Goal: Task Accomplishment & Management: Complete application form

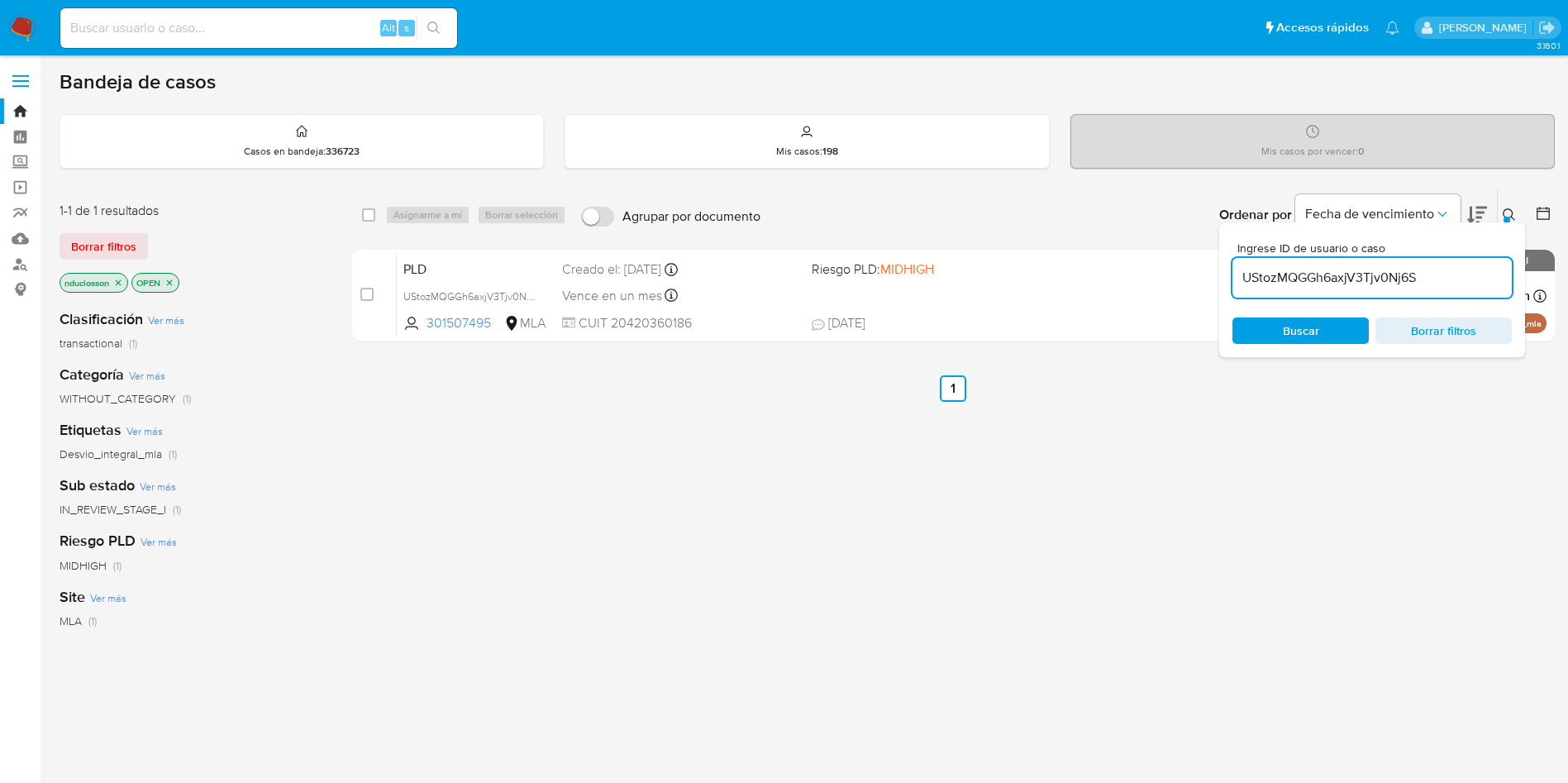
click at [1301, 274] on input "UStozMQGGh6axjV3Tjv0Nj6S" at bounding box center [1372, 277] width 280 height 22
paste input "plzmNaBq0Ya8CjHIcNQh5WFB"
type input "plzmNaBq0Ya8CjHIcNQh5WFB"
click at [1299, 328] on span "Buscar" at bounding box center [1301, 331] width 36 height 27
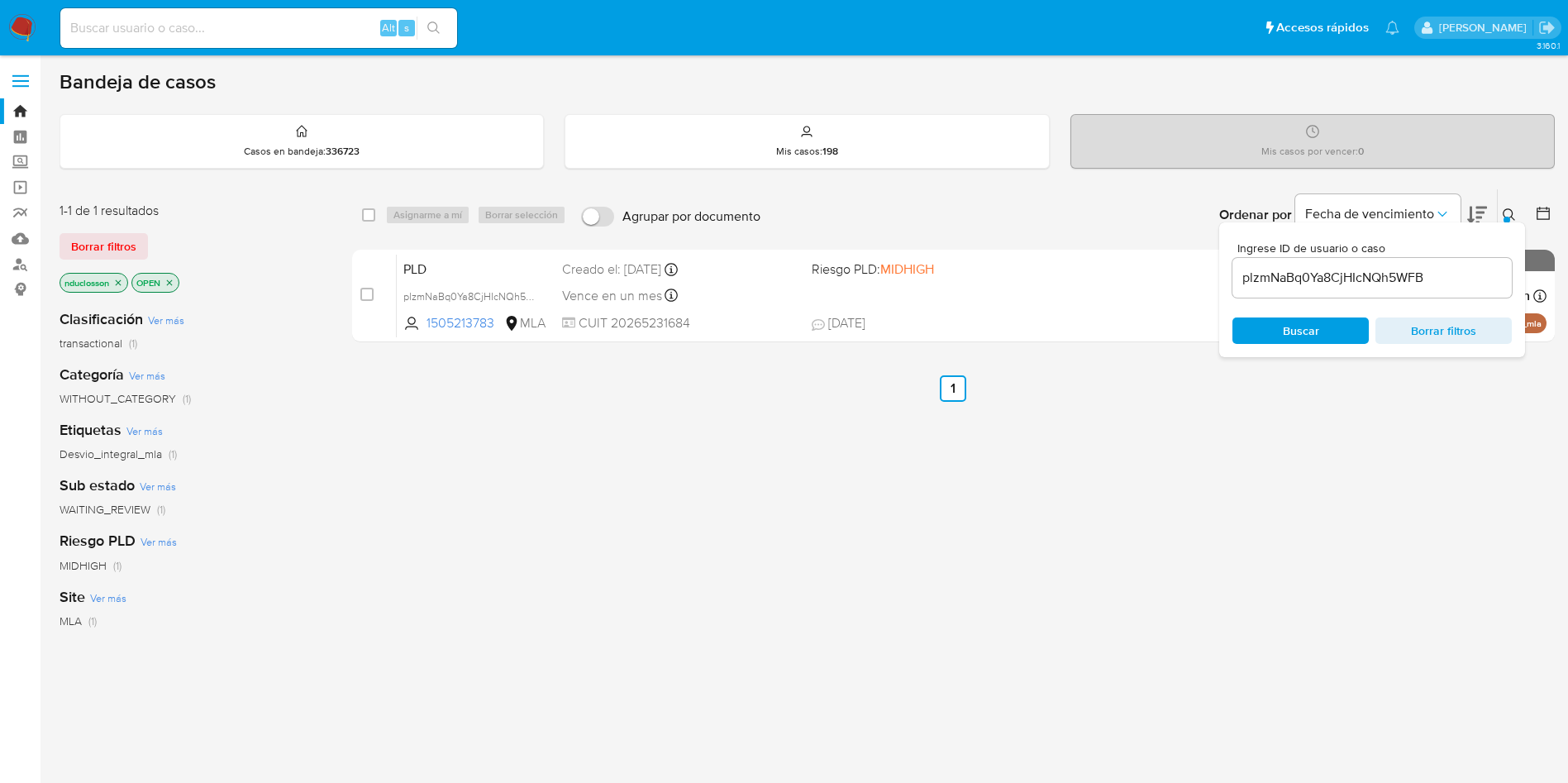
click at [374, 207] on div "select-all-cases-checkbox" at bounding box center [369, 214] width 13 height 16
click at [363, 212] on input "checkbox" at bounding box center [369, 215] width 13 height 13
checkbox input "true"
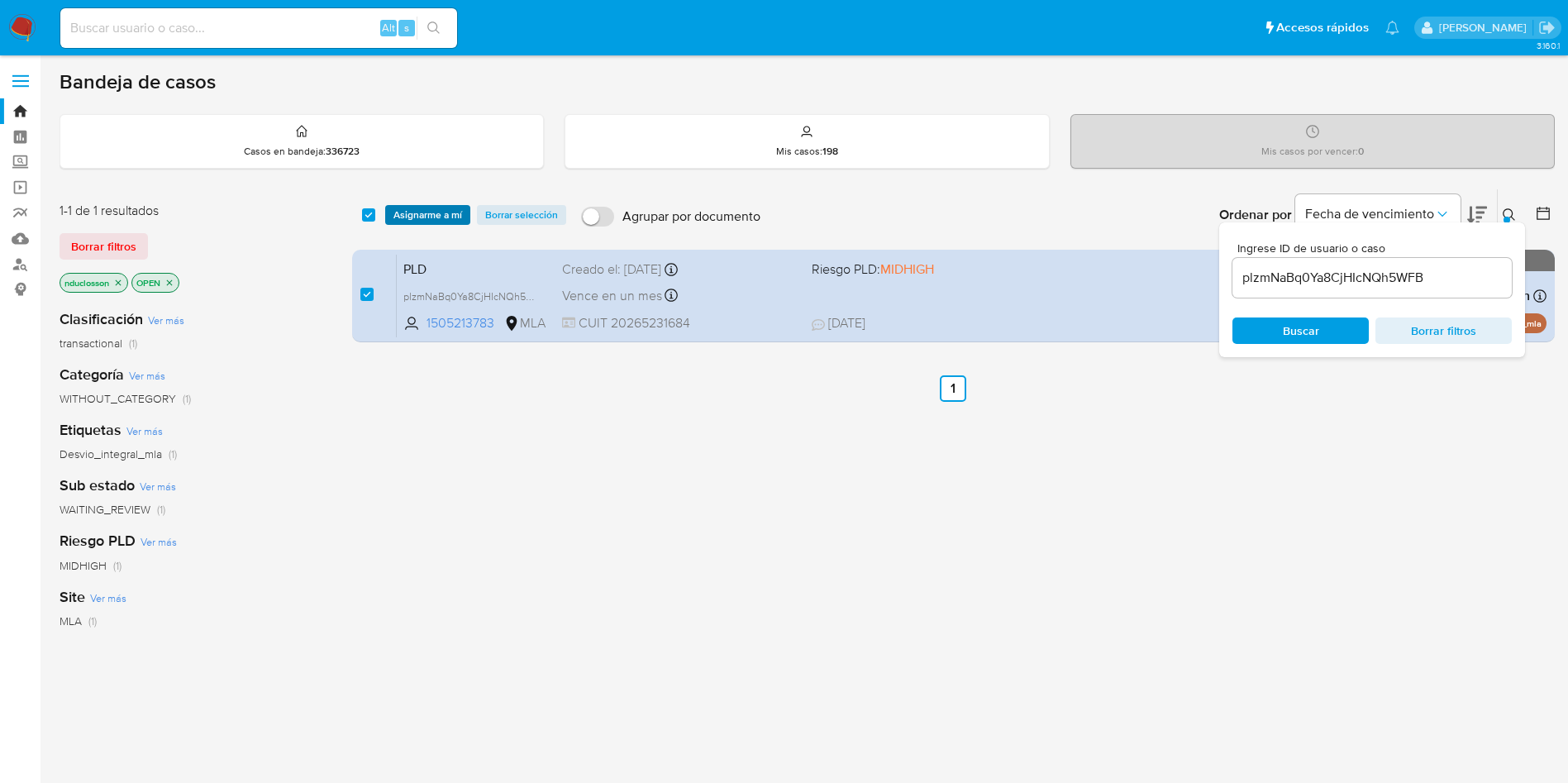
click at [415, 212] on span "Asignarme a mí" at bounding box center [428, 214] width 68 height 16
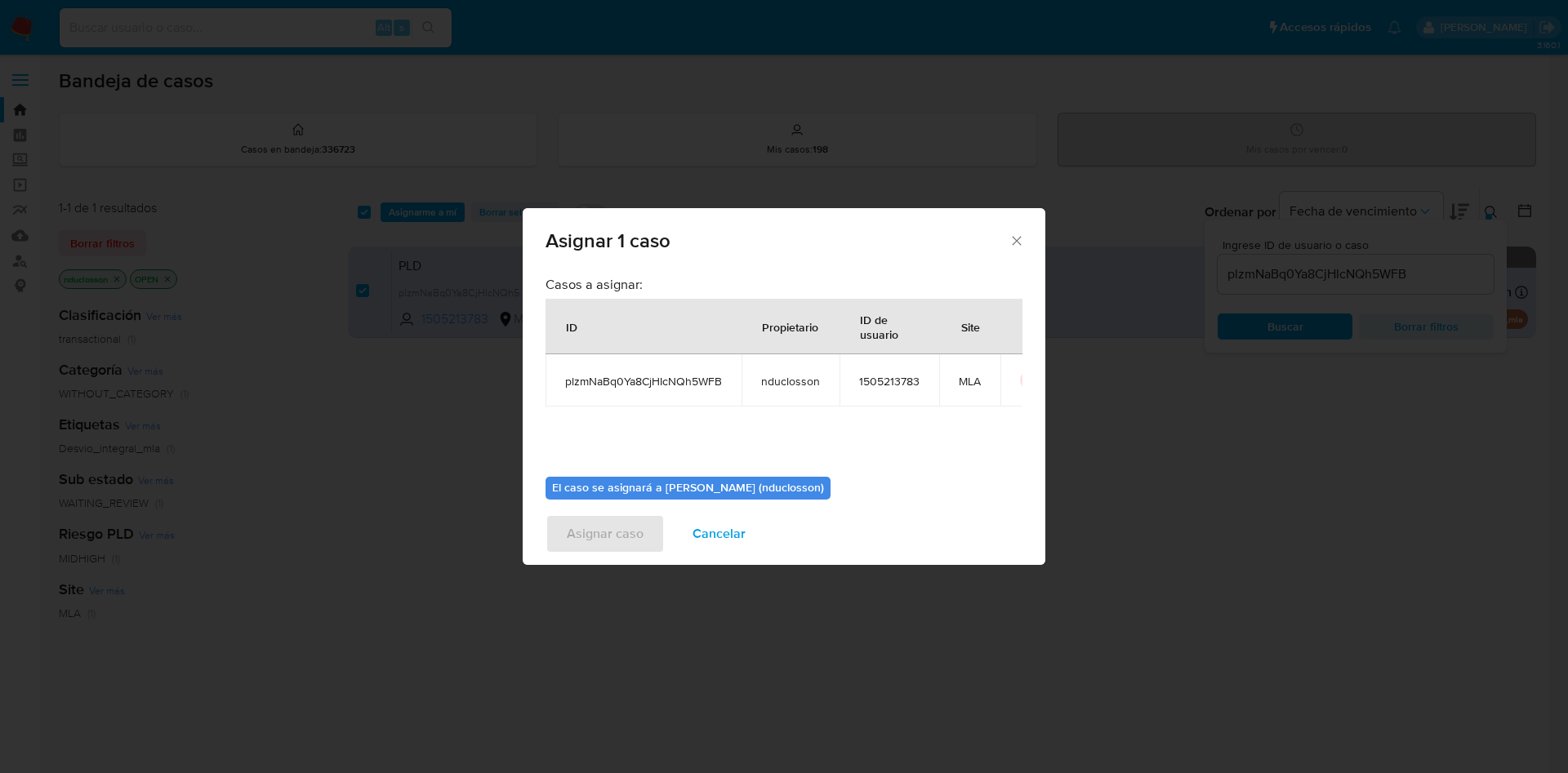
scroll to position [85, 0]
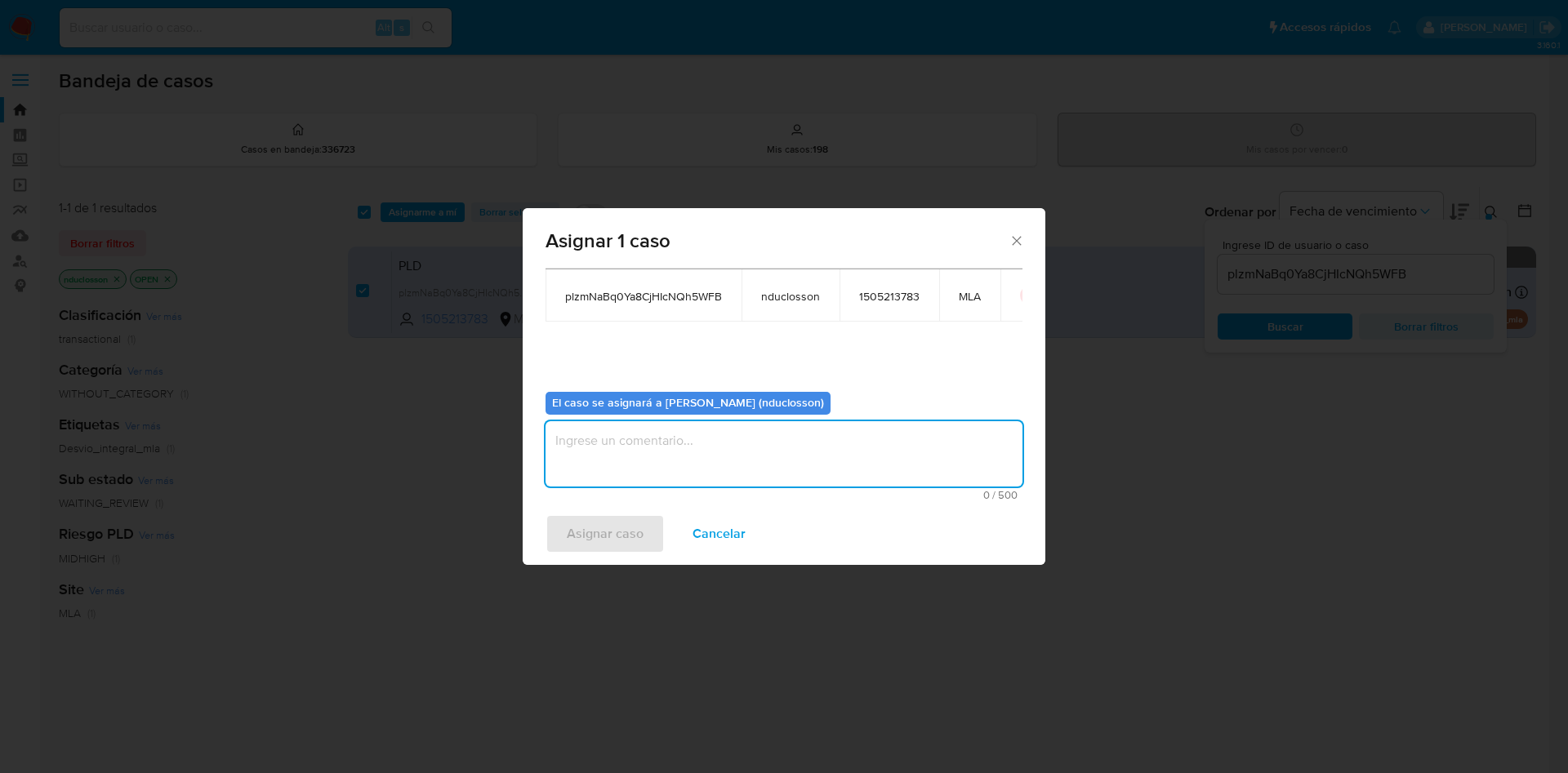
click at [673, 431] on textarea "assign-modal" at bounding box center [784, 454] width 477 height 66
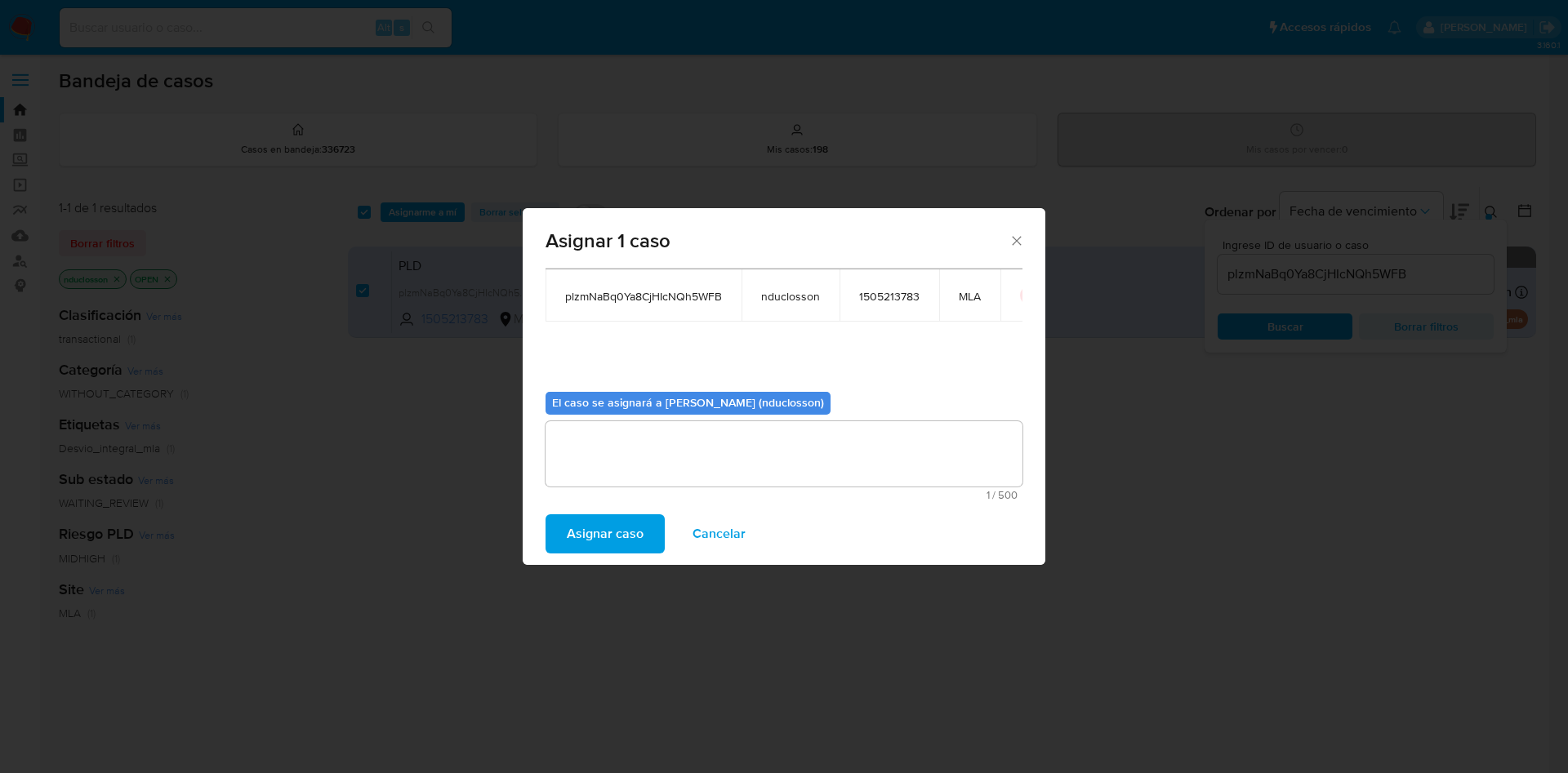
click at [622, 534] on span "Asignar caso" at bounding box center [605, 534] width 77 height 36
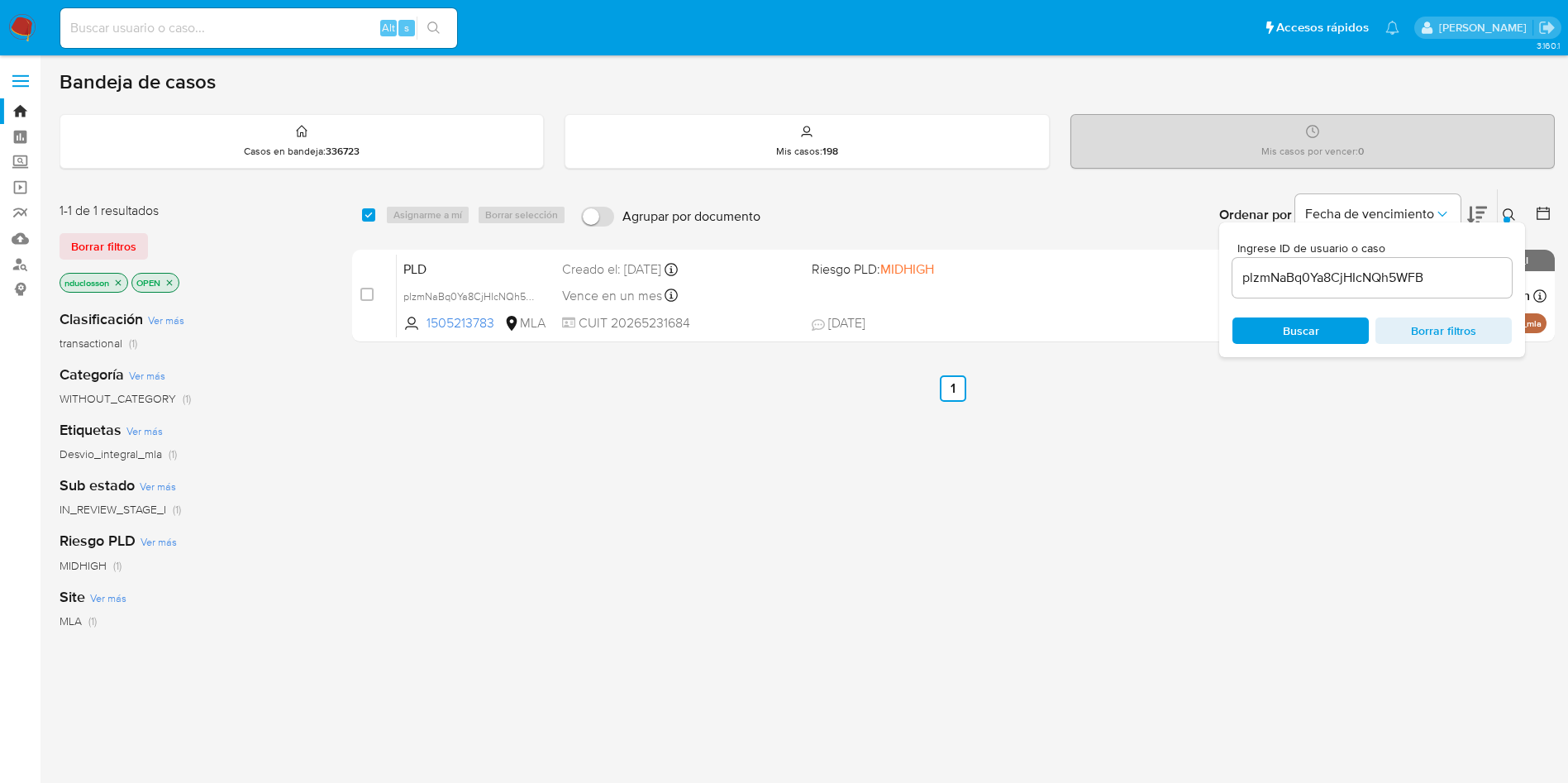
click at [375, 209] on span at bounding box center [369, 215] width 13 height 13
drag, startPoint x: 373, startPoint y: 208, endPoint x: 419, endPoint y: 215, distance: 46.5
click at [372, 209] on input "checkbox" at bounding box center [369, 215] width 13 height 13
checkbox input "true"
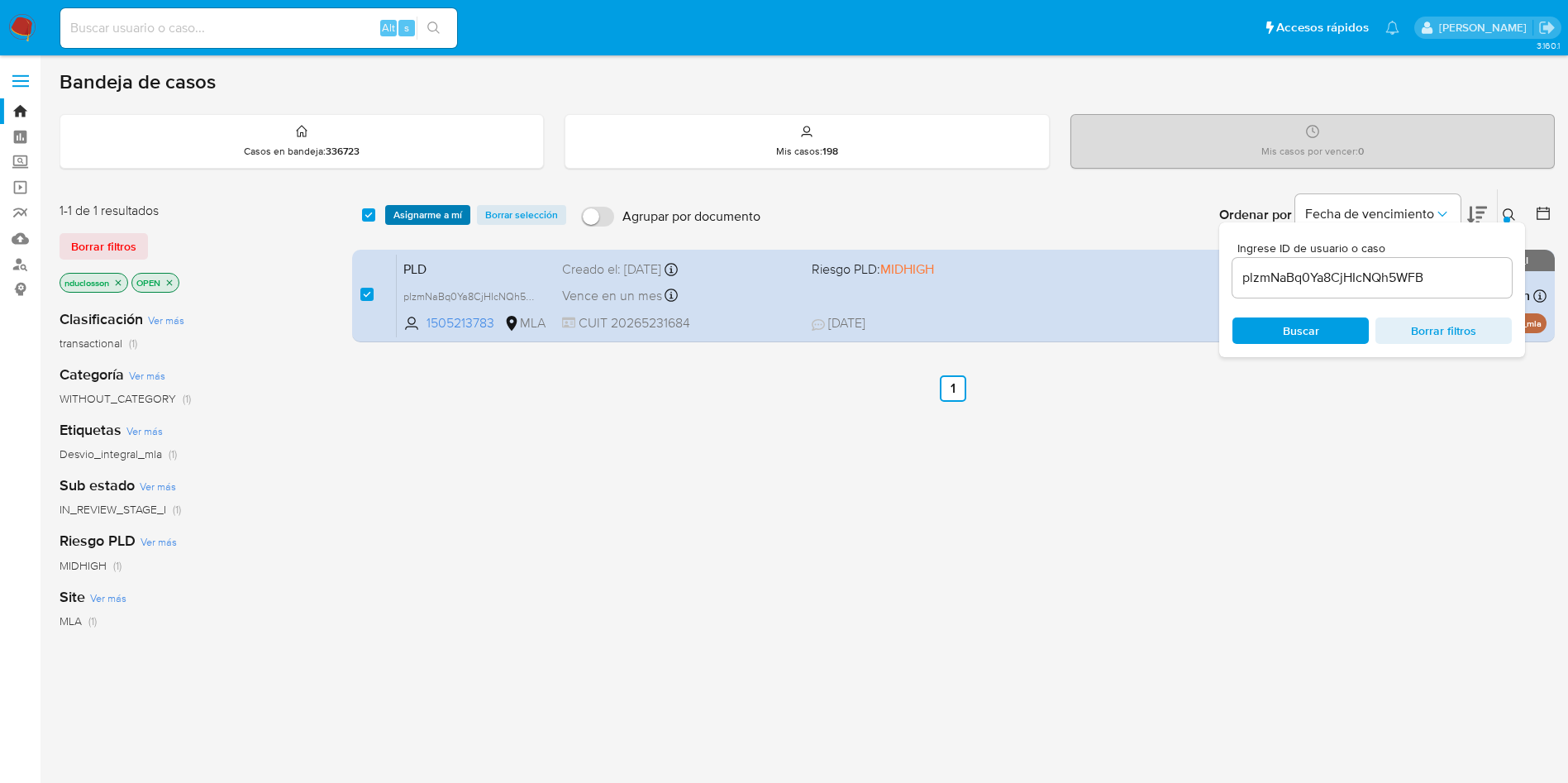
click at [421, 215] on span "Asignarme a mí" at bounding box center [428, 214] width 68 height 16
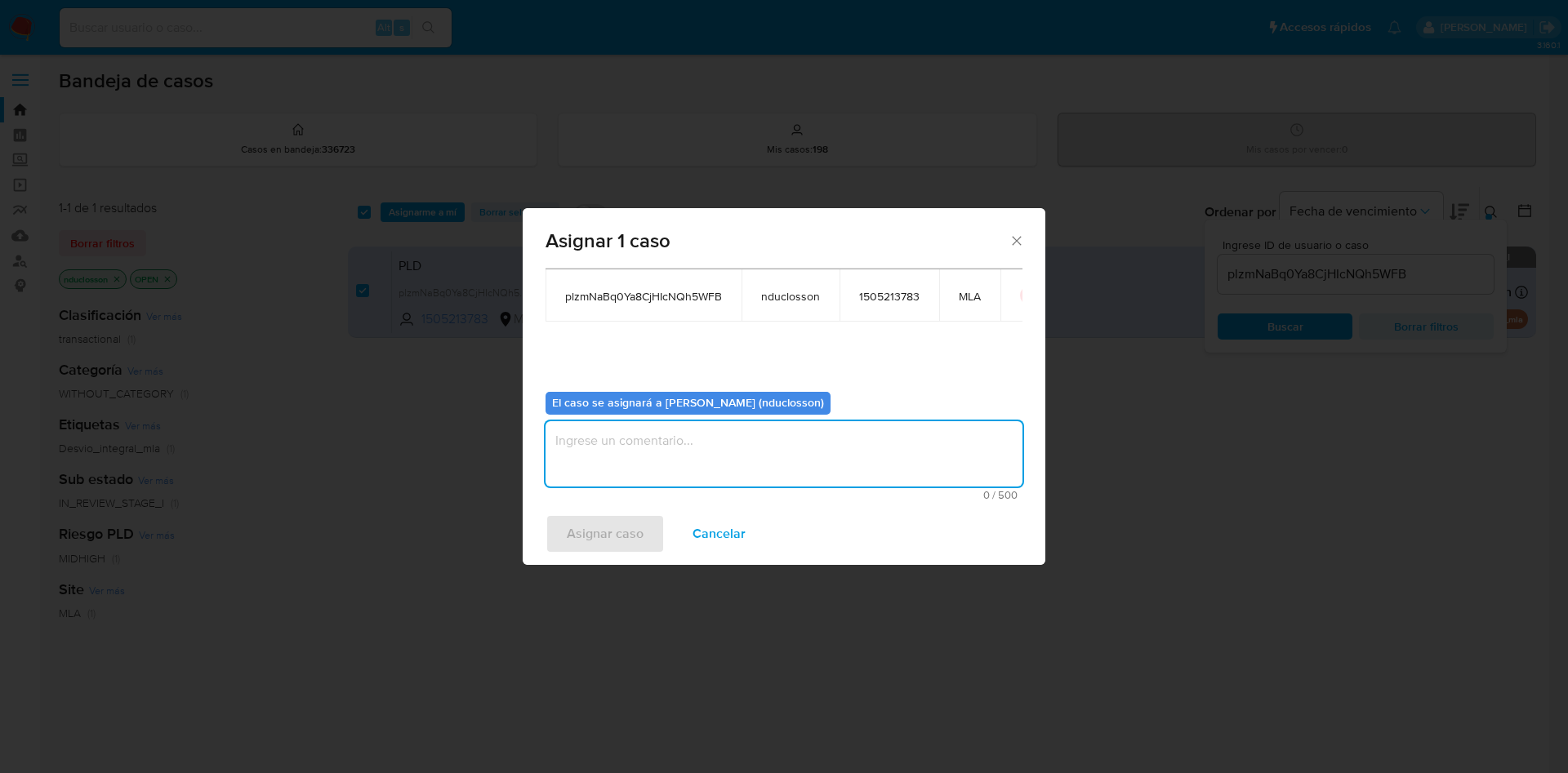
click at [641, 462] on textarea "assign-modal" at bounding box center [784, 454] width 477 height 66
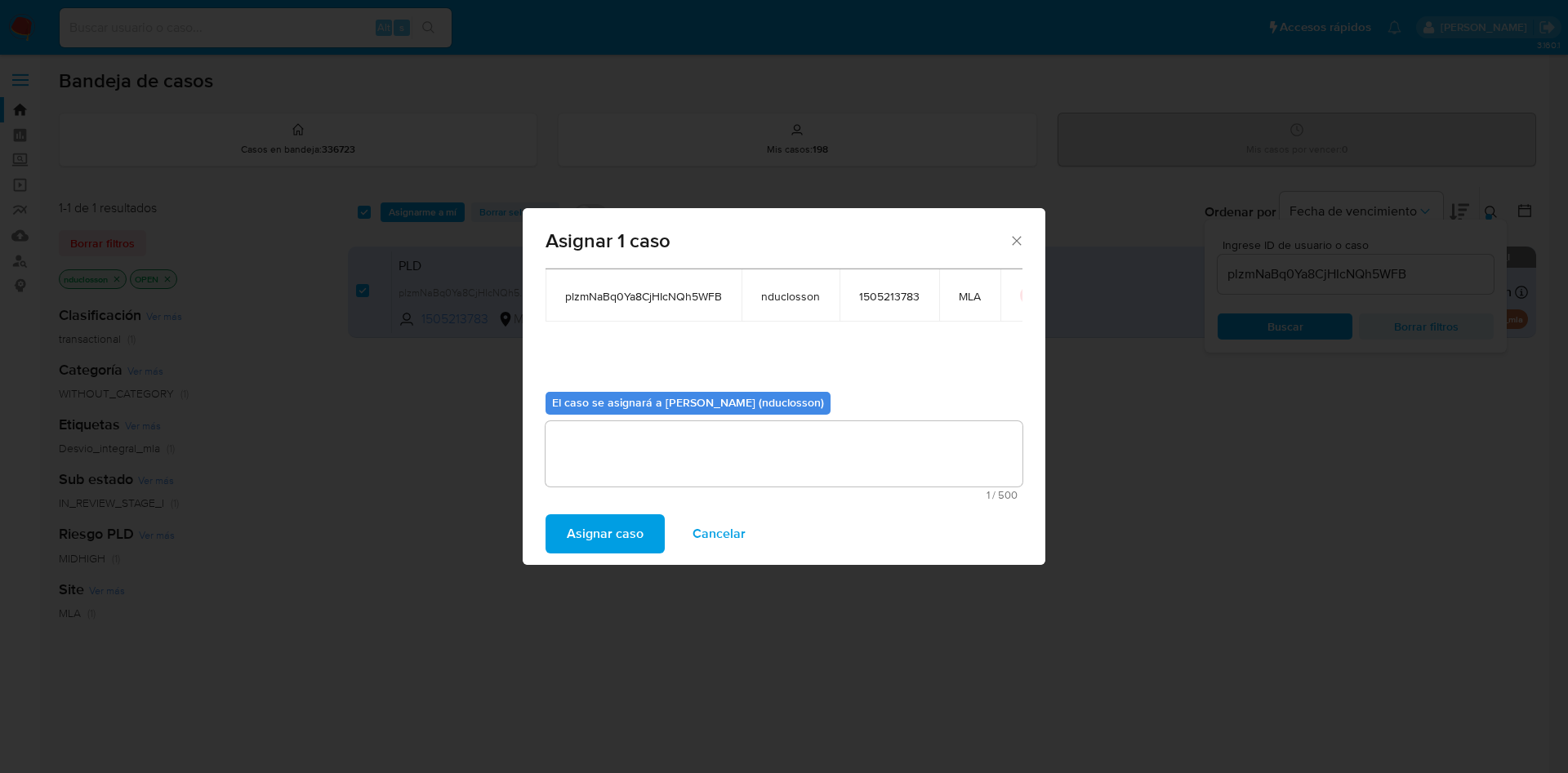
click at [630, 519] on span "Asignar caso" at bounding box center [605, 534] width 77 height 36
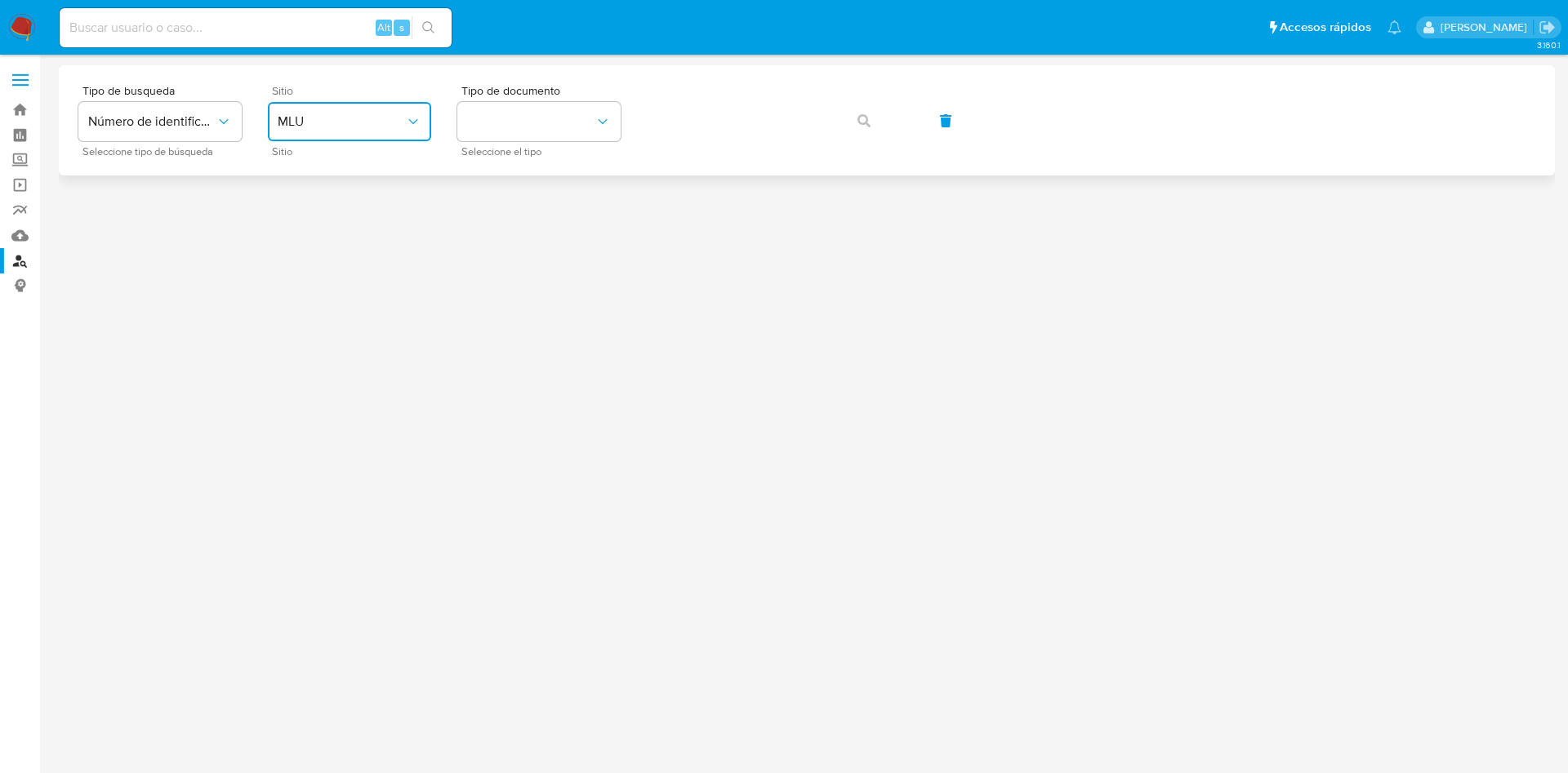
click at [399, 126] on span "MLU" at bounding box center [341, 121] width 127 height 16
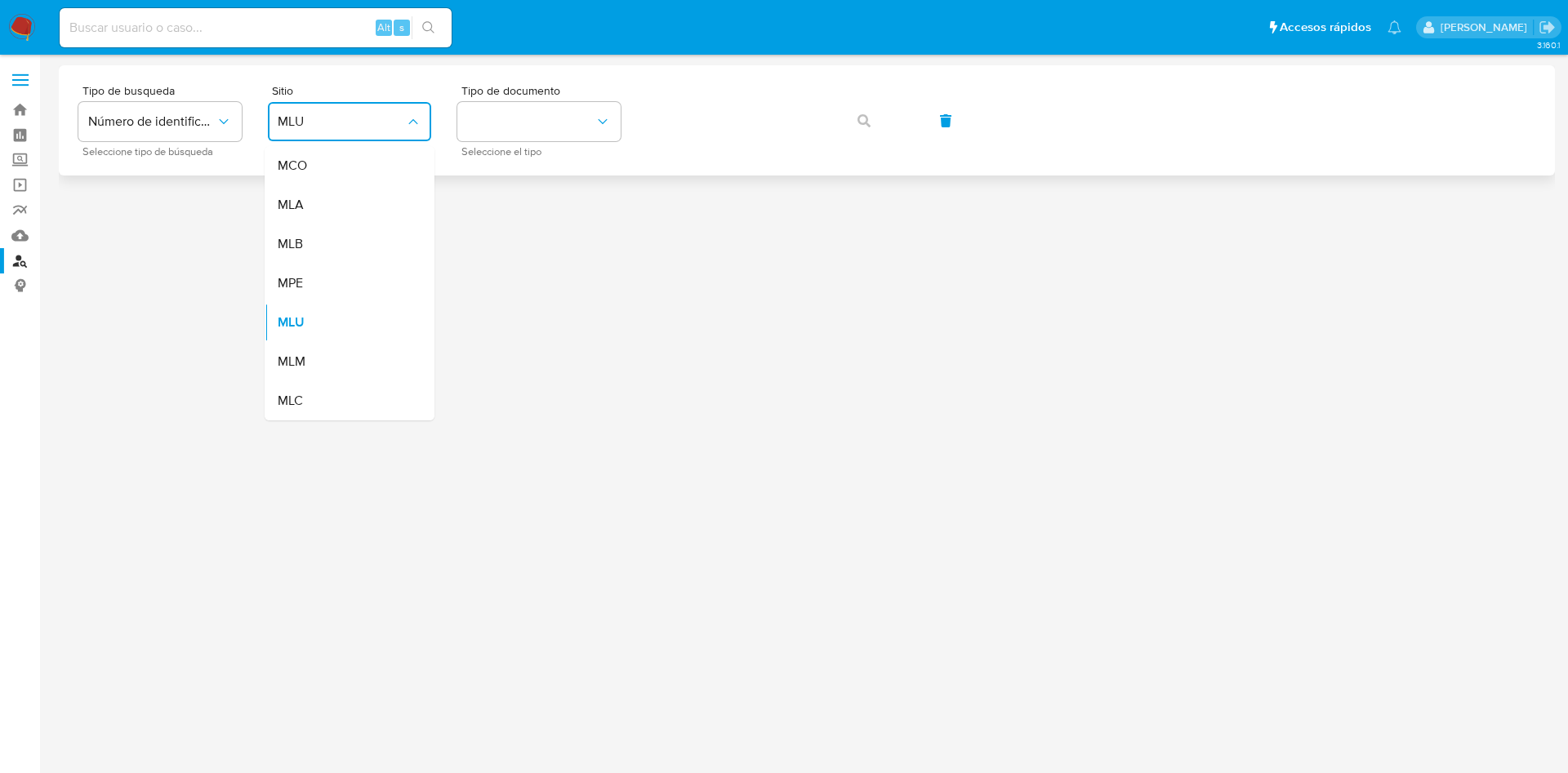
drag, startPoint x: 291, startPoint y: 208, endPoint x: 488, endPoint y: 163, distance: 202.1
click at [291, 208] on span "MLA" at bounding box center [291, 204] width 26 height 16
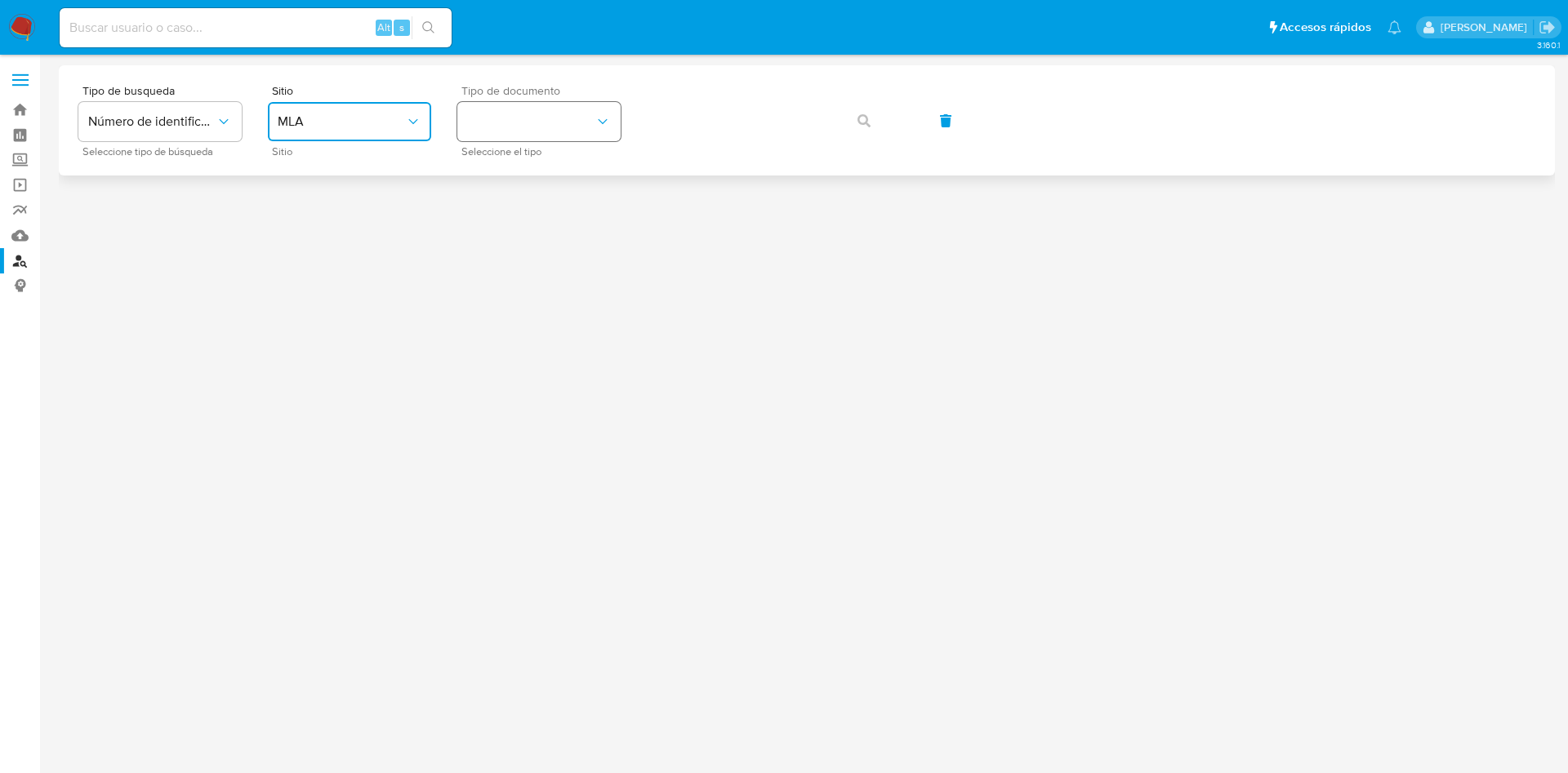
click at [582, 109] on button "identificationType" at bounding box center [539, 122] width 163 height 39
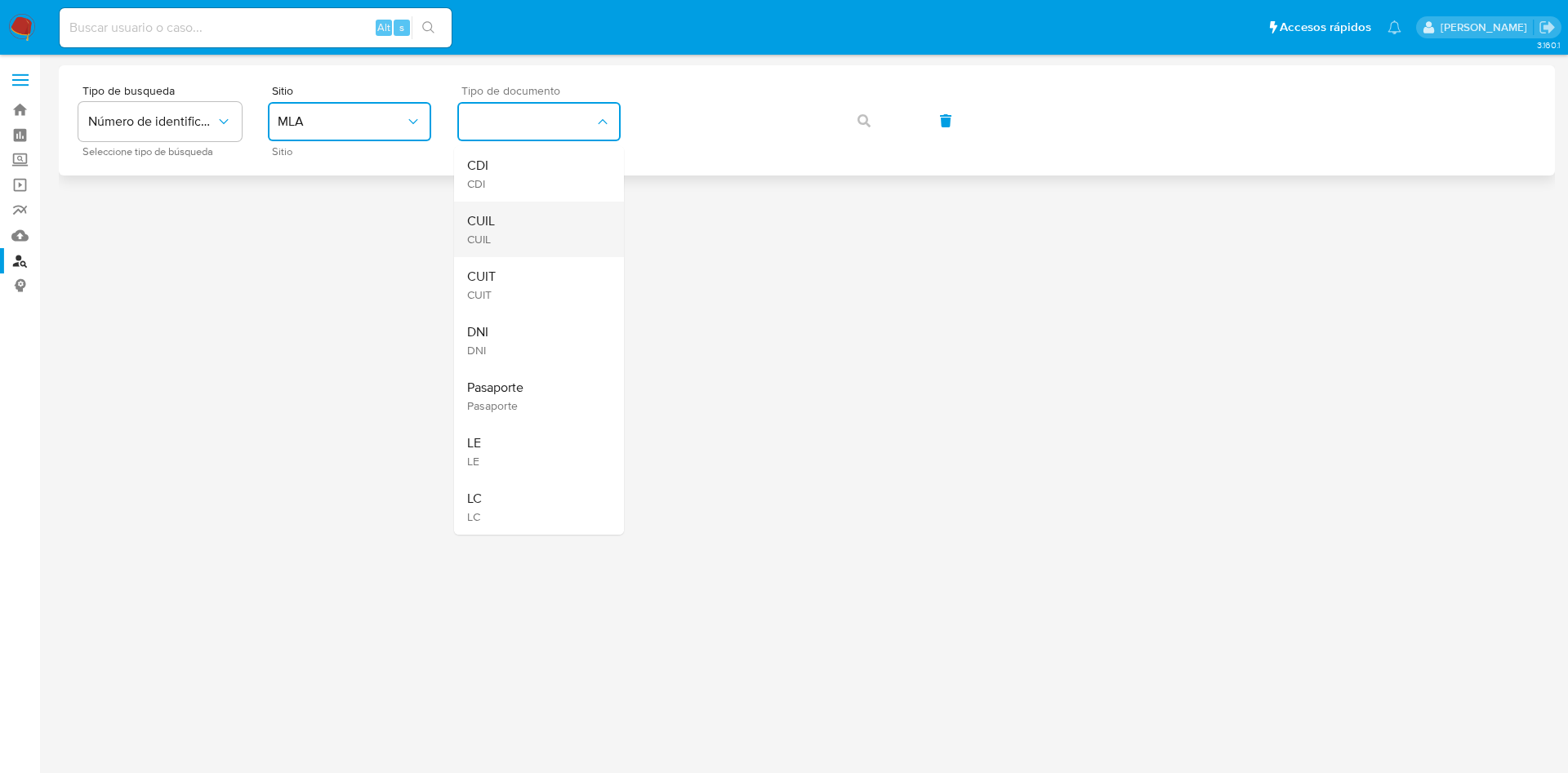
click at [529, 210] on div "CUIL CUIL" at bounding box center [533, 229] width 134 height 55
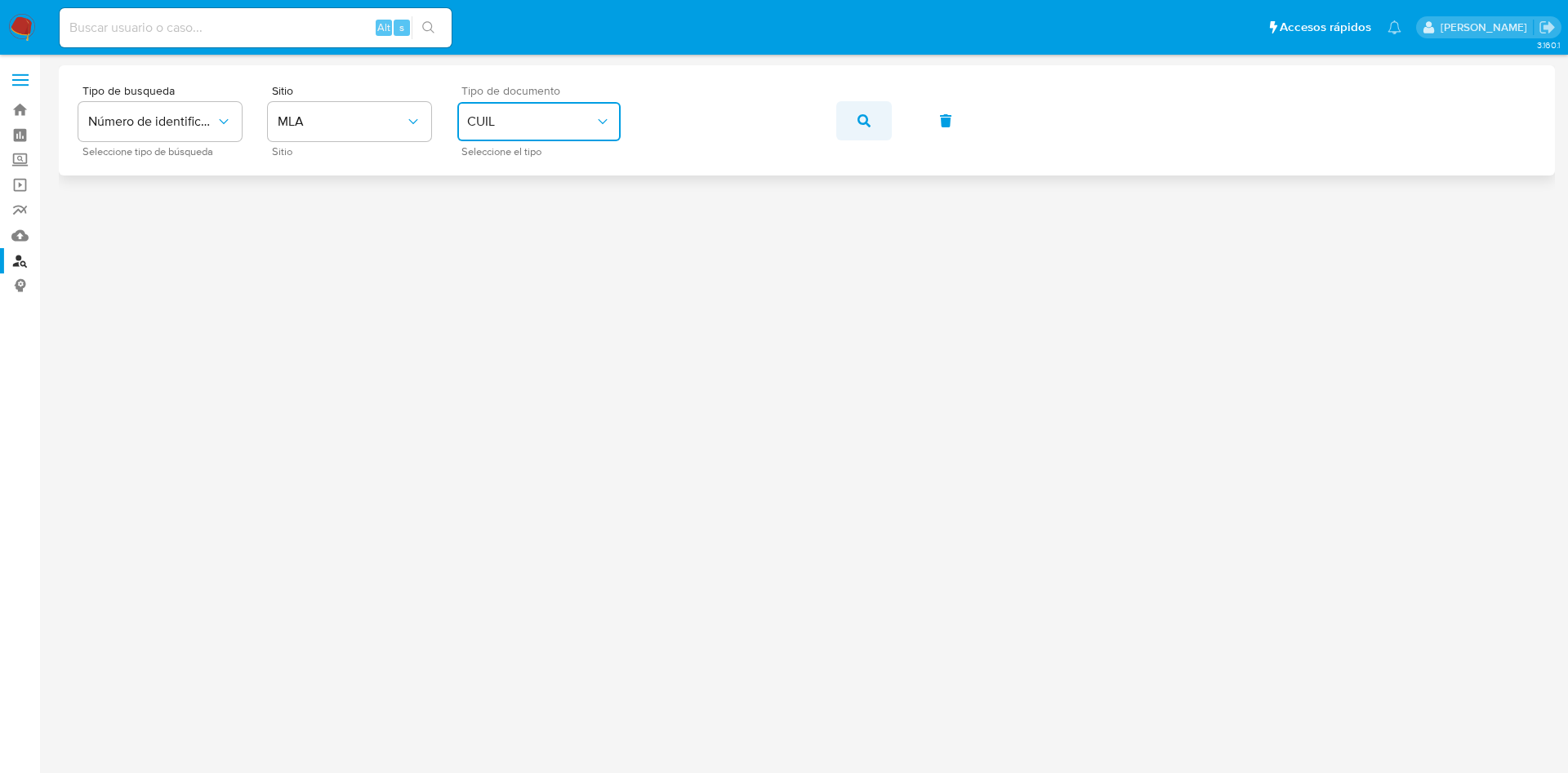
click at [852, 117] on button "button" at bounding box center [863, 121] width 55 height 39
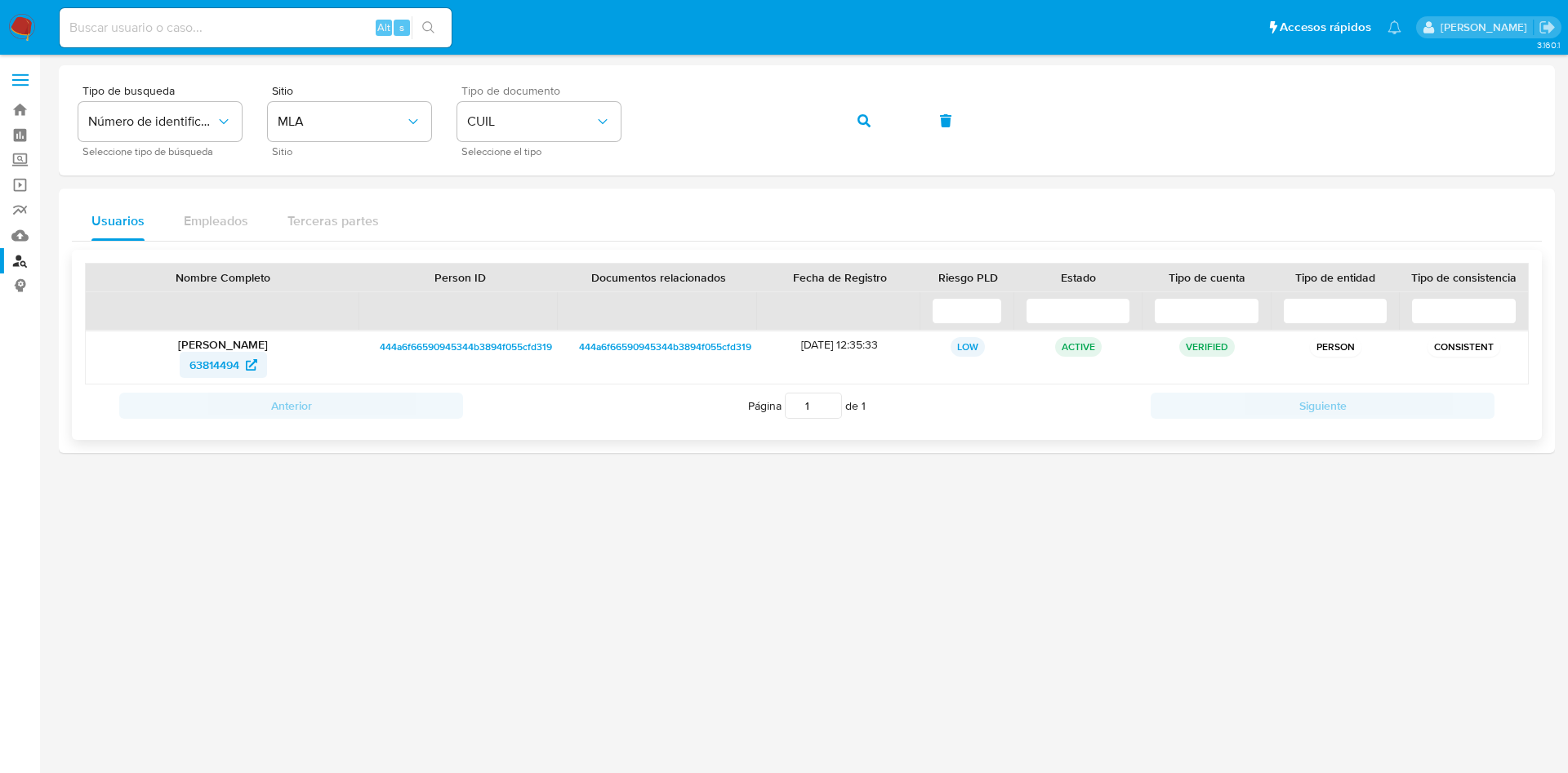
click at [204, 367] on span "63814494" at bounding box center [214, 365] width 50 height 26
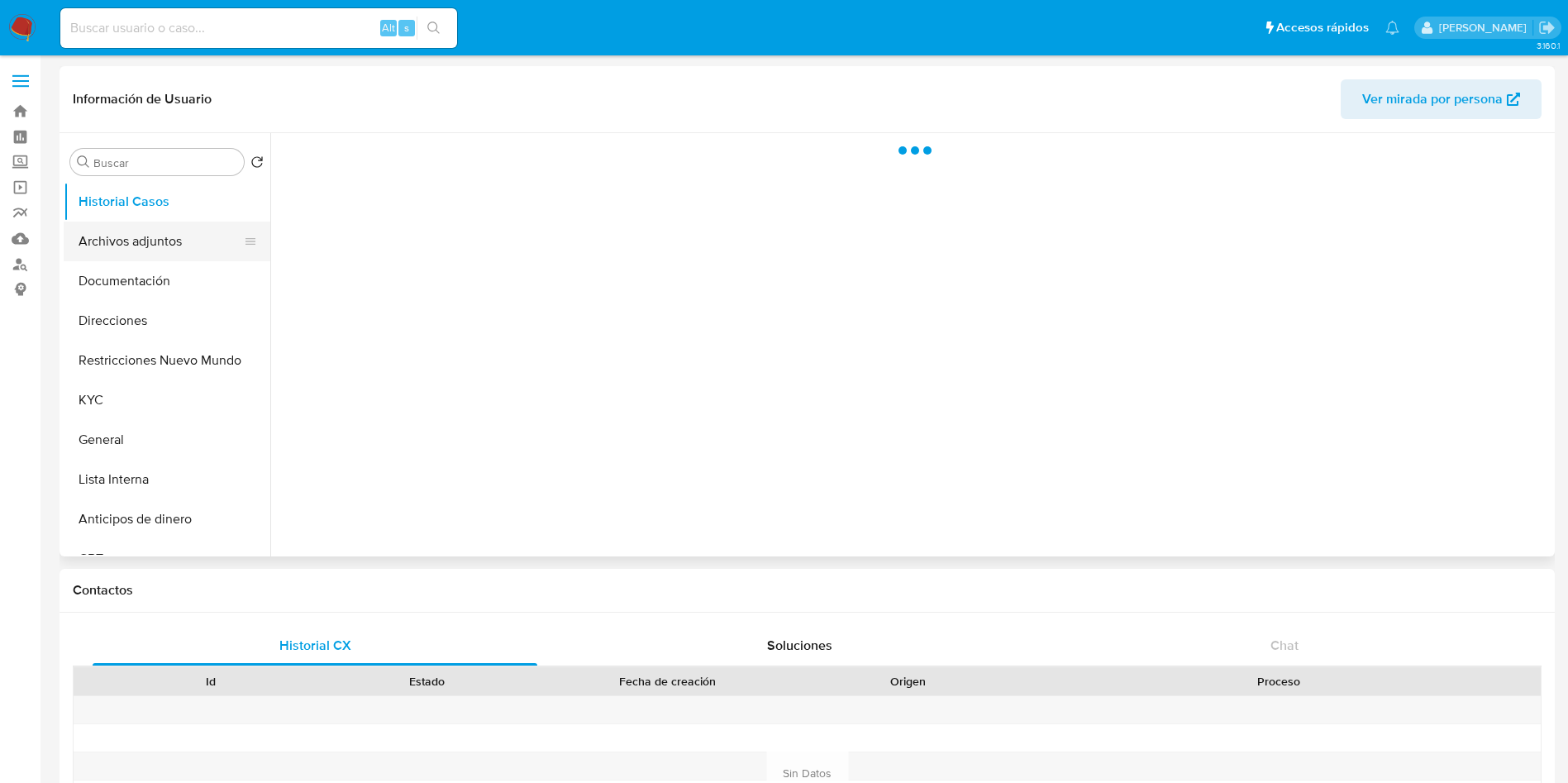
select select "10"
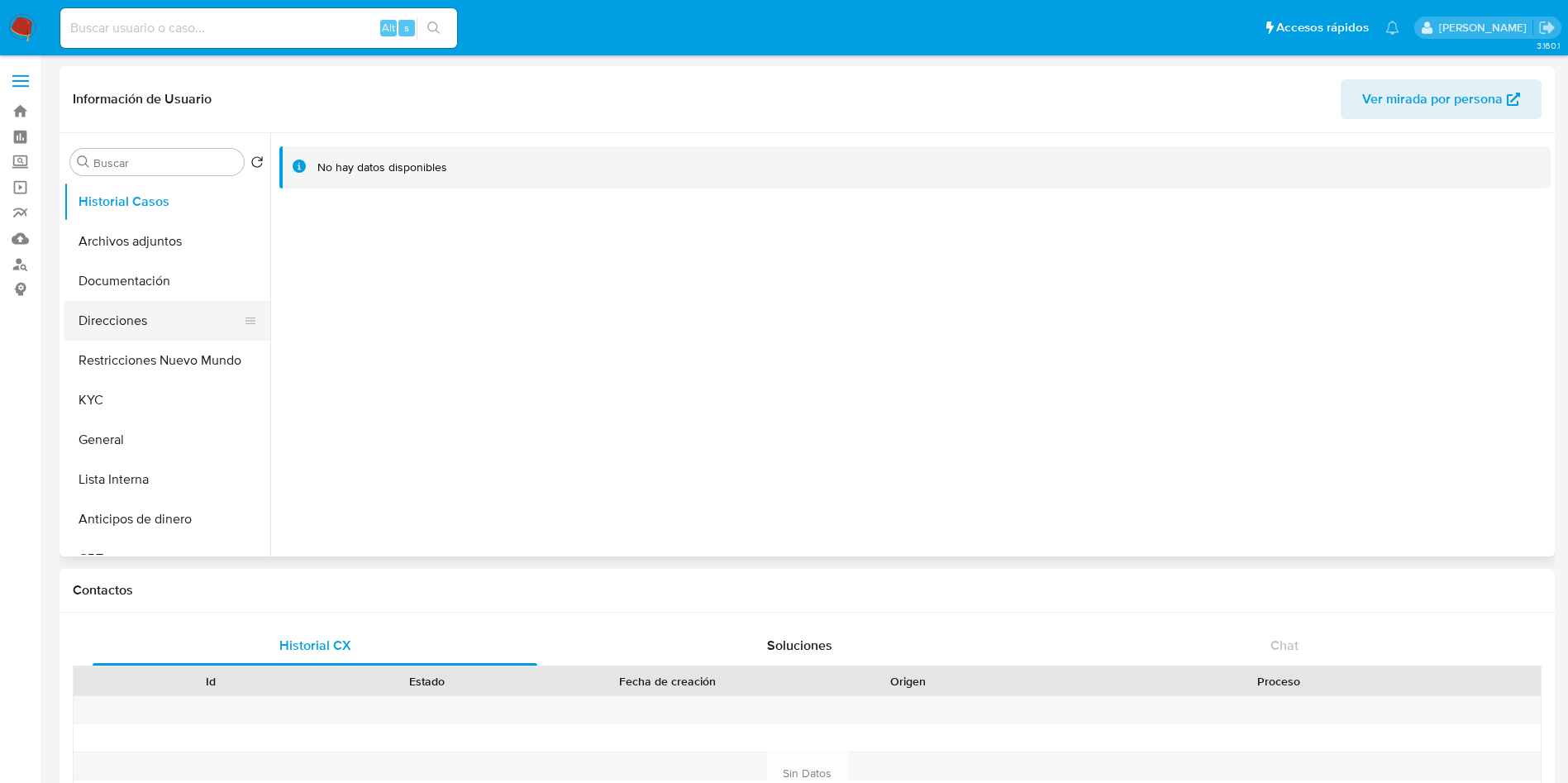
click at [166, 304] on button "Direcciones" at bounding box center [160, 321] width 194 height 40
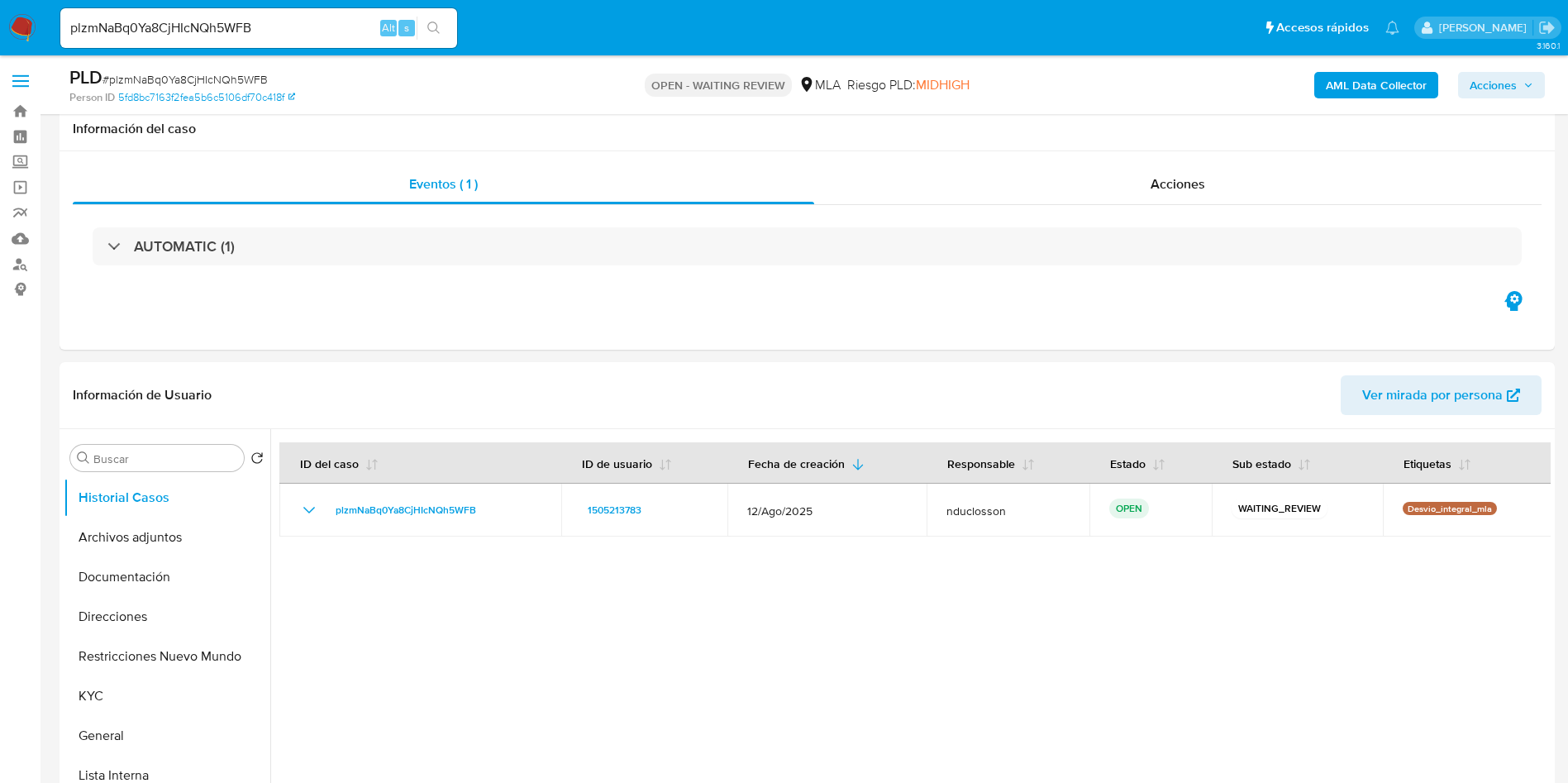
select select "10"
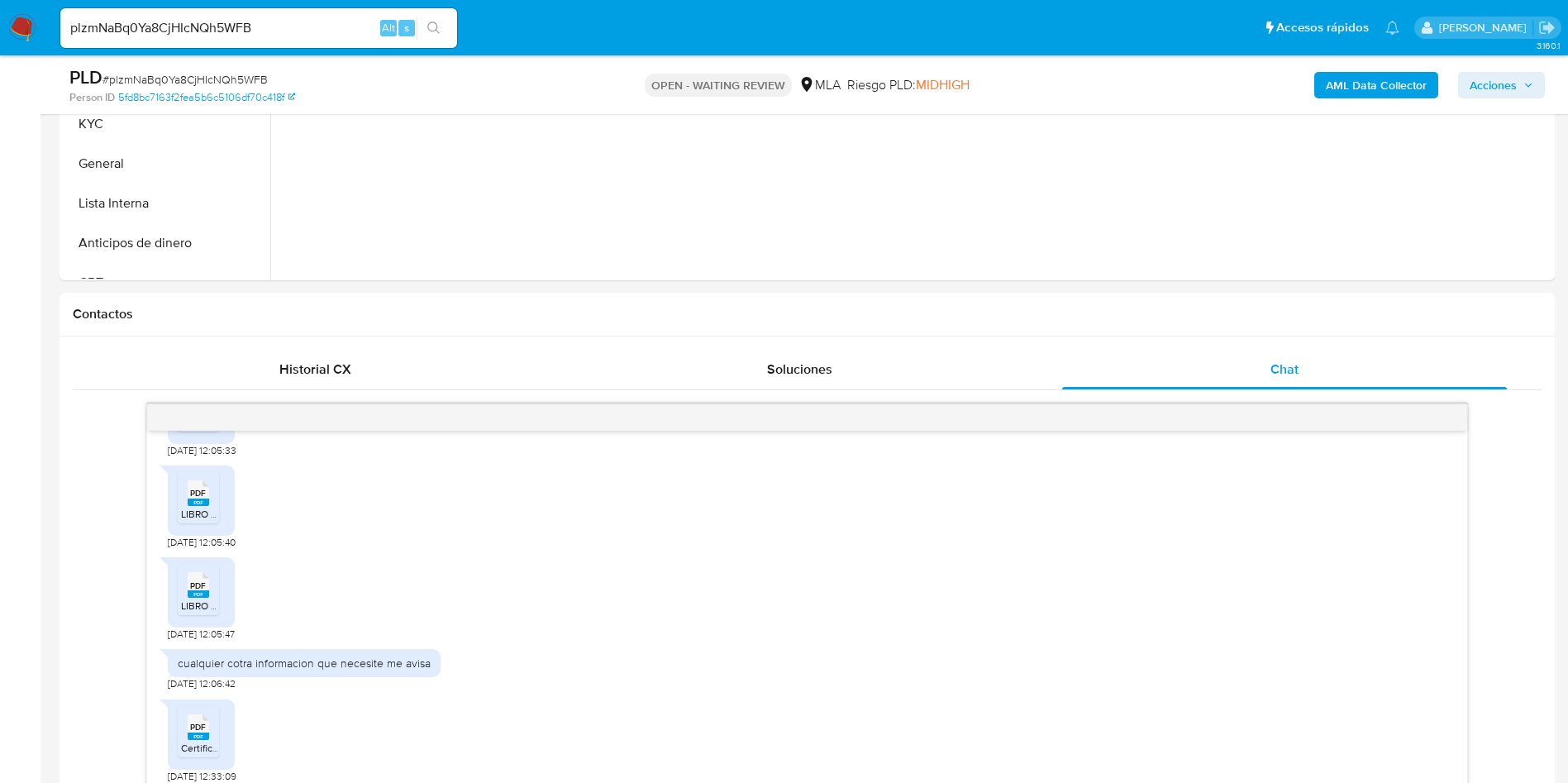
scroll to position [372, 0]
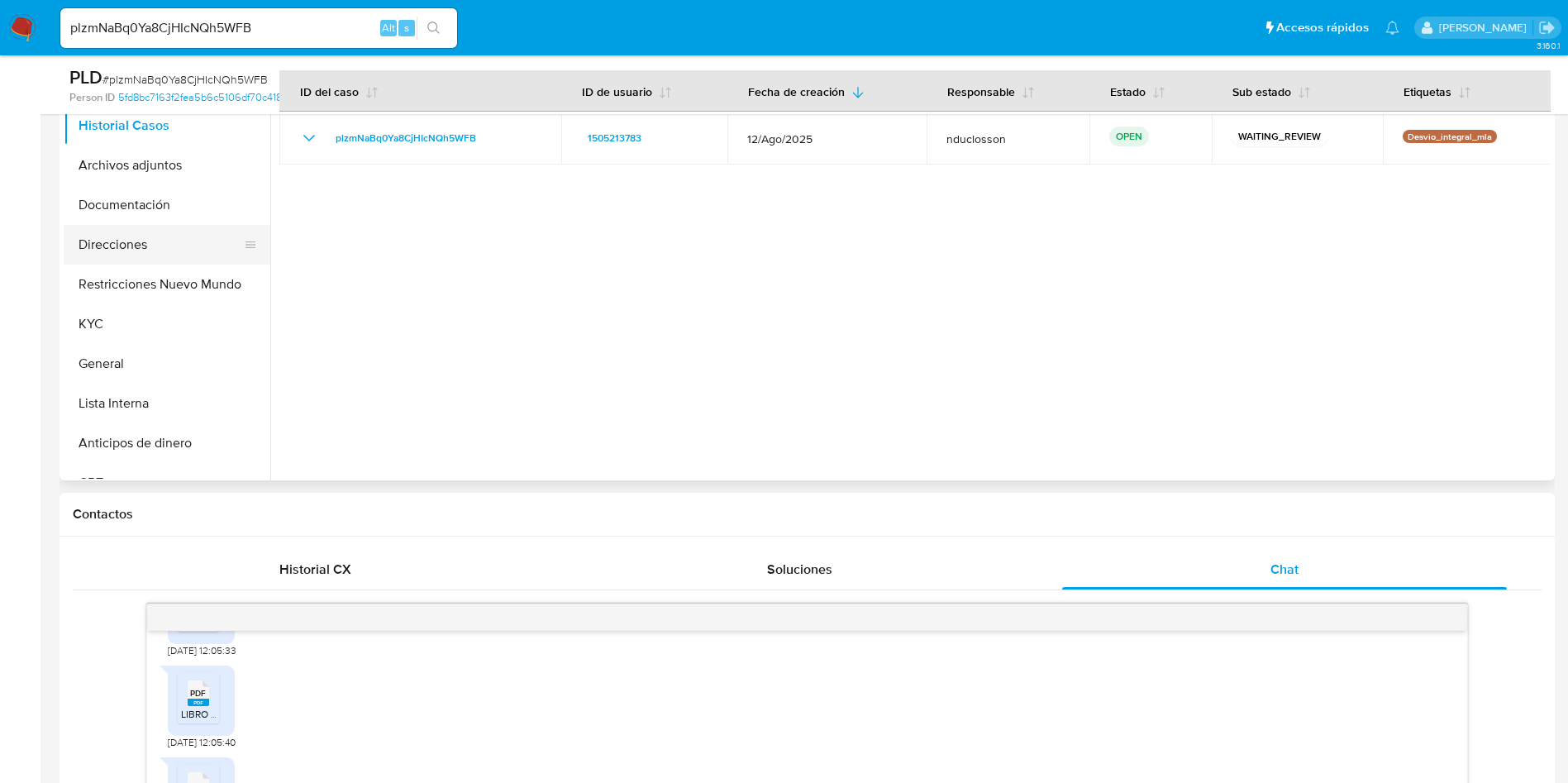
click at [119, 236] on button "Direcciones" at bounding box center [160, 245] width 194 height 40
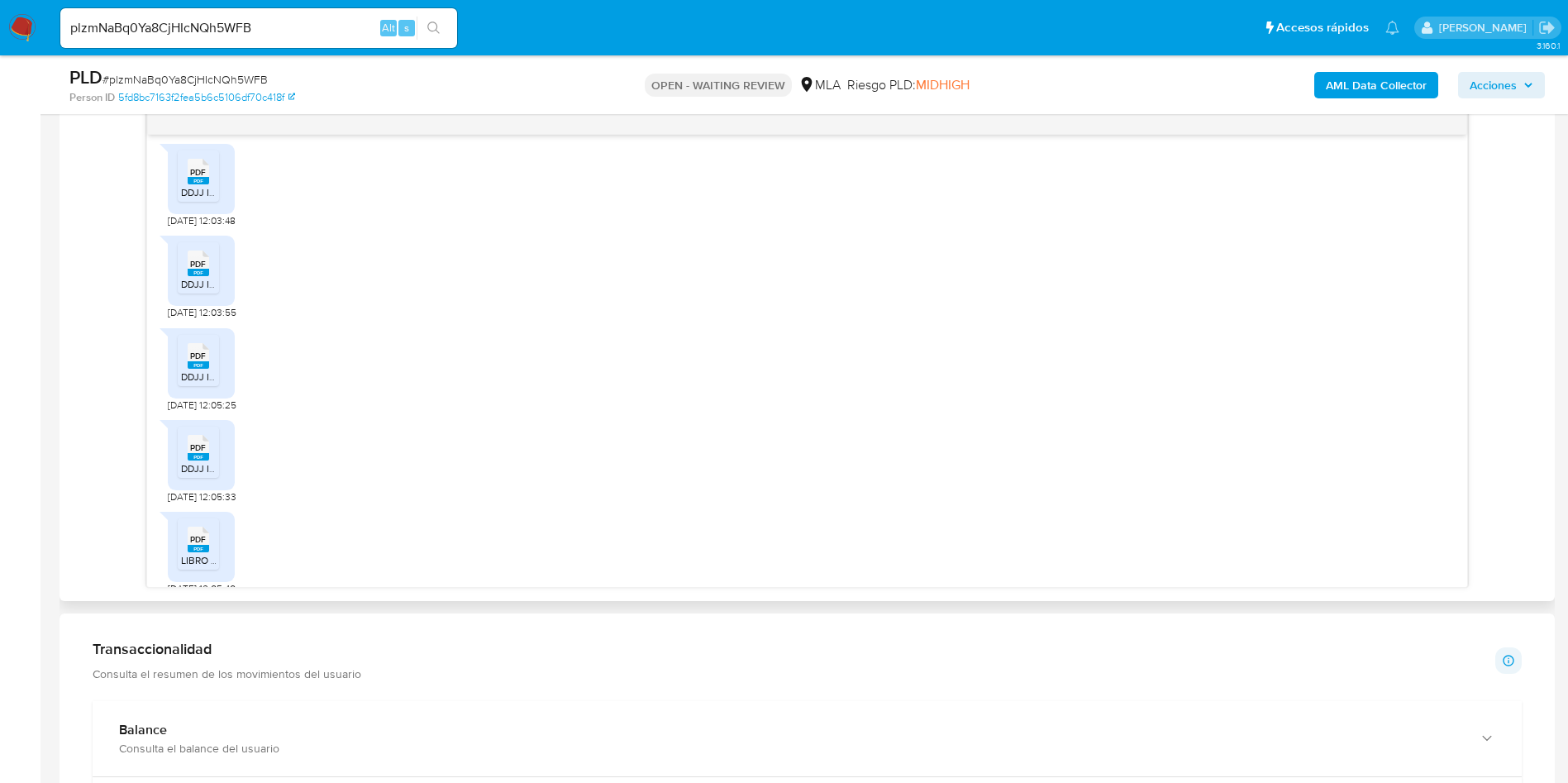
scroll to position [926, 0]
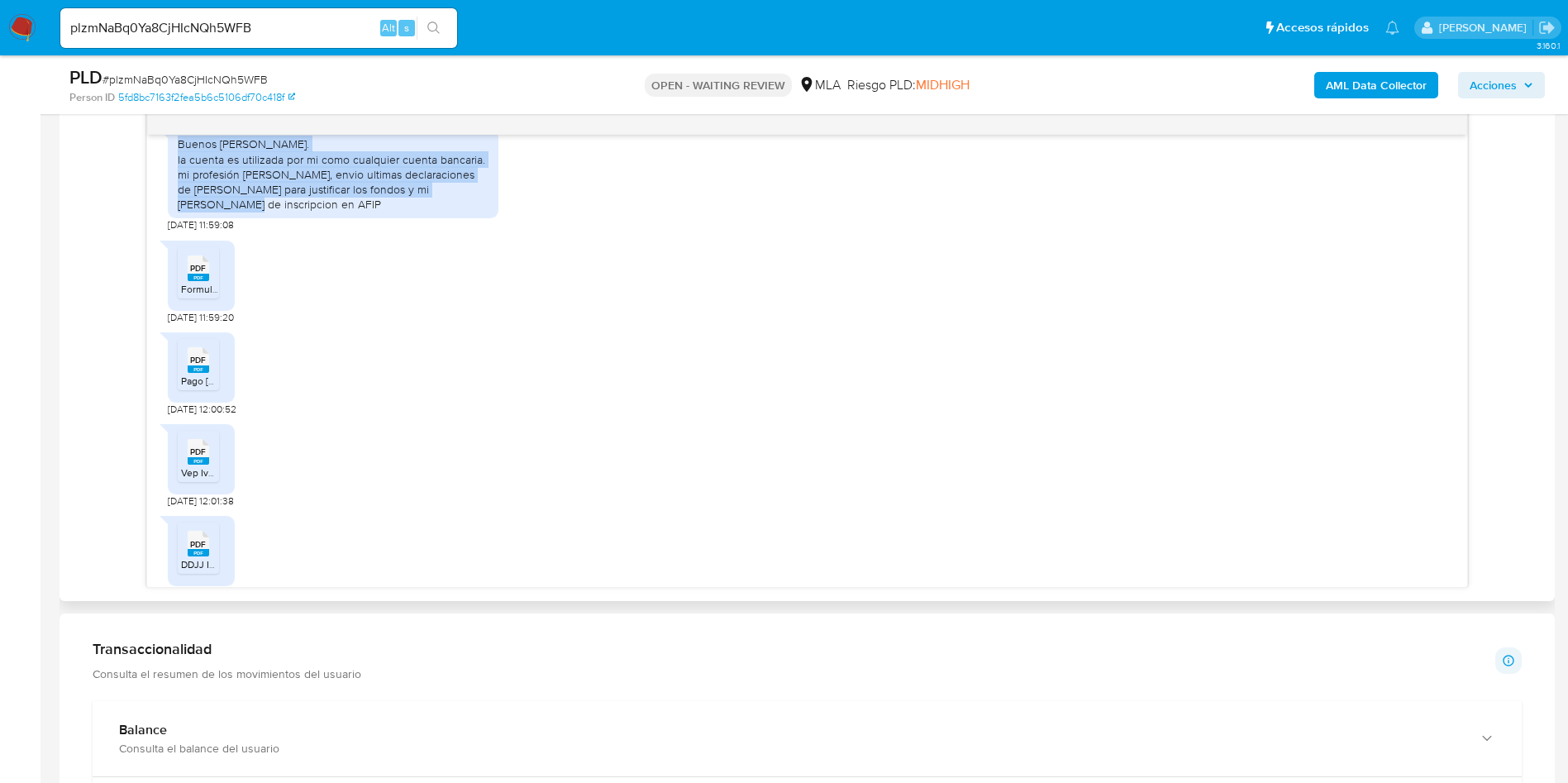
drag, startPoint x: 177, startPoint y: 177, endPoint x: 241, endPoint y: 233, distance: 85.0
click at [241, 212] on div "Buenos dias. la cuenta es utilizada por mi como cualquier cuenta bancaria. mi p…" at bounding box center [333, 174] width 311 height 75
copy div "Buenos dias. la cuenta es utilizada por mi como cualquier cuenta bancaria. mi p…"
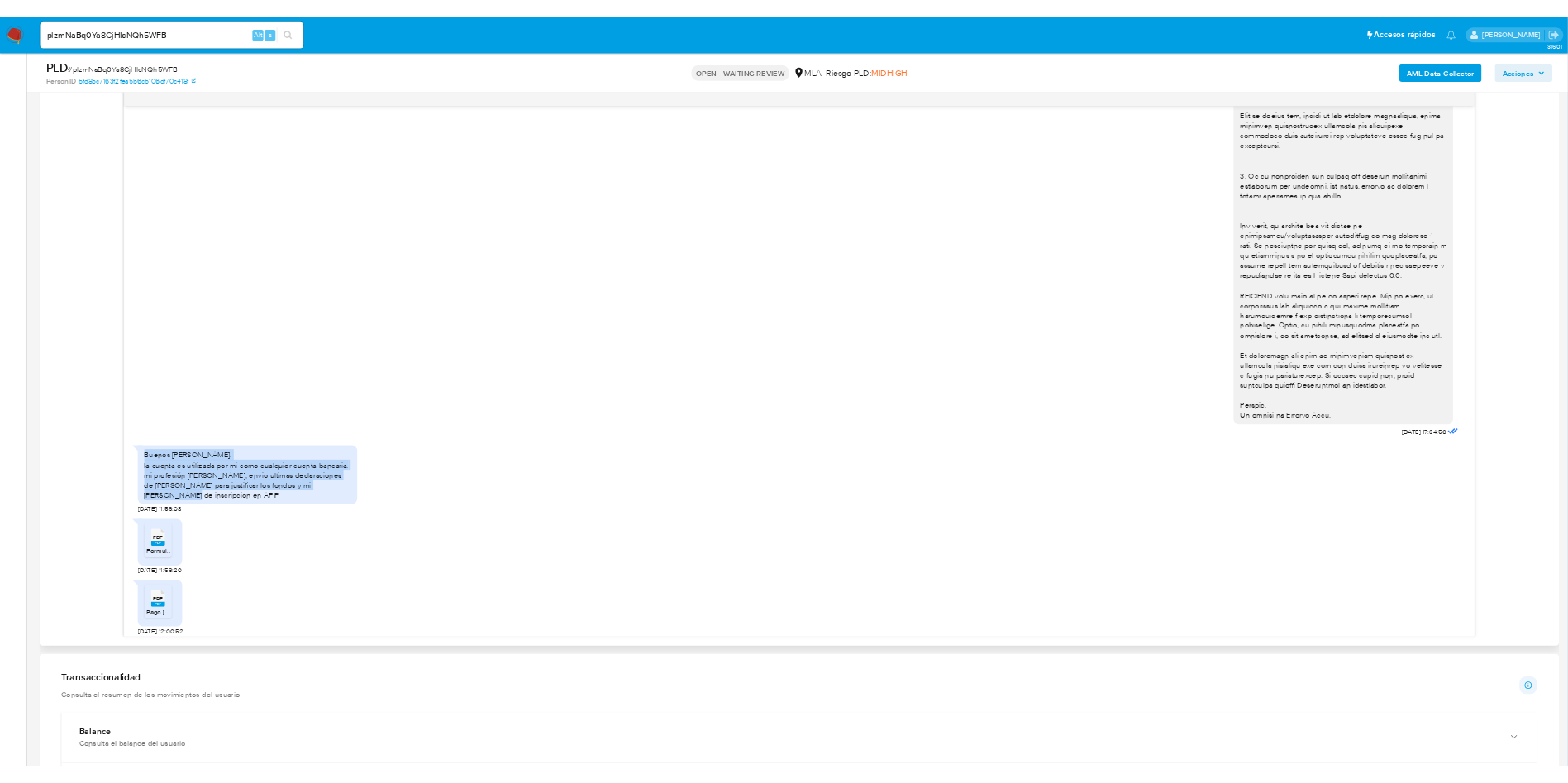
scroll to position [83, 0]
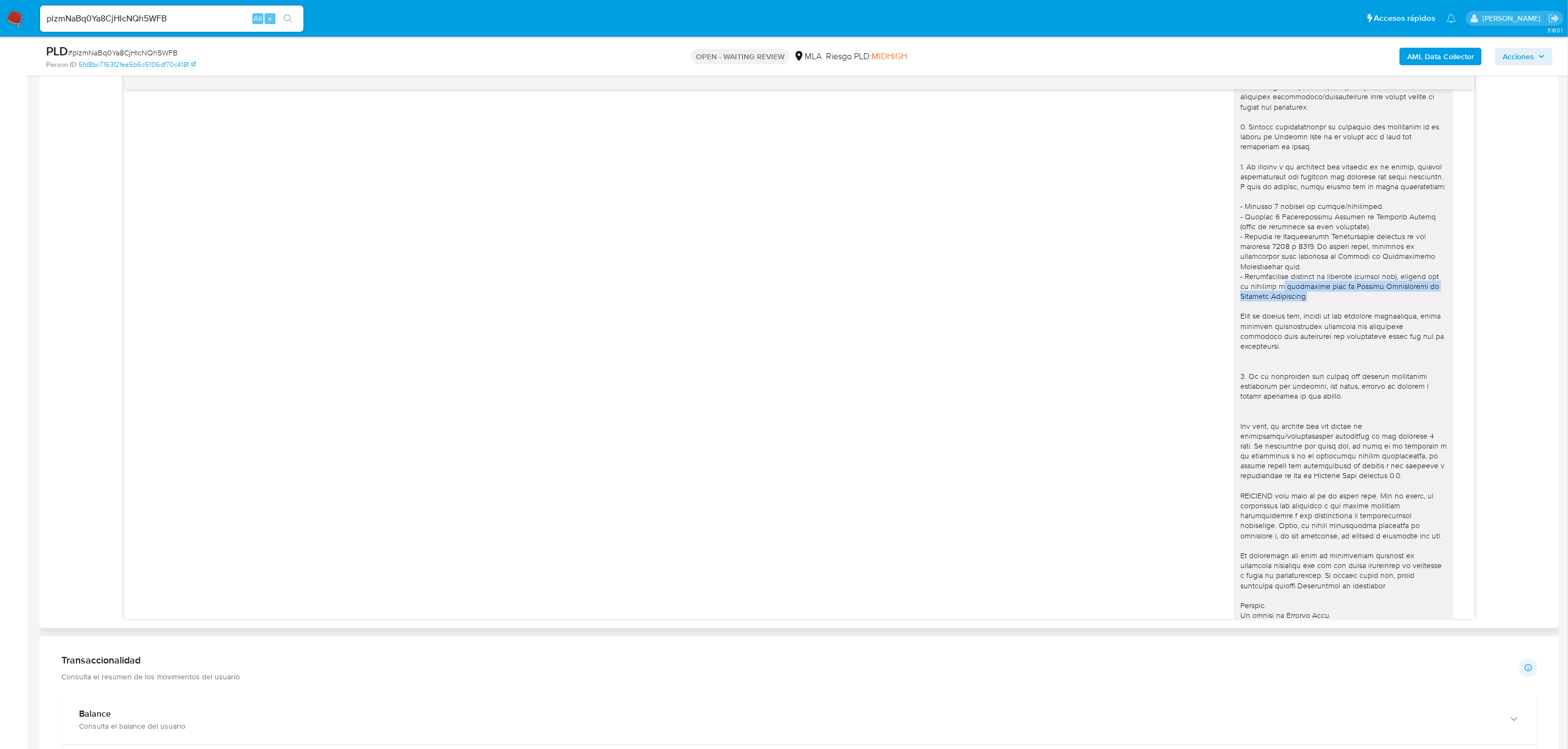
drag, startPoint x: 1274, startPoint y: 295, endPoint x: 1303, endPoint y: 308, distance: 31.8
click at [1040, 308] on div at bounding box center [1343, 337] width 207 height 569
copy div "legalizada ante el Consejo Profesional de Ciencias Económicas."
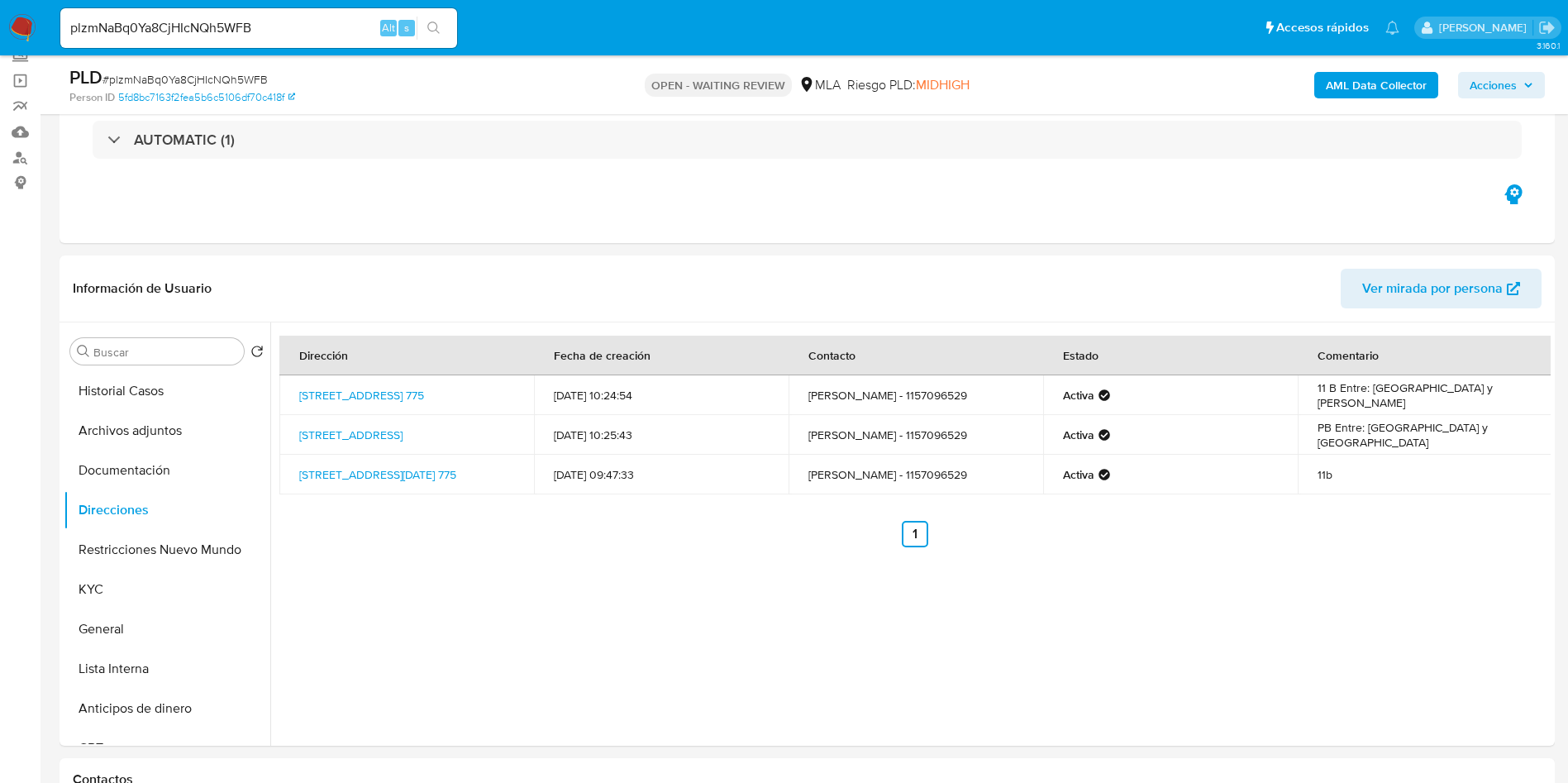
scroll to position [0, 0]
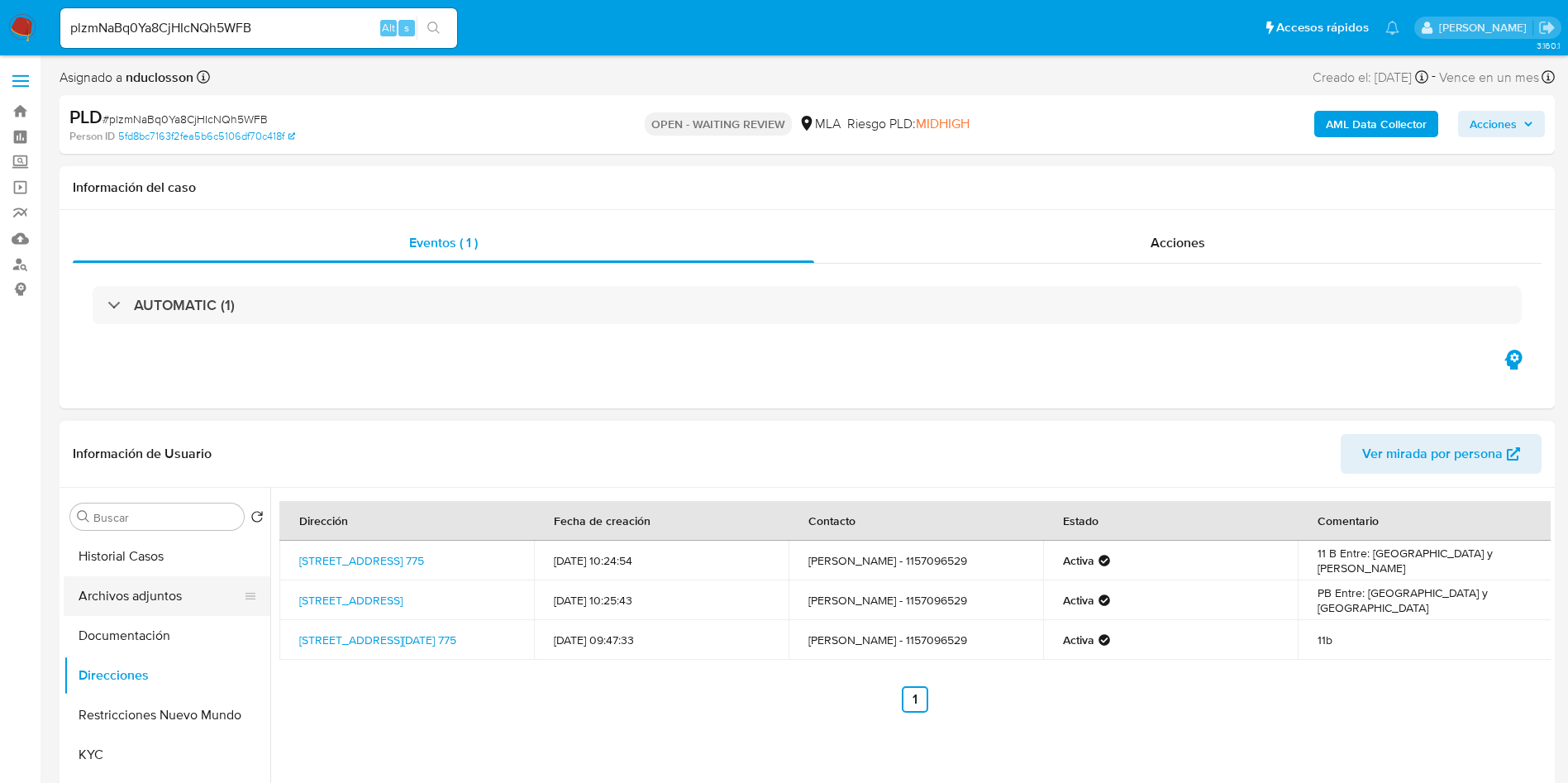
click at [102, 600] on button "Archivos adjuntos" at bounding box center [160, 596] width 194 height 40
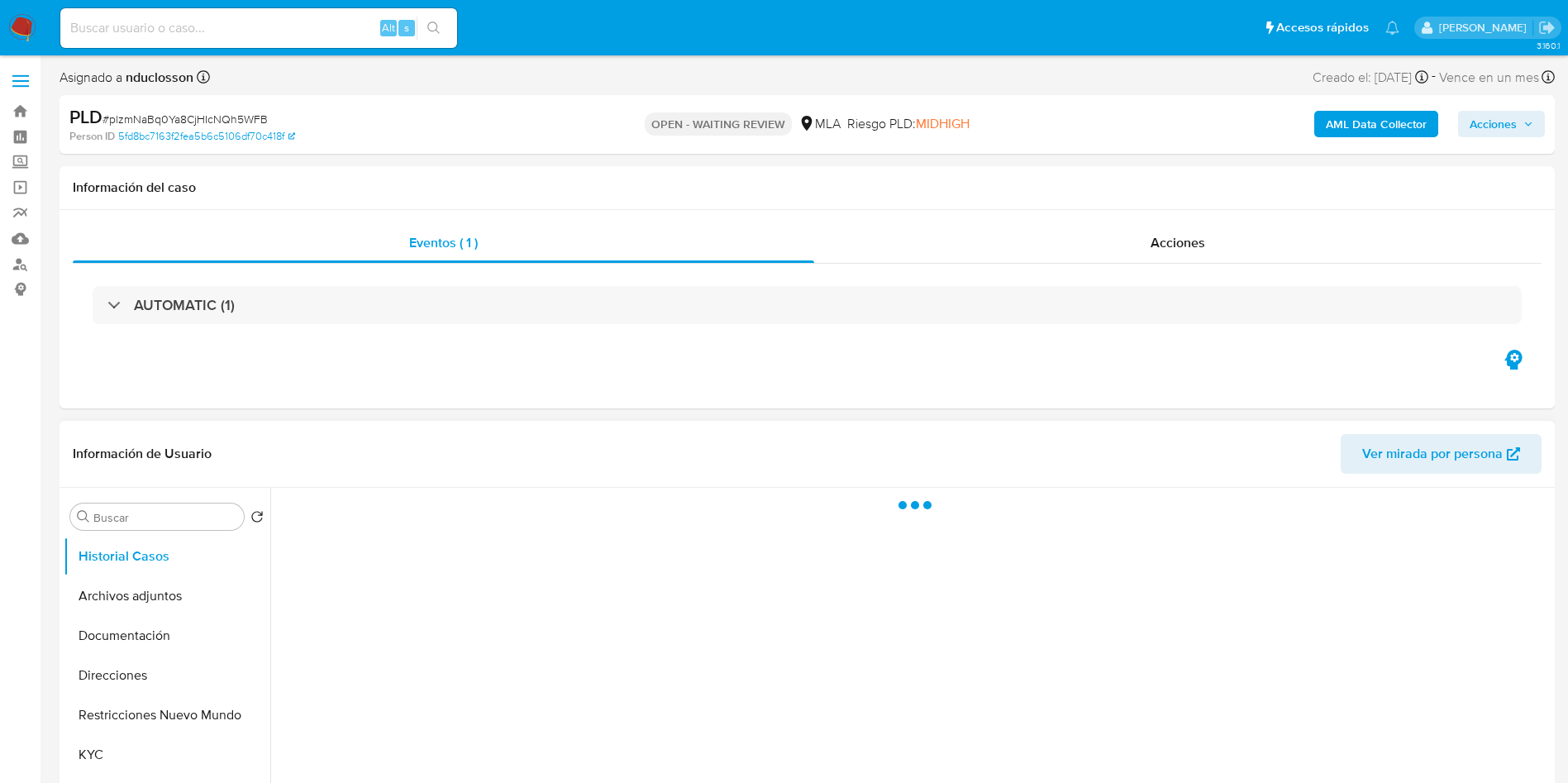
select select "10"
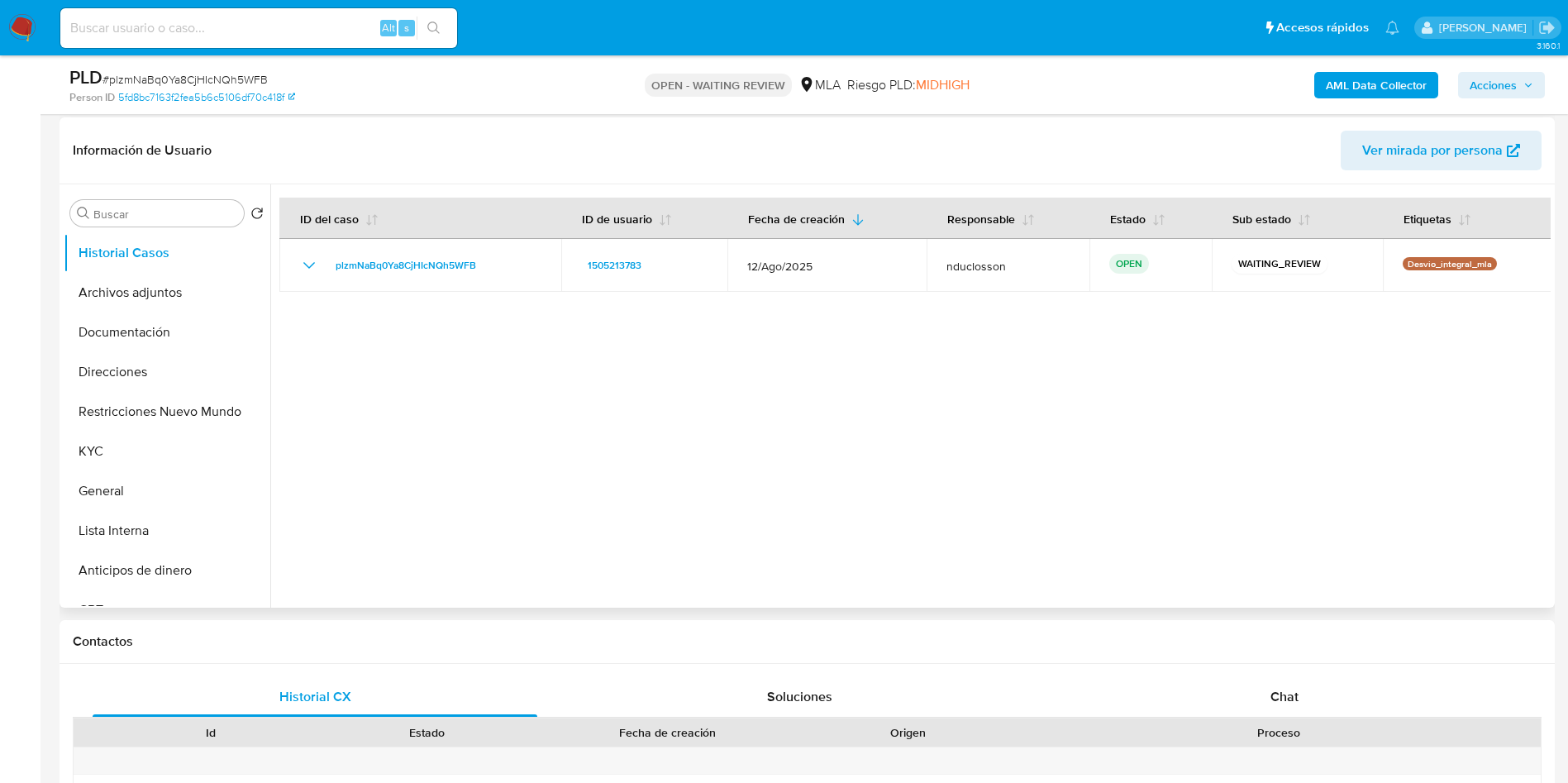
scroll to position [248, 0]
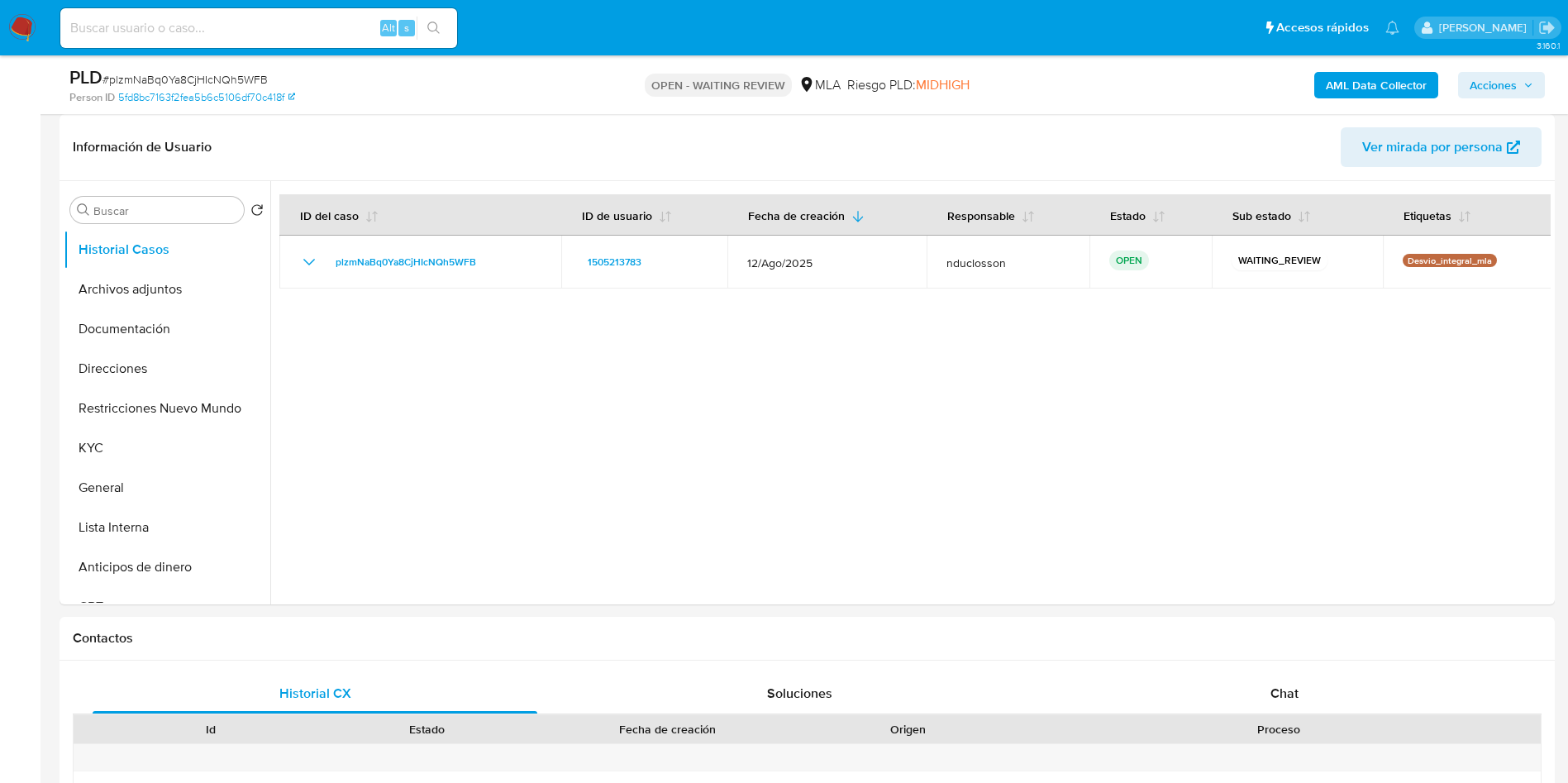
click at [204, 73] on span "# plzmNaBq0Ya8CjHIcNQh5WFB" at bounding box center [185, 79] width 165 height 16
copy span "plzmNaBq0Ya8CjHIcNQh5WFB"
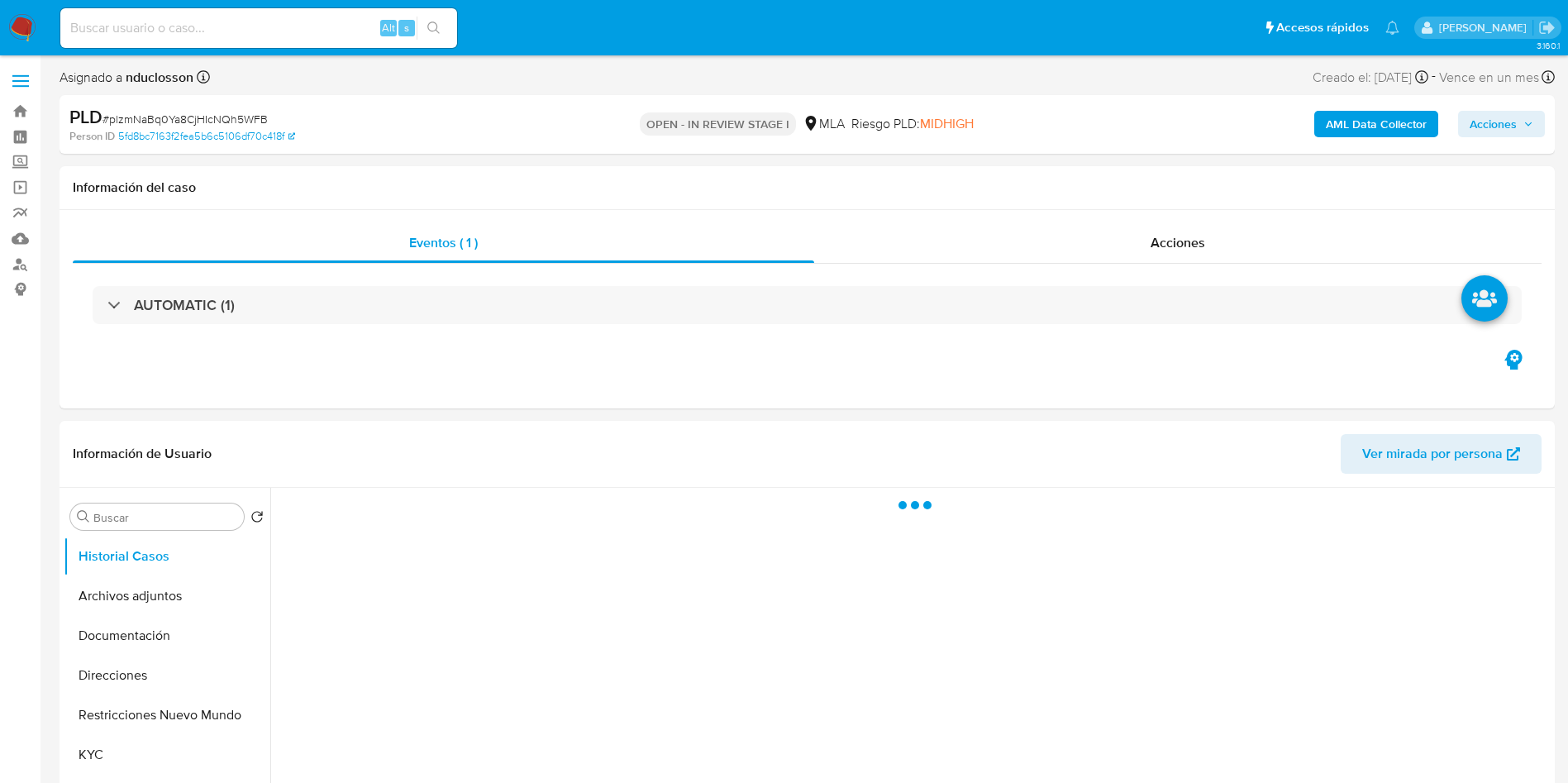
select select "10"
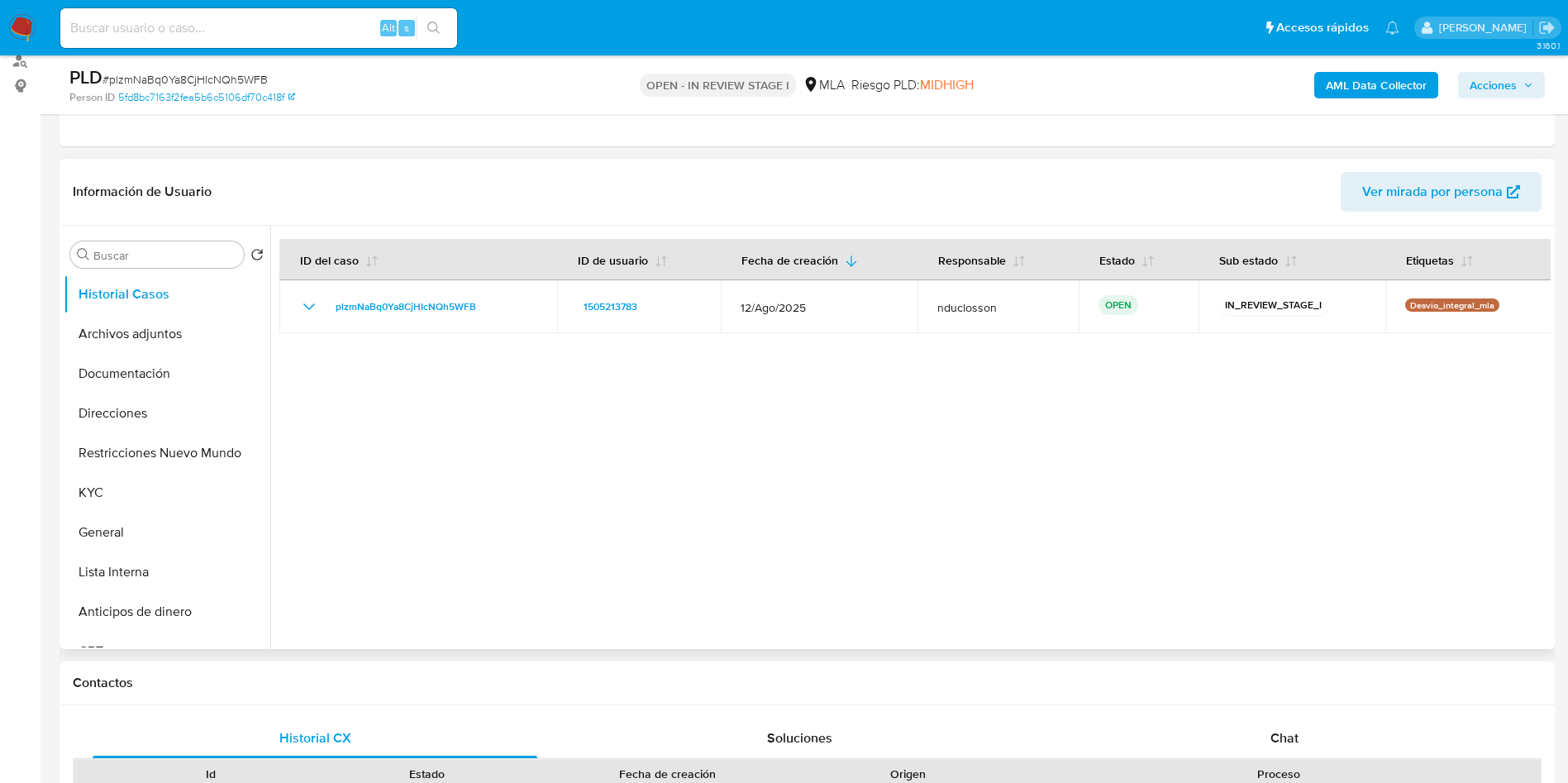
scroll to position [372, 0]
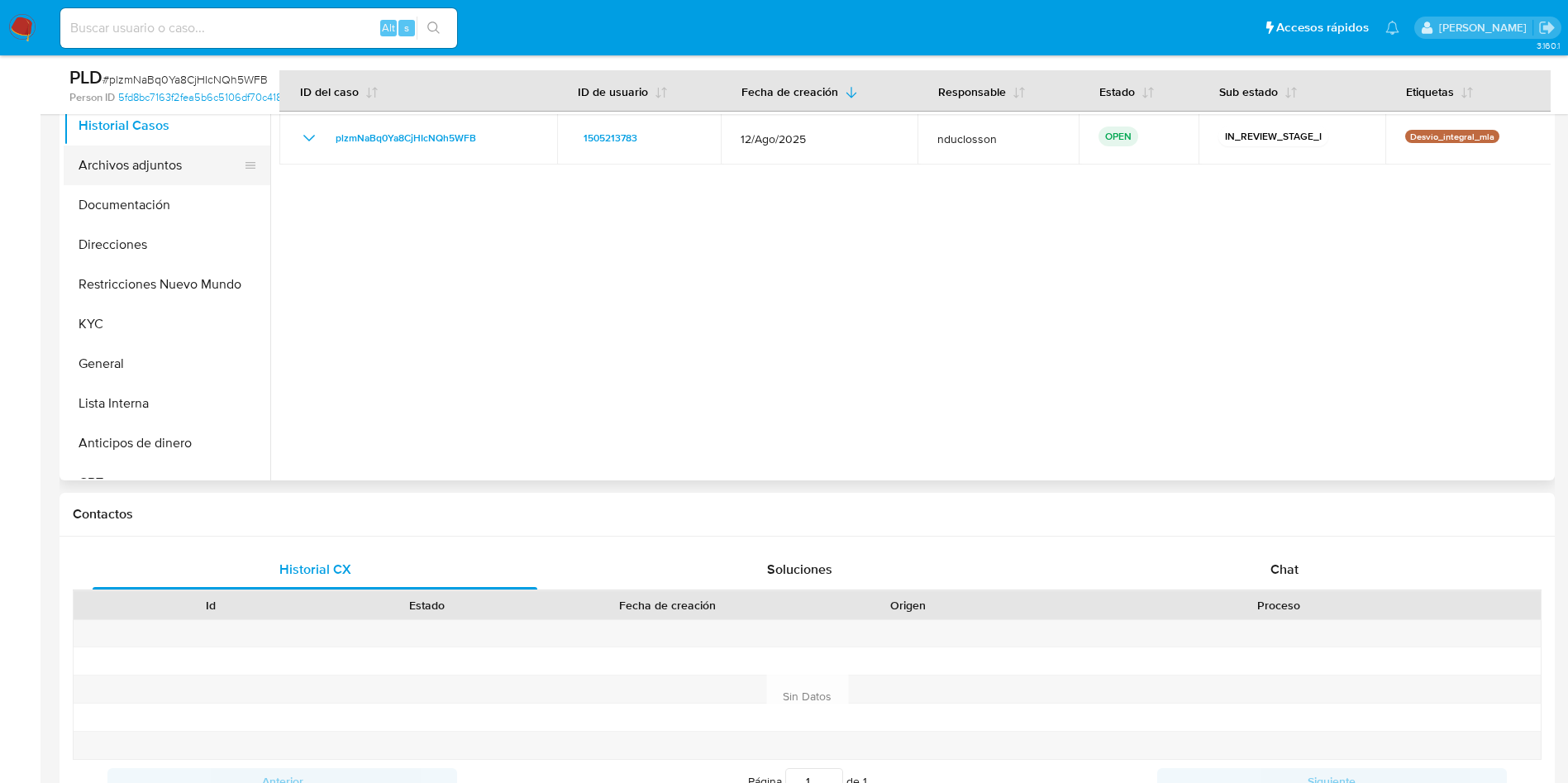
click at [102, 168] on button "Archivos adjuntos" at bounding box center [160, 165] width 194 height 40
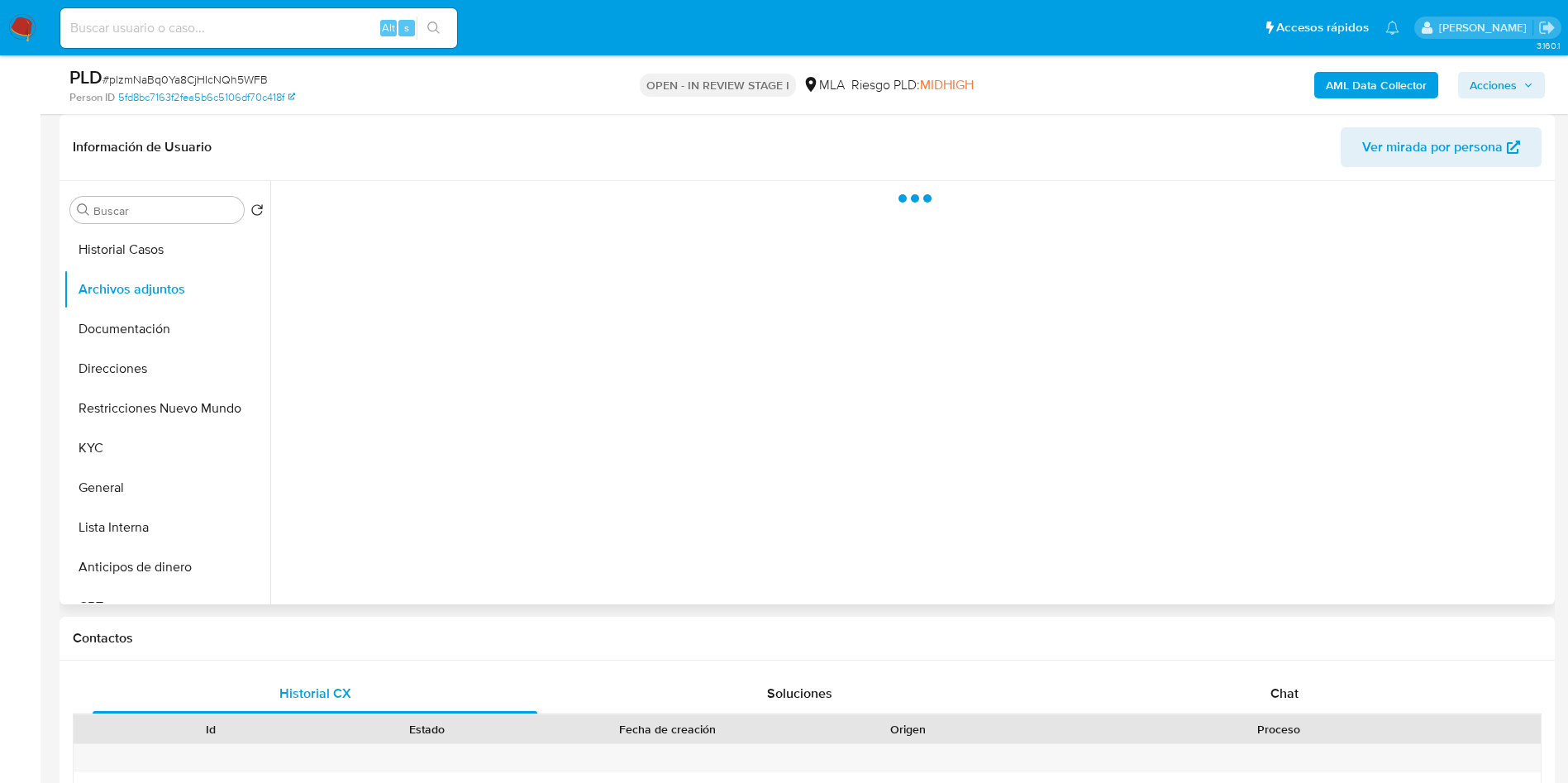
scroll to position [124, 0]
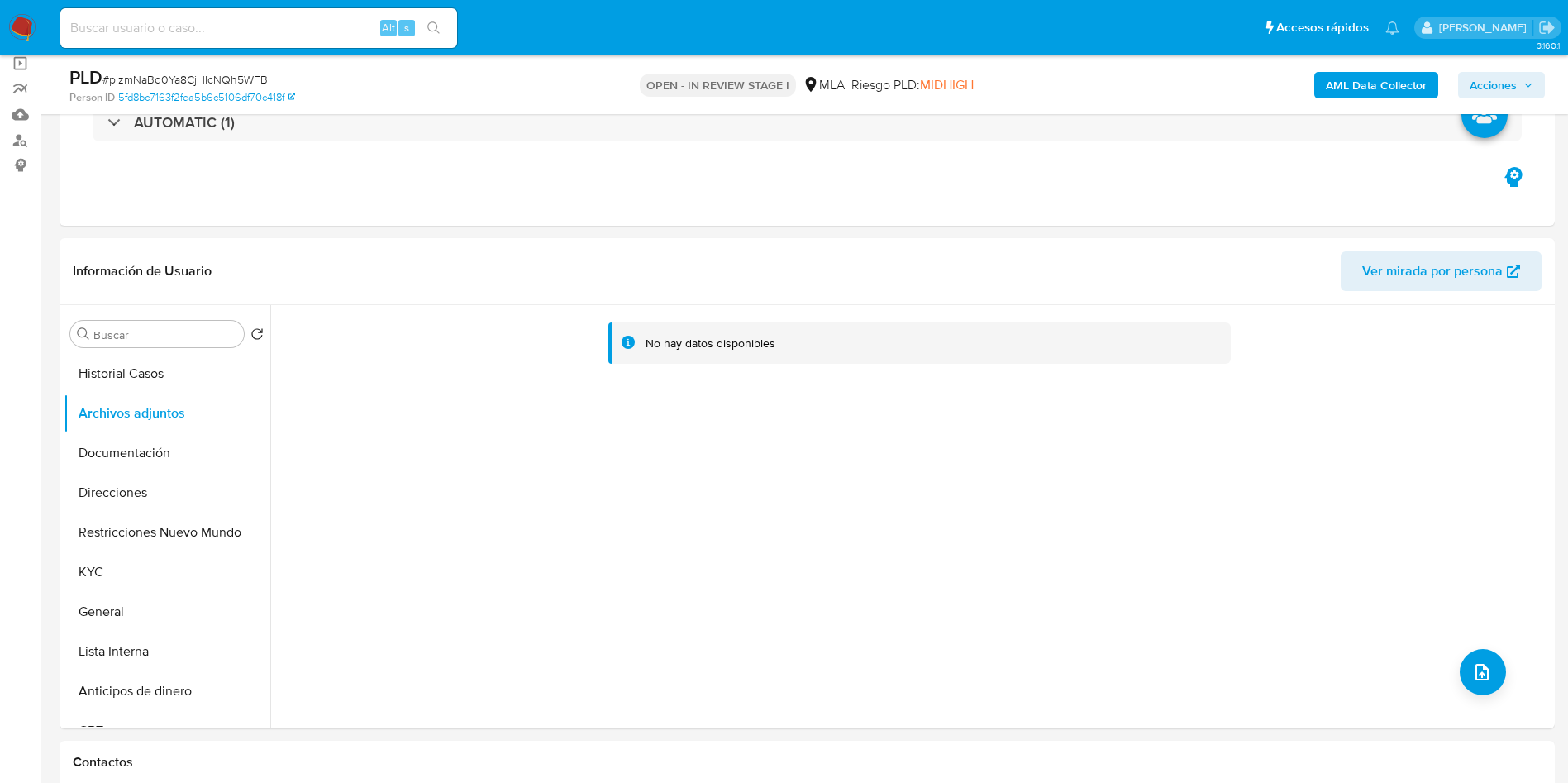
click at [1343, 96] on b "AML Data Collector" at bounding box center [1376, 85] width 101 height 27
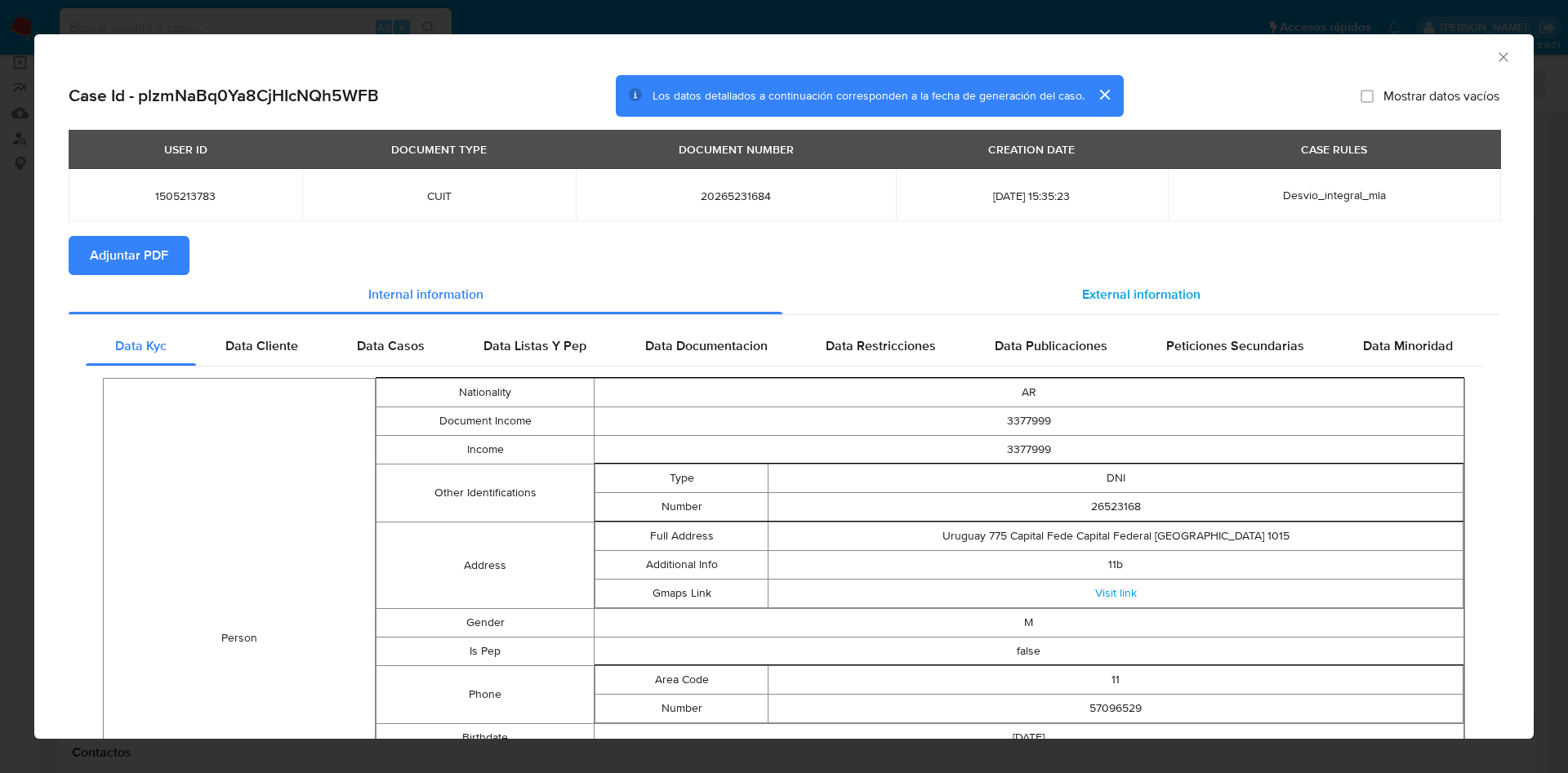
click at [1157, 294] on span "External information" at bounding box center [1142, 294] width 118 height 19
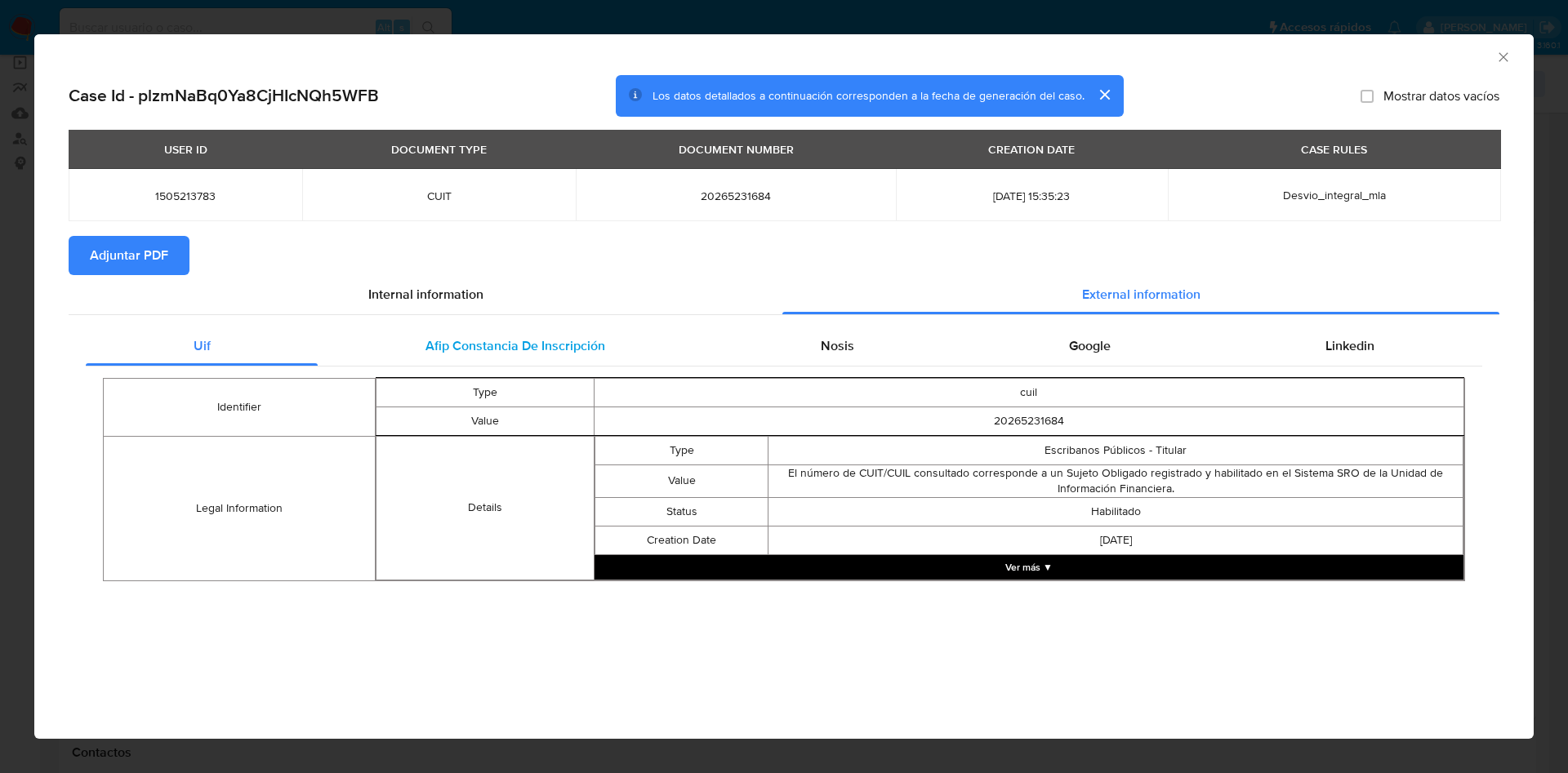
drag, startPoint x: 450, startPoint y: 349, endPoint x: 481, endPoint y: 348, distance: 31.0
click at [449, 348] on span "Afip Constancia De Inscripción" at bounding box center [515, 346] width 180 height 19
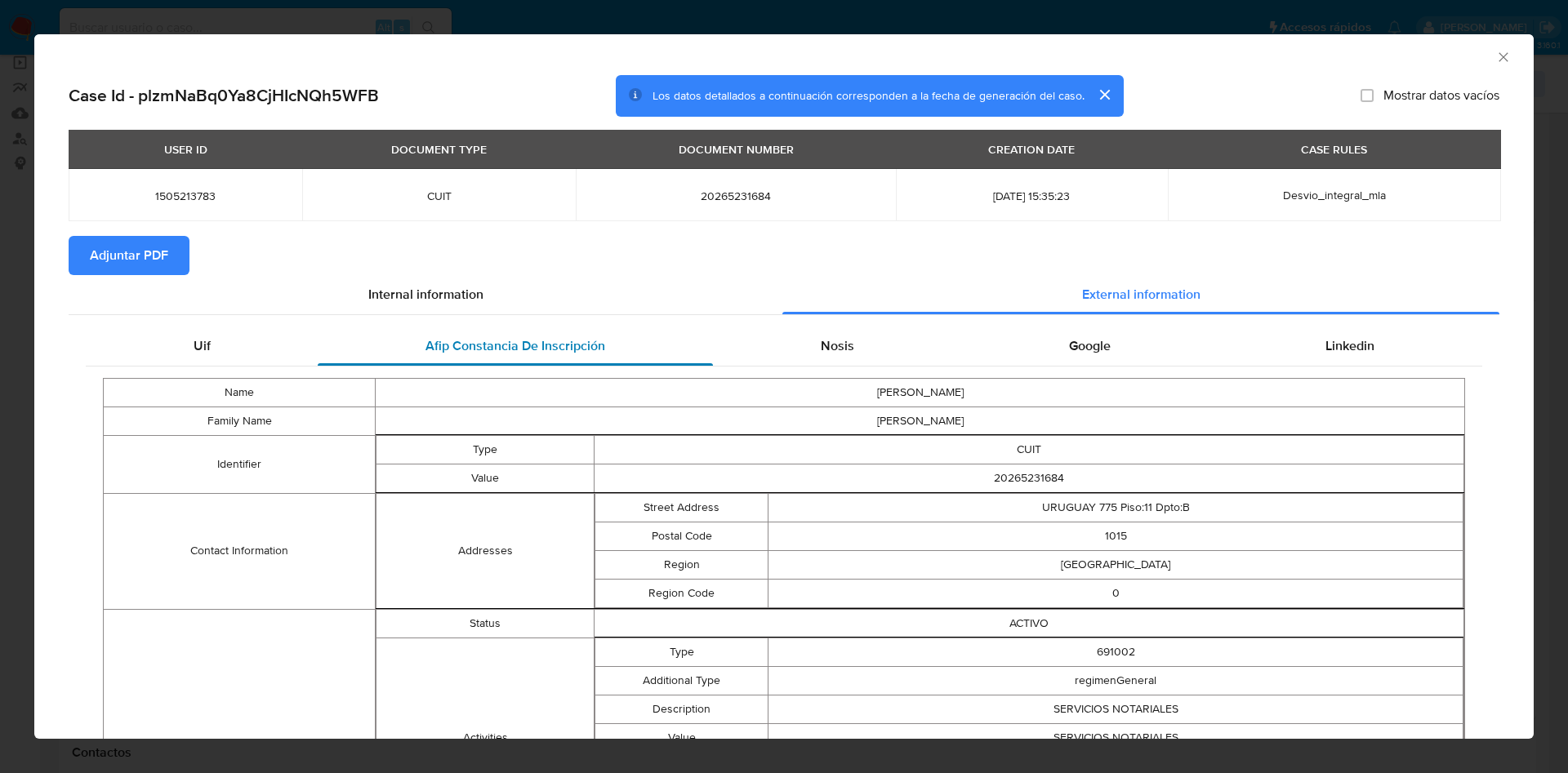
click at [331, 335] on div "Afip Constancia De Inscripción" at bounding box center [515, 347] width 395 height 39
click at [305, 340] on div "Uif" at bounding box center [202, 347] width 231 height 39
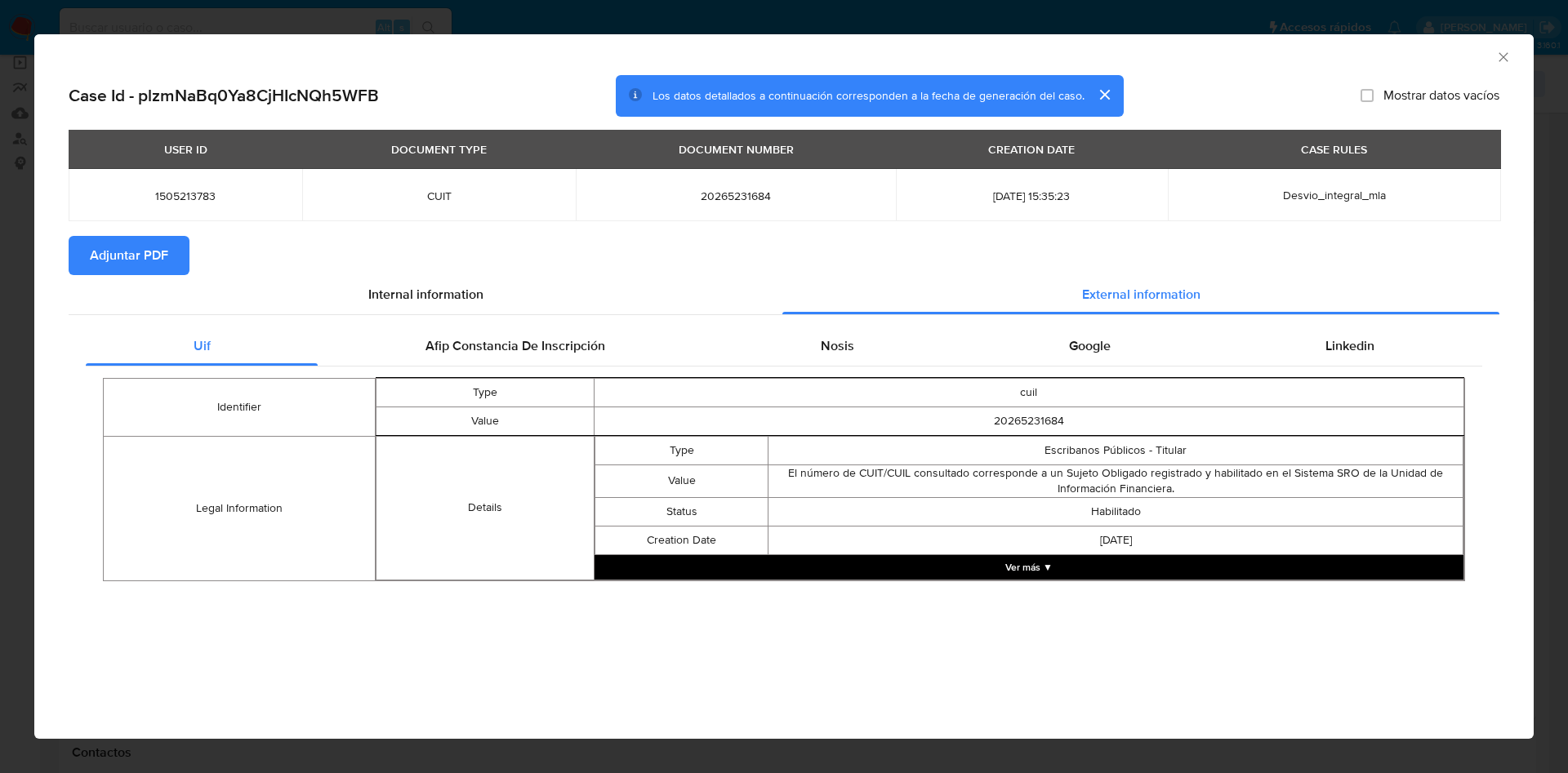
drag, startPoint x: 469, startPoint y: 328, endPoint x: 1072, endPoint y: 516, distance: 631.6
click at [1011, 481] on div "Uif Afip Constancia De Inscripción Nosis Google Linkedin Identifier Type cuil V…" at bounding box center [784, 460] width 1396 height 266
click at [1098, 559] on button "Ver más ▼" at bounding box center [1028, 568] width 869 height 24
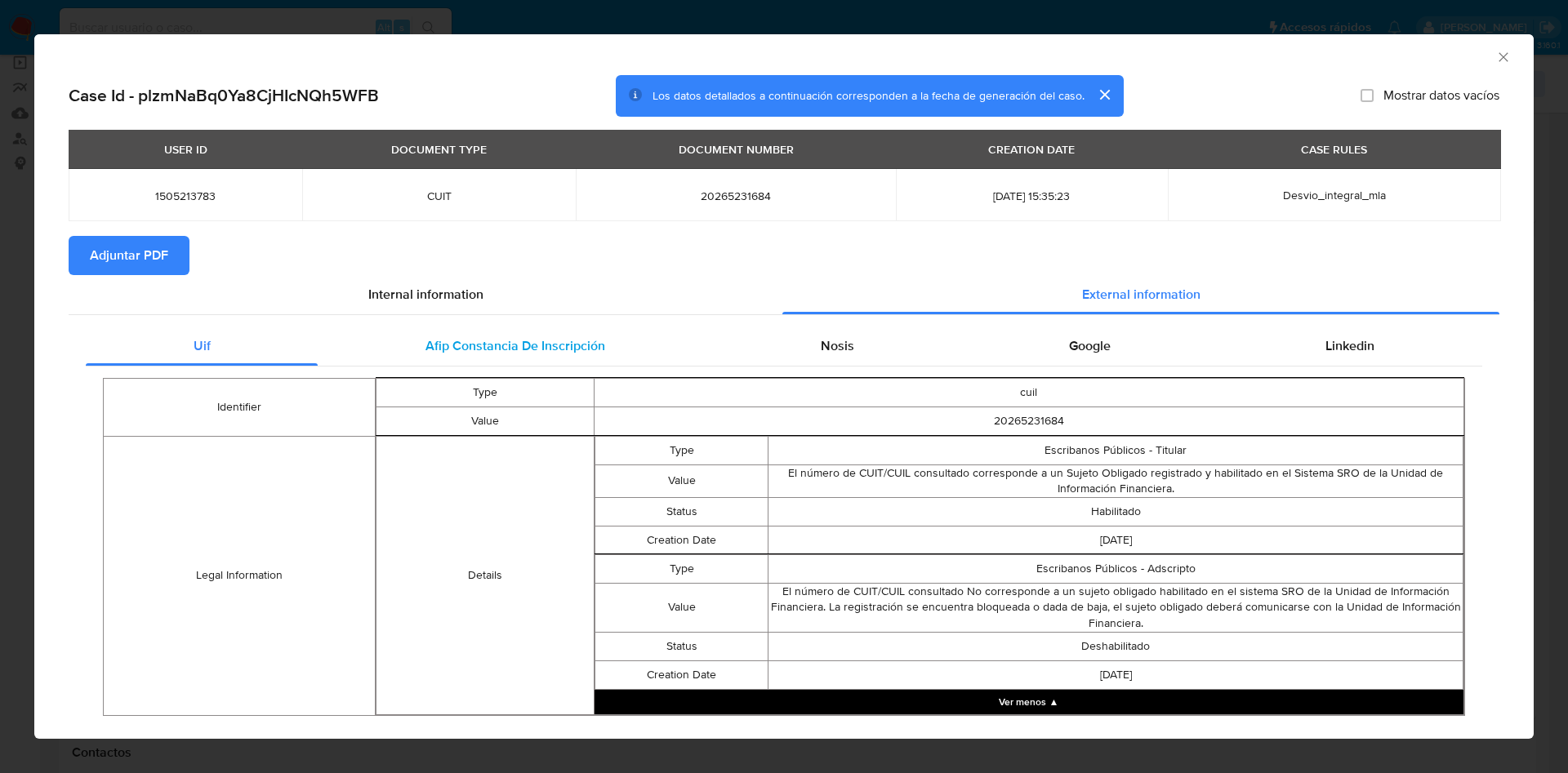
click at [543, 351] on span "Afip Constancia De Inscripción" at bounding box center [515, 346] width 180 height 19
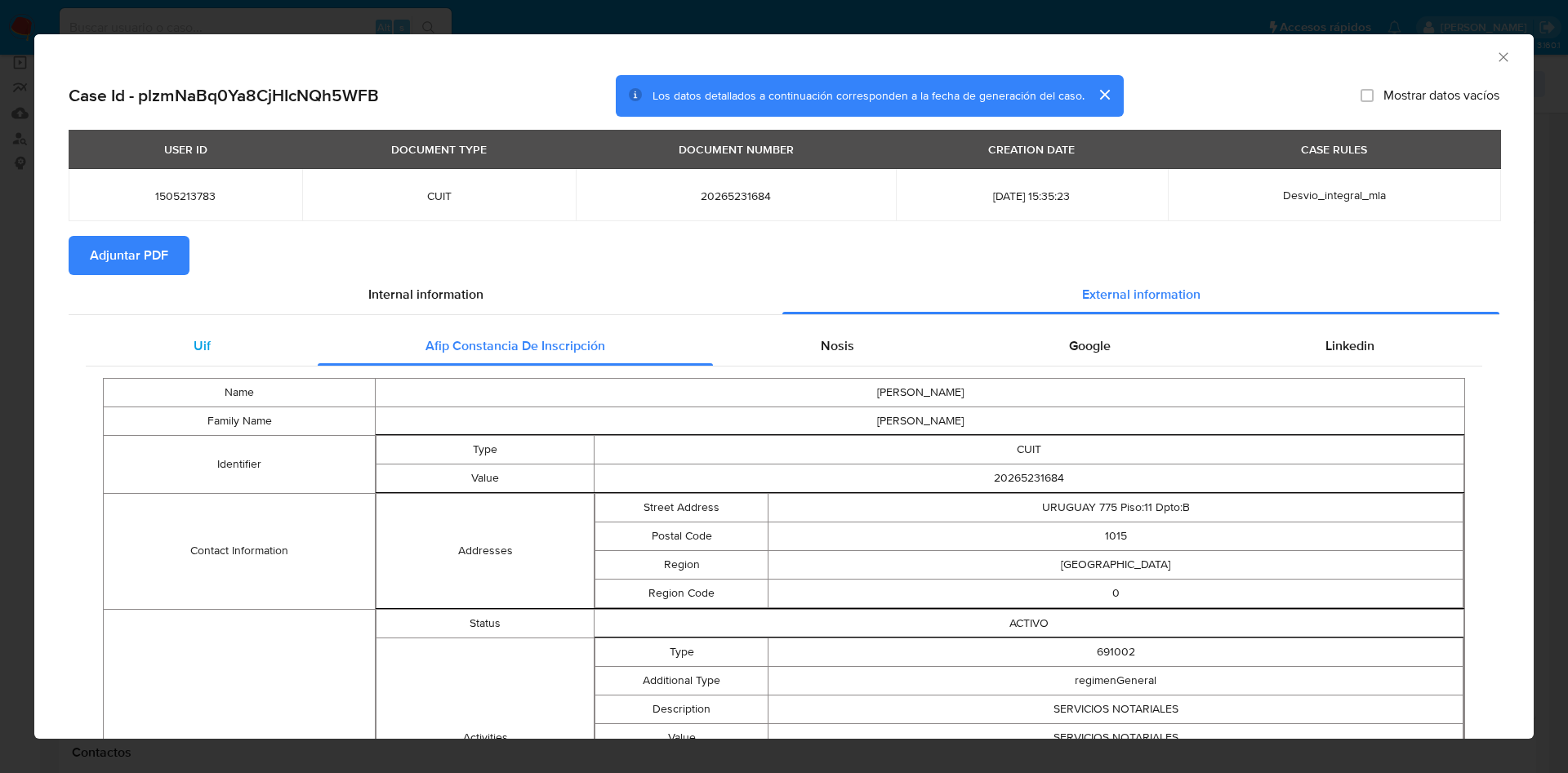
click at [266, 327] on div "Uif" at bounding box center [202, 347] width 231 height 39
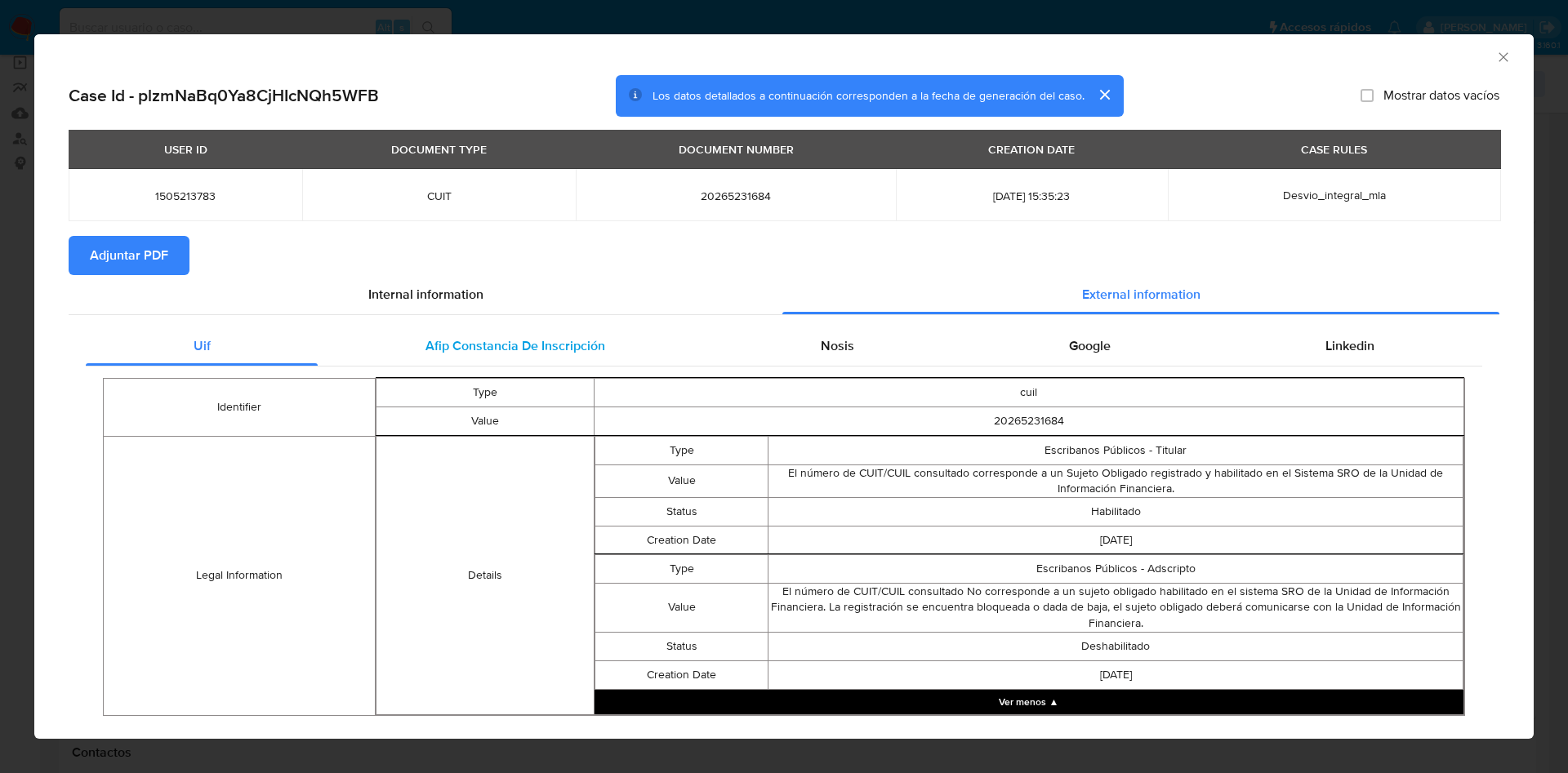
click at [479, 357] on div "Afip Constancia De Inscripción" at bounding box center [515, 347] width 395 height 39
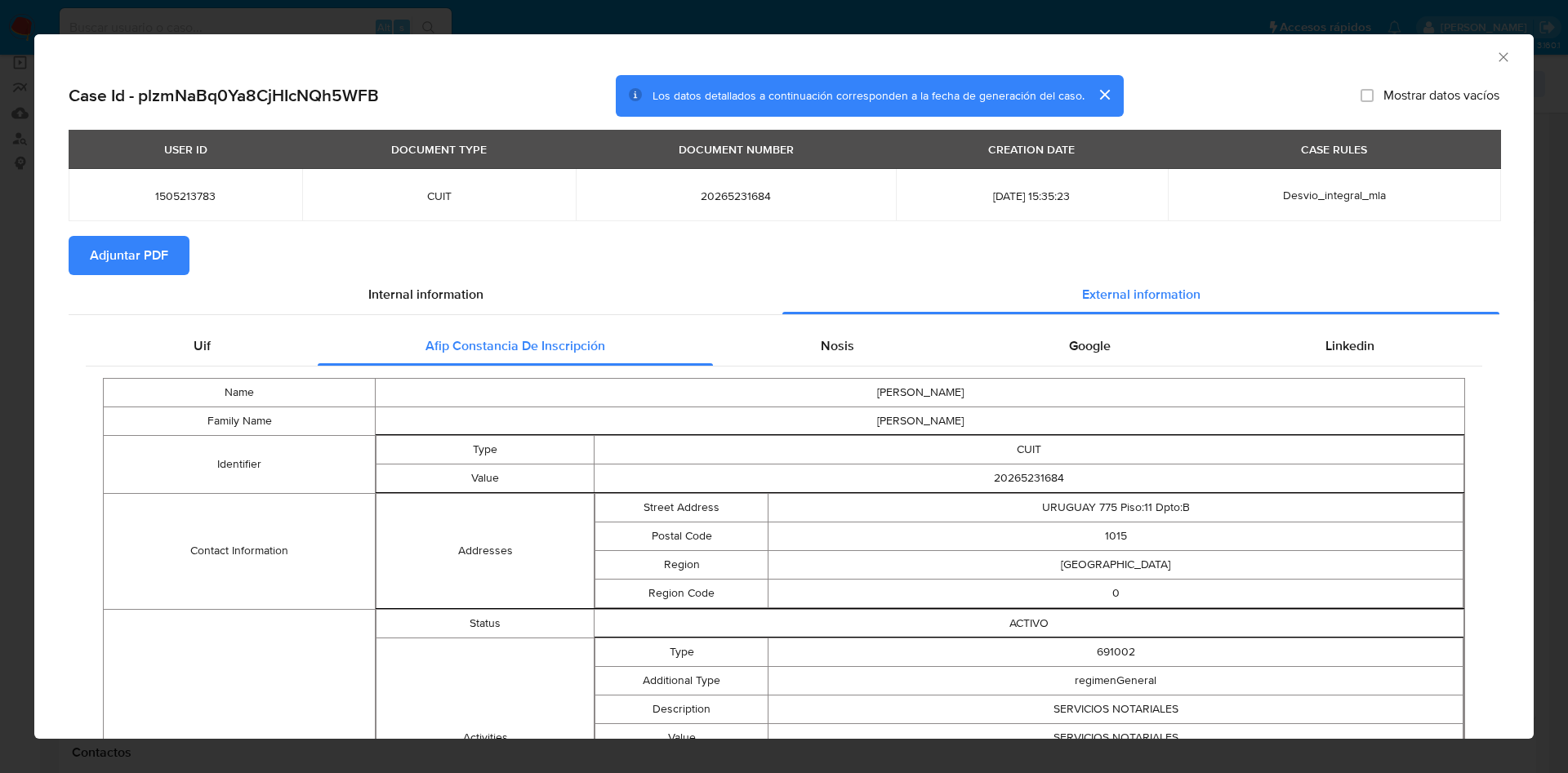
drag, startPoint x: 131, startPoint y: 251, endPoint x: 159, endPoint y: 223, distance: 39.6
click at [131, 251] on span "Adjuntar PDF" at bounding box center [129, 256] width 79 height 36
click at [1496, 62] on icon "Cerrar ventana" at bounding box center [1503, 56] width 16 height 16
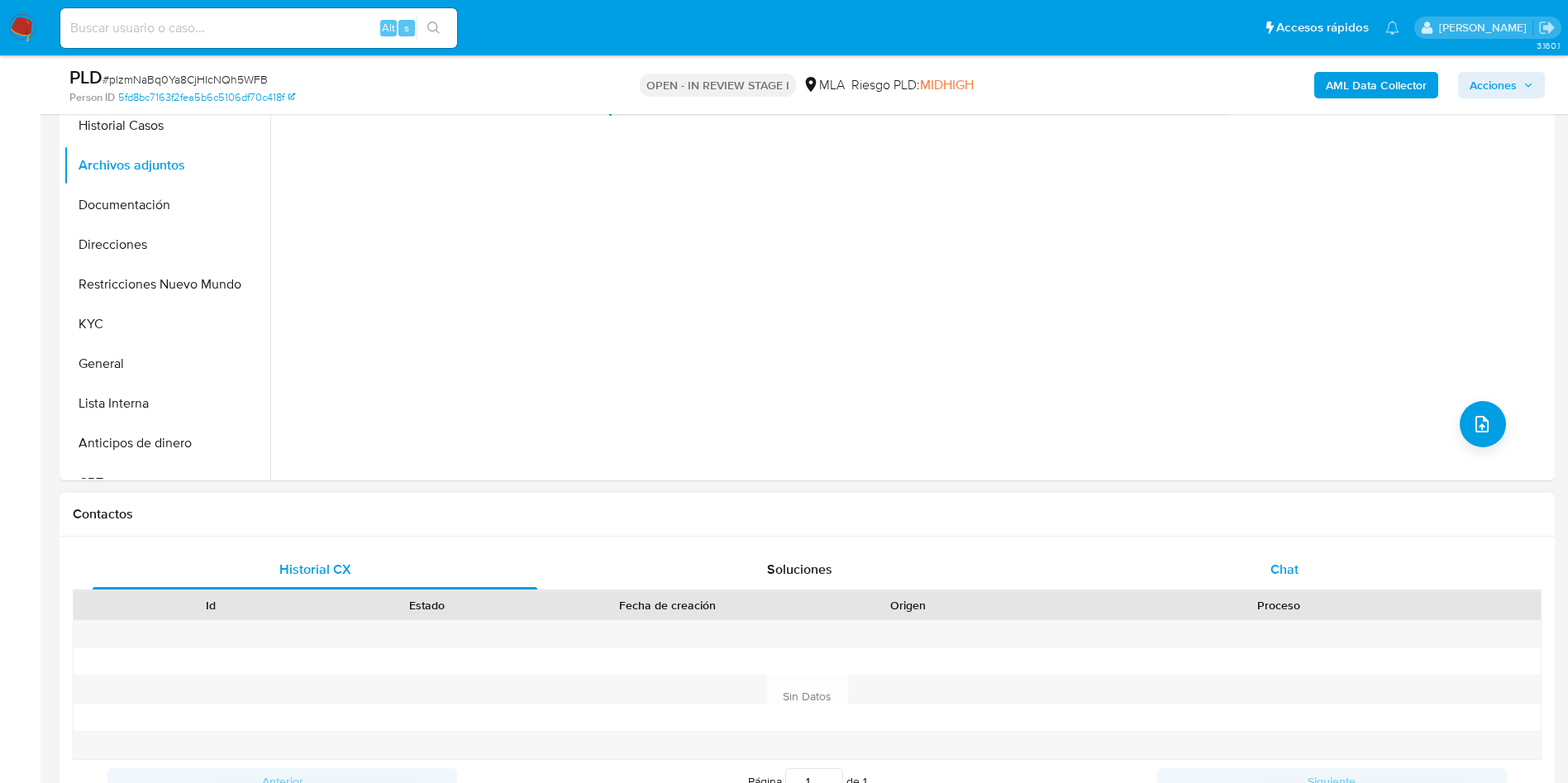
click at [1264, 556] on div "Chat" at bounding box center [1284, 570] width 445 height 40
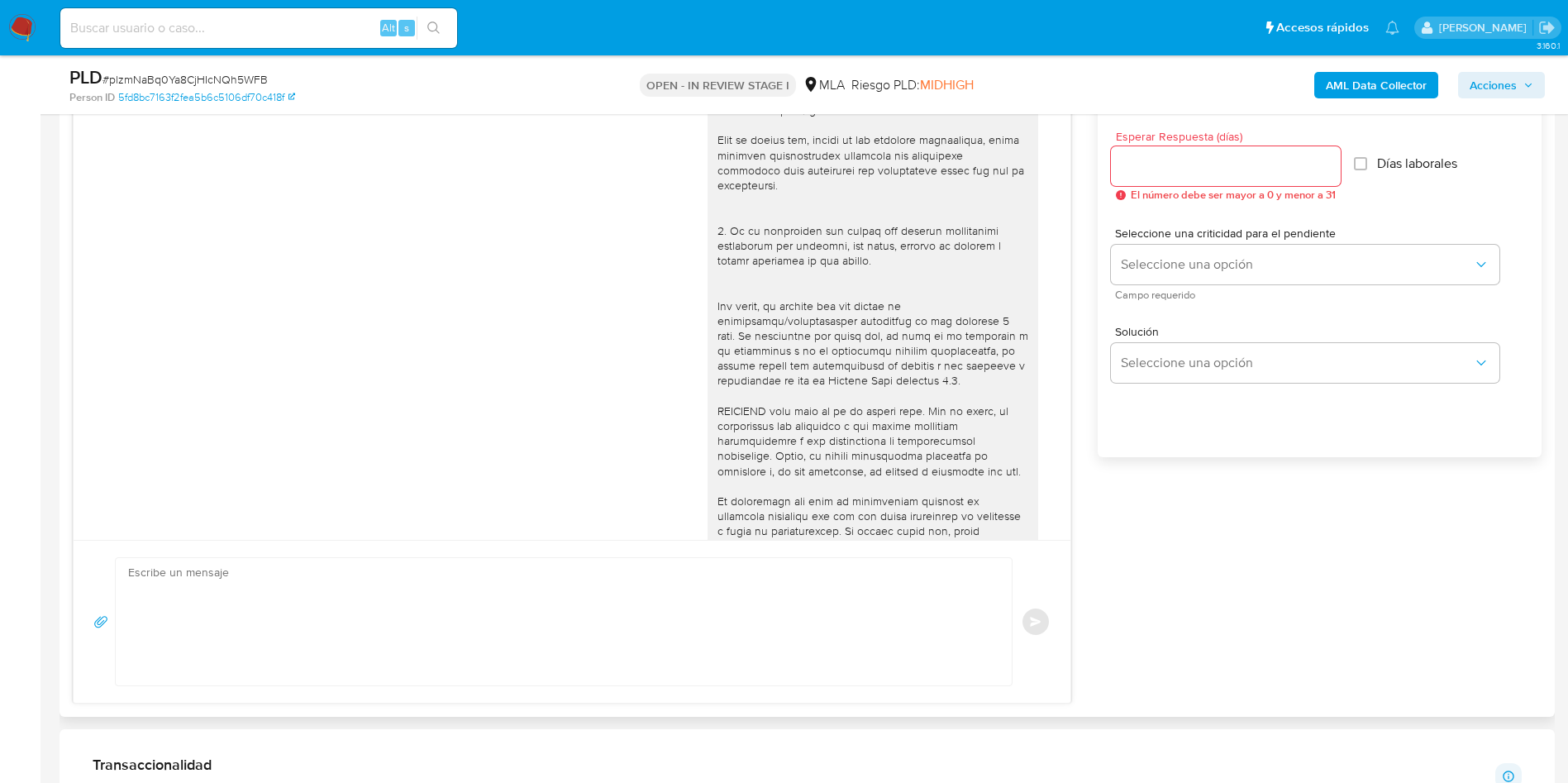
scroll to position [744, 0]
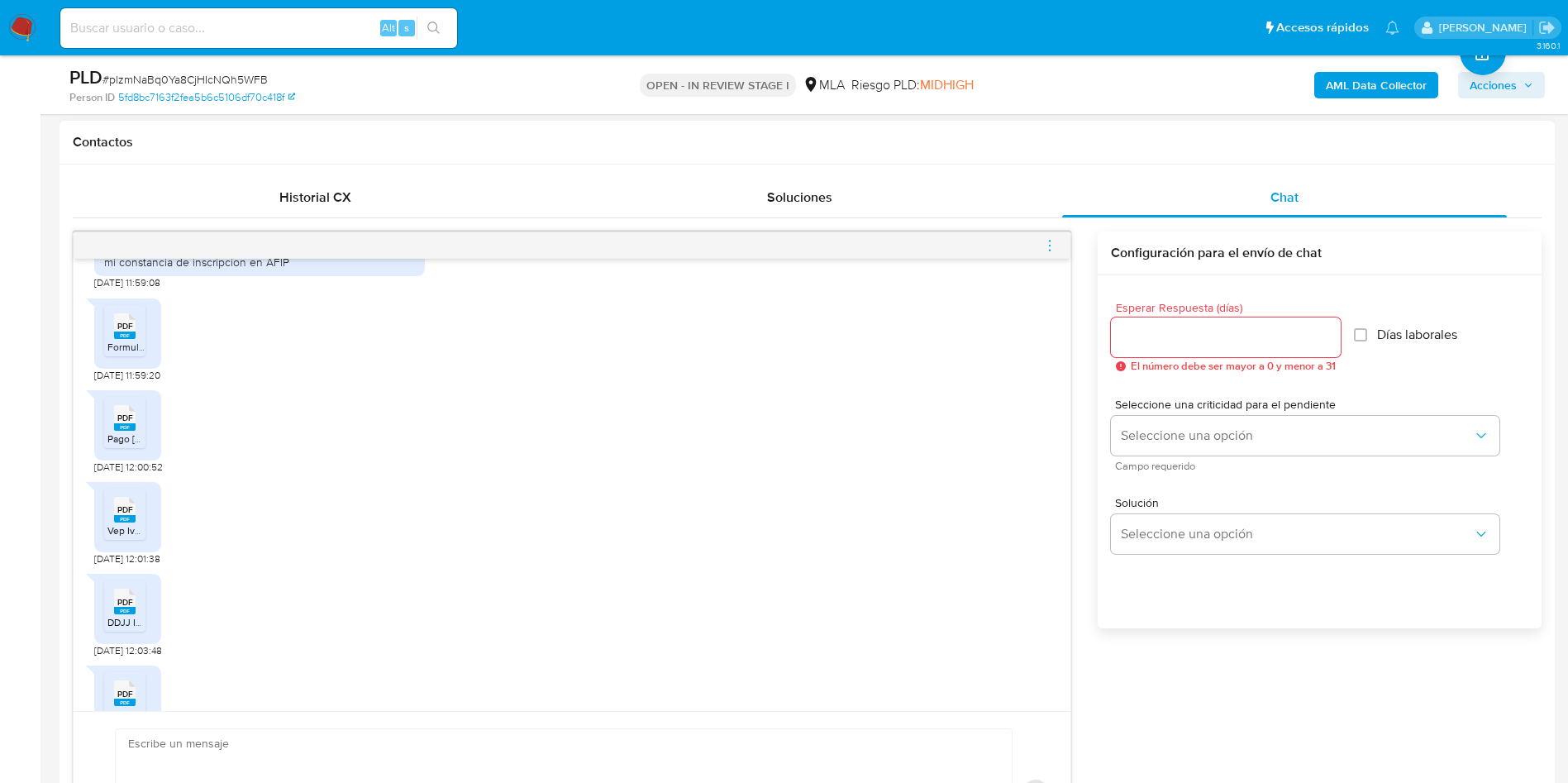
click at [126, 331] on span "PDF" at bounding box center [125, 326] width 16 height 10
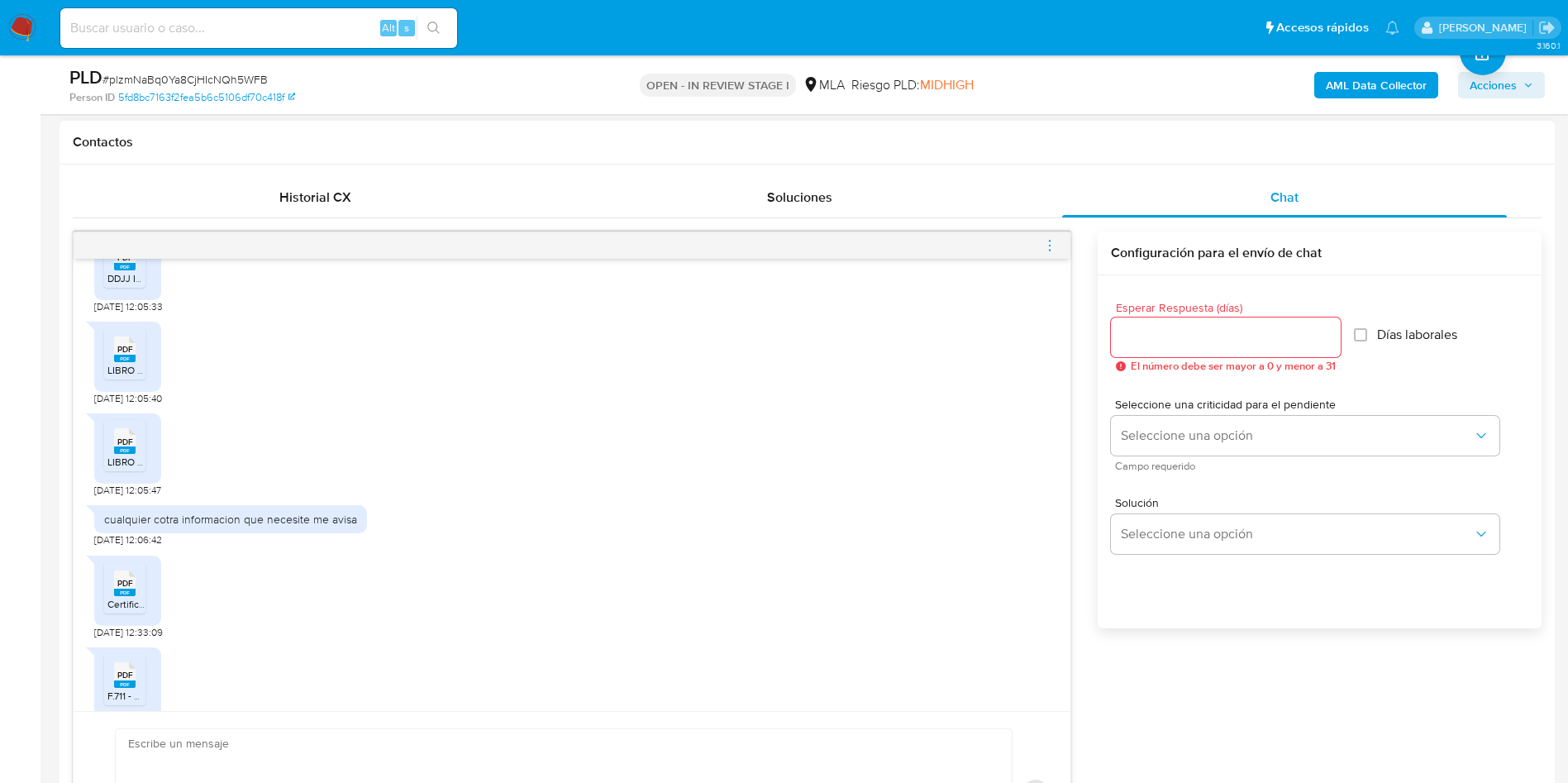
scroll to position [1670, 0]
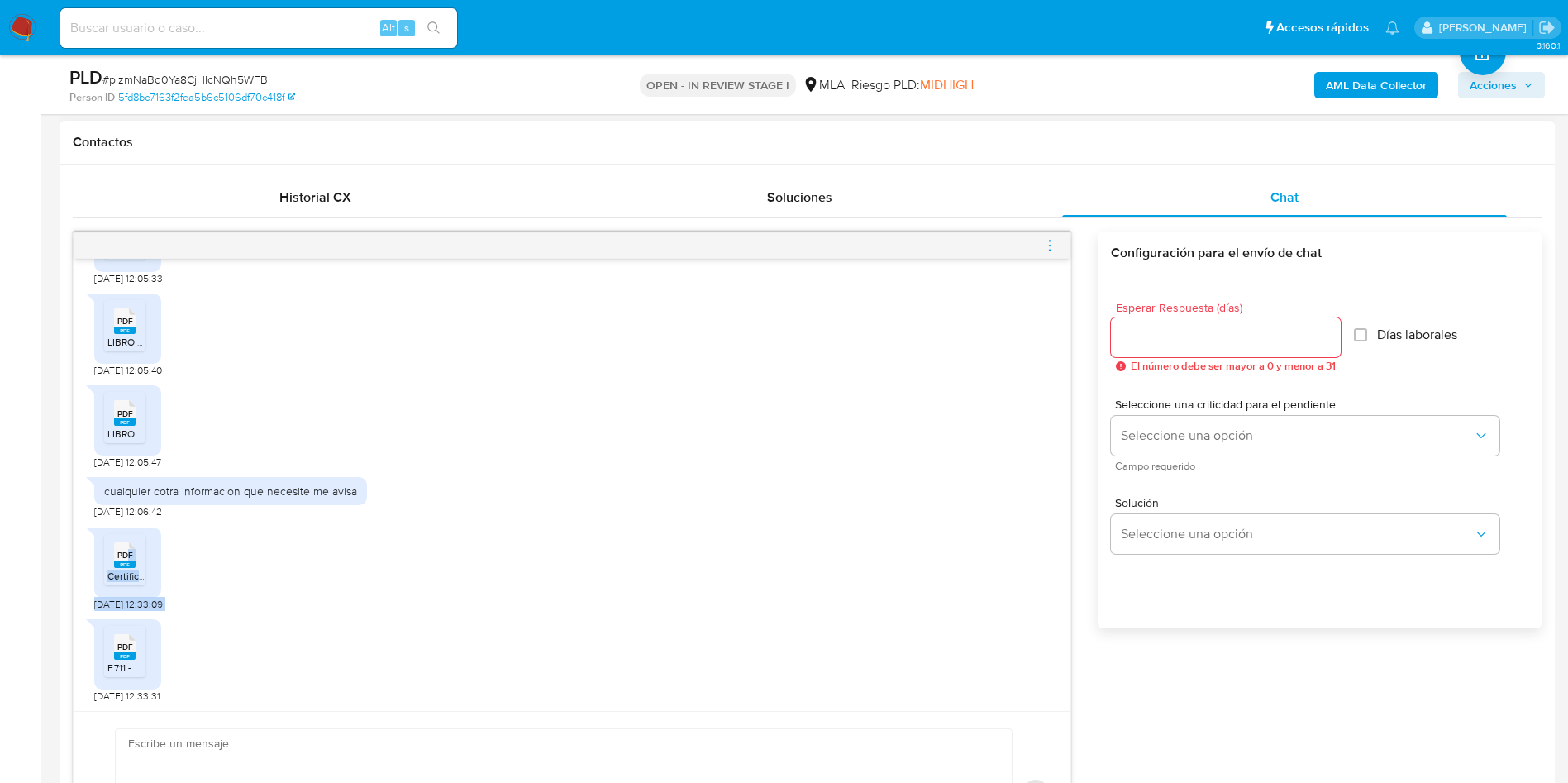
drag, startPoint x: 126, startPoint y: 559, endPoint x: 207, endPoint y: 619, distance: 100.8
click at [207, 619] on div "18/08/2025 17:34:50 Buenos dias. la cuenta es utilizada por mi como cualquier c…" at bounding box center [572, 485] width 997 height 453
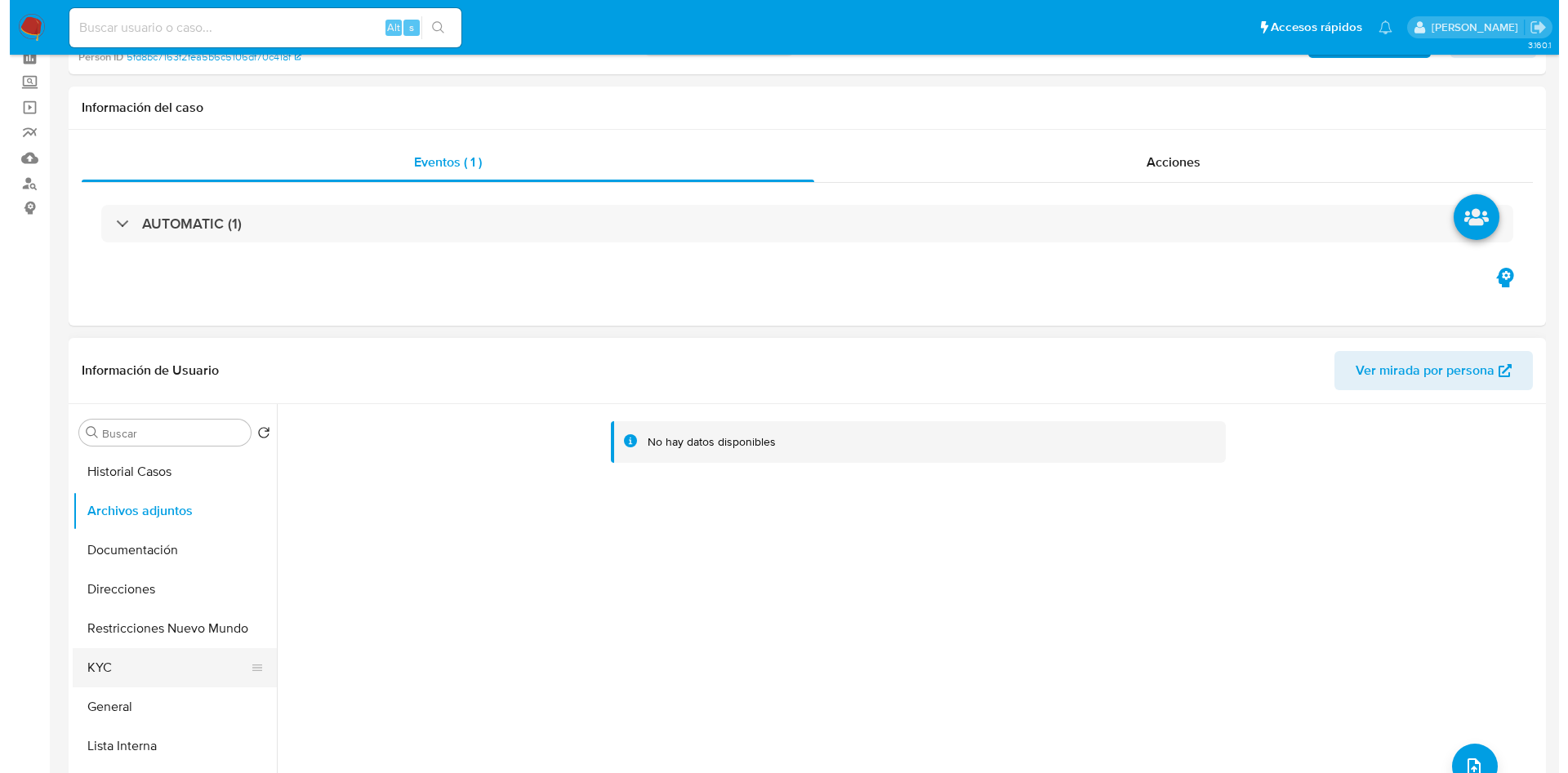
scroll to position [245, 0]
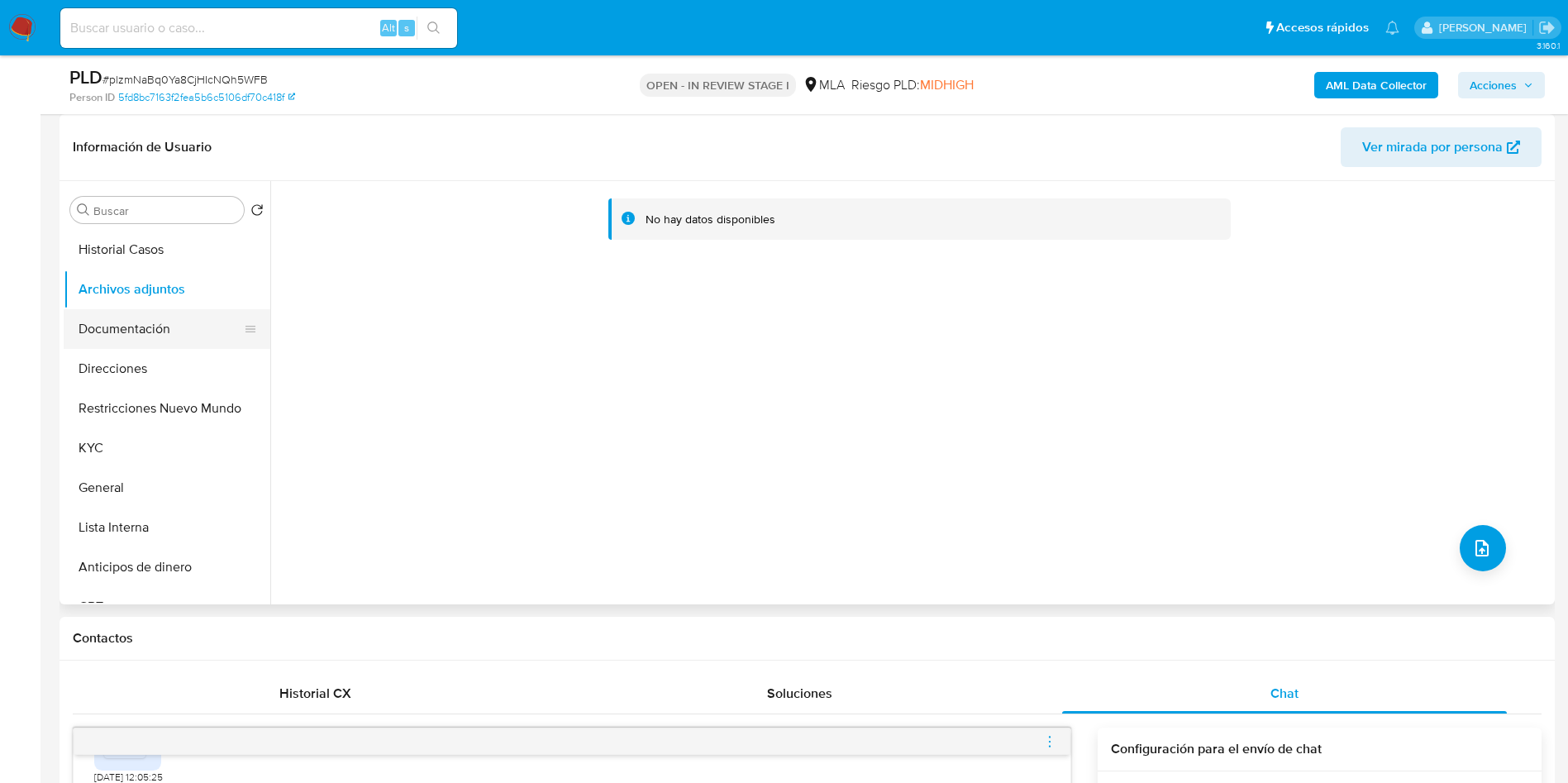
click at [124, 337] on button "Documentación" at bounding box center [160, 329] width 194 height 40
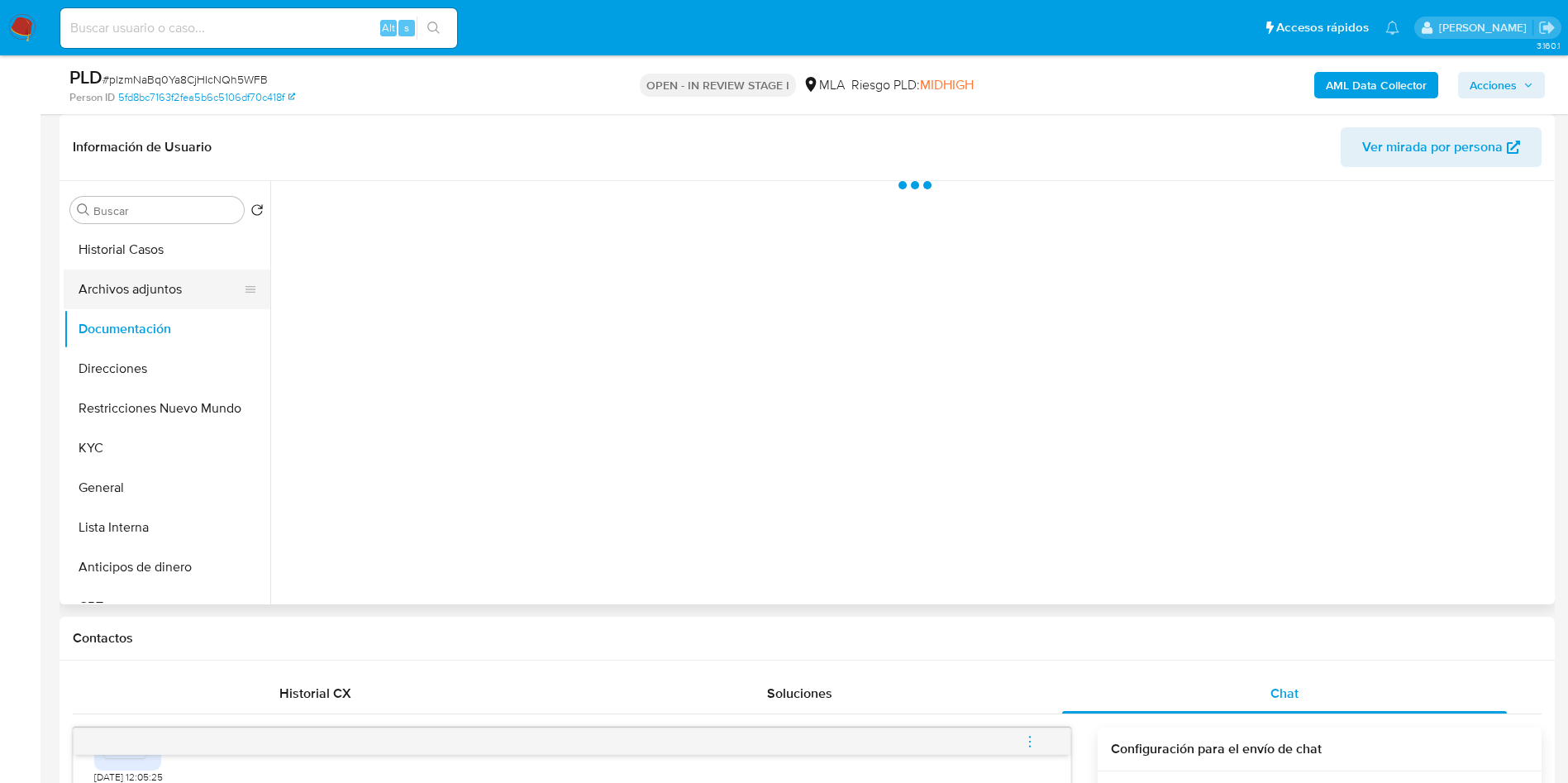
click at [120, 286] on button "Archivos adjuntos" at bounding box center [160, 289] width 194 height 40
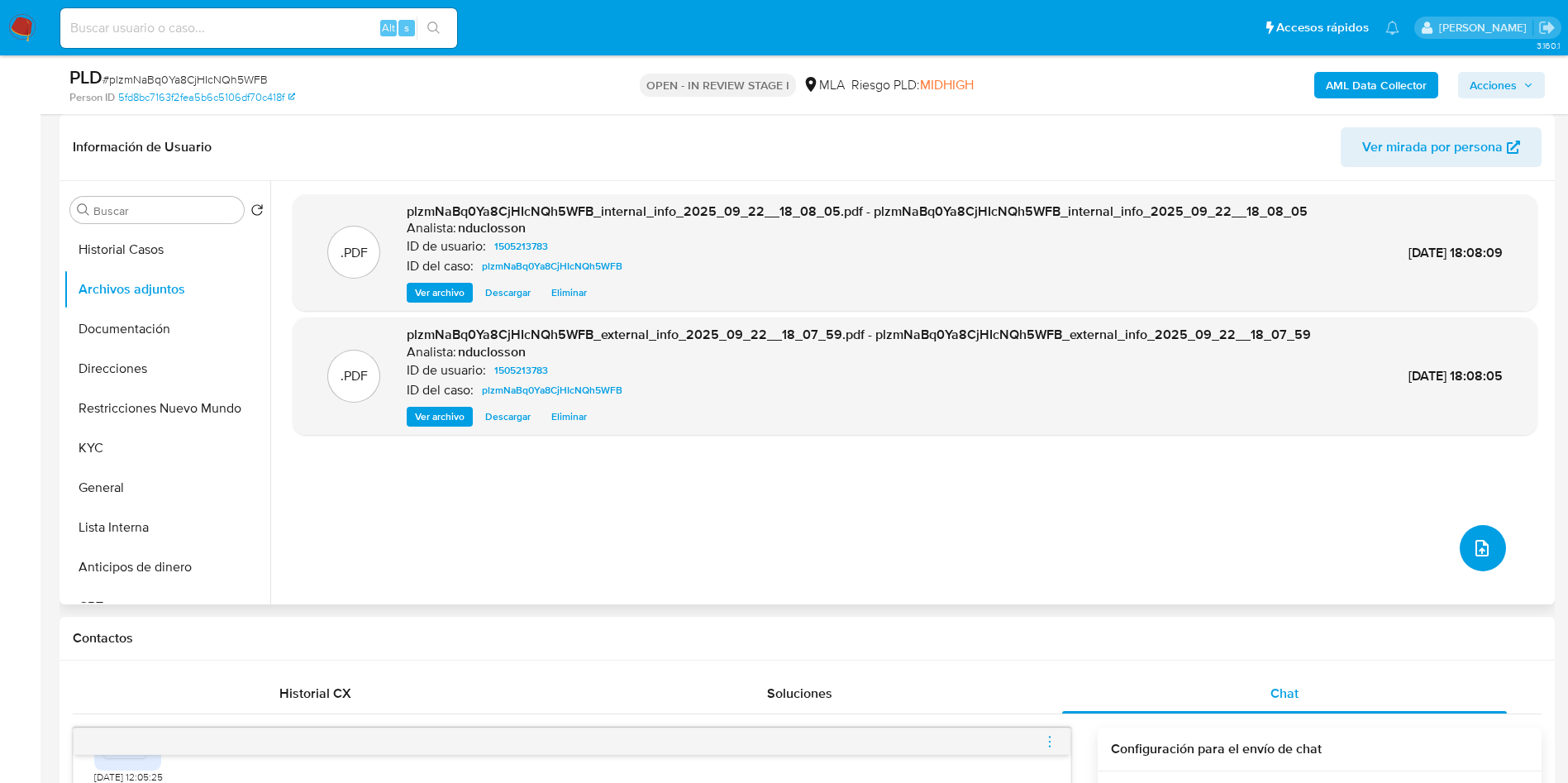
click at [1482, 569] on button "upload-file" at bounding box center [1483, 548] width 46 height 47
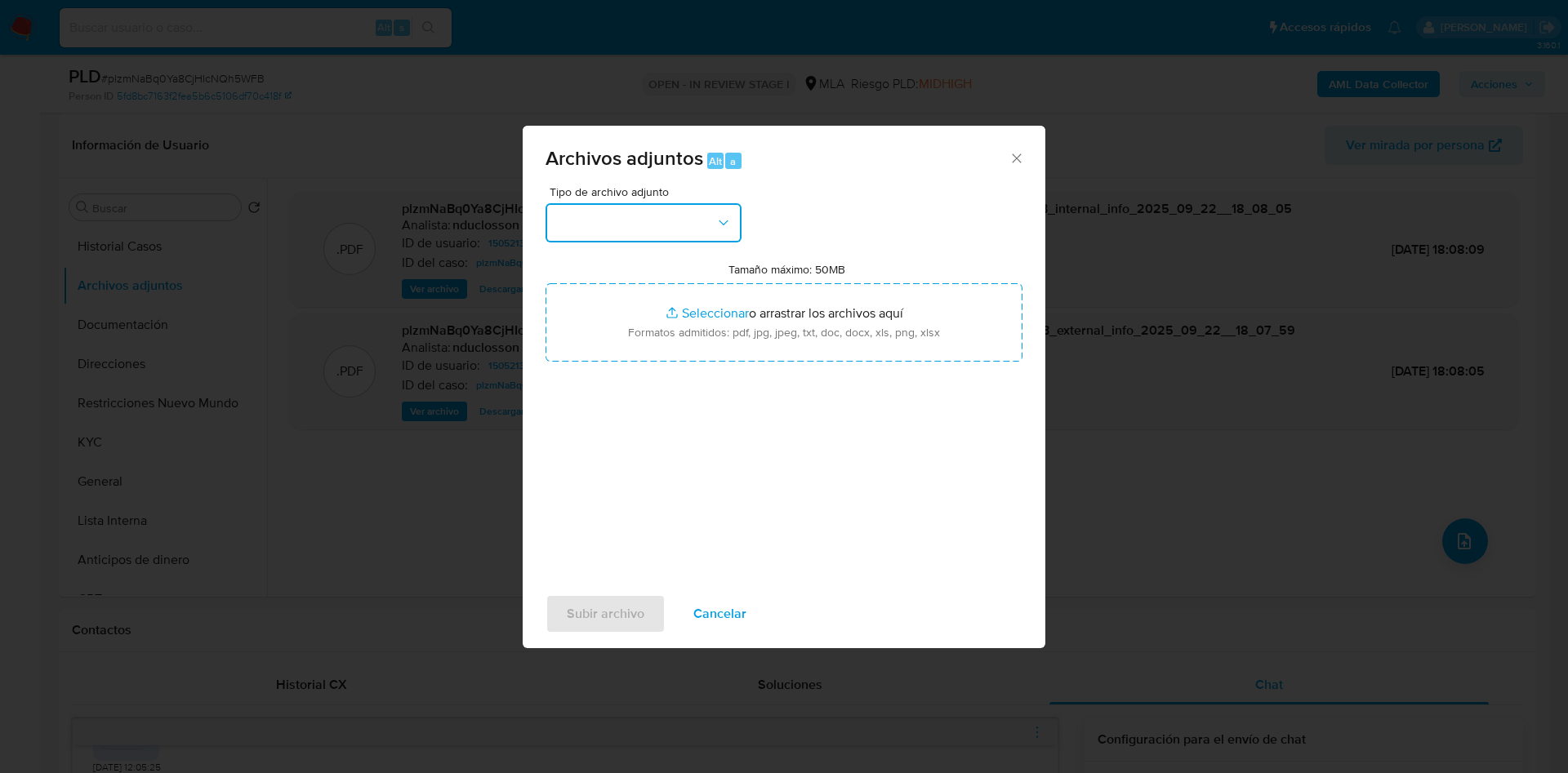
click at [721, 222] on icon "button" at bounding box center [723, 222] width 16 height 16
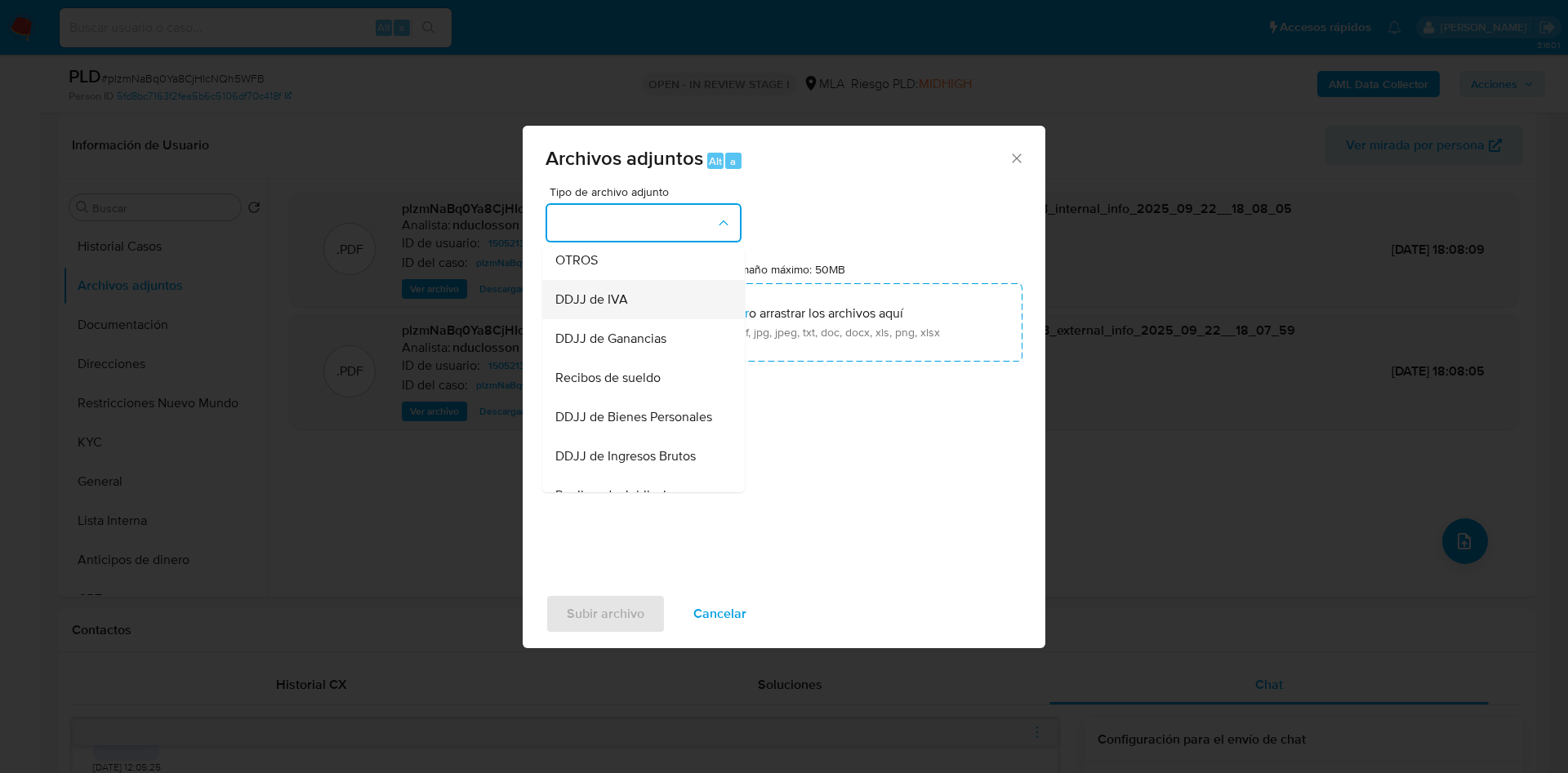
scroll to position [330, 0]
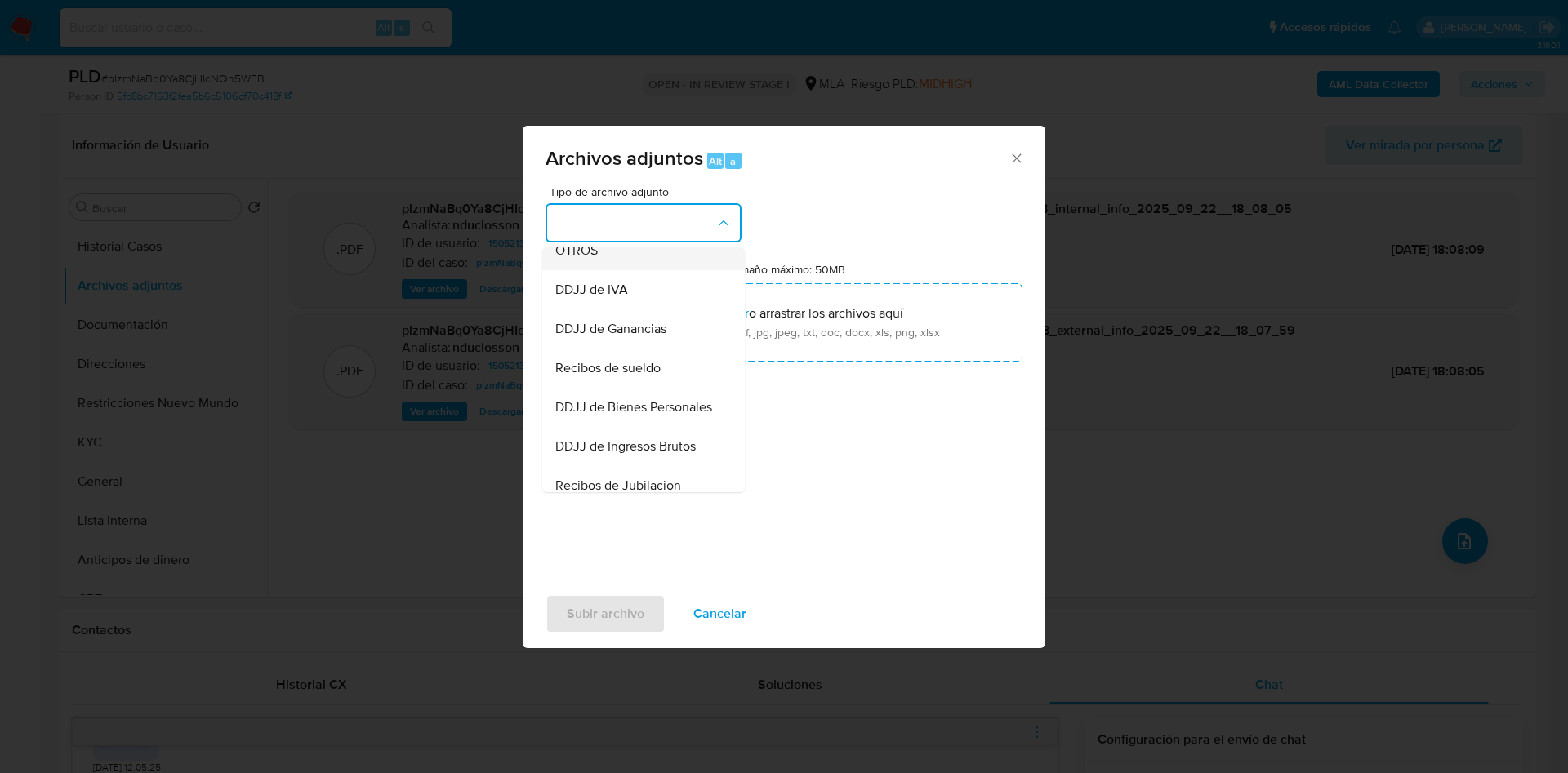
click at [613, 270] on div "OTROS" at bounding box center [639, 251] width 167 height 39
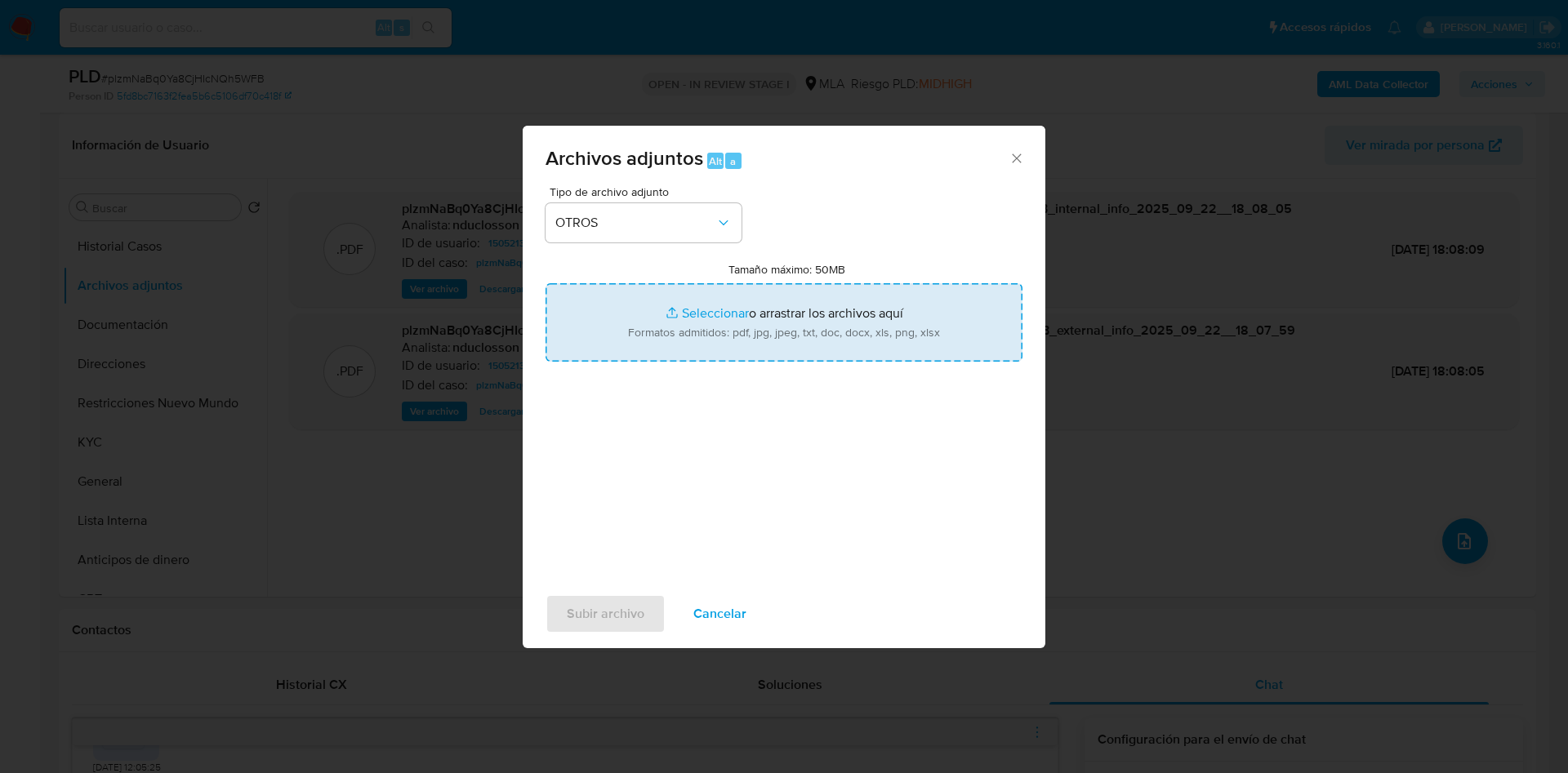
type input "C:\fakepath\1505213783_a5ba5926-eee0-4813-87b1-64df4d8969bc.pdf"
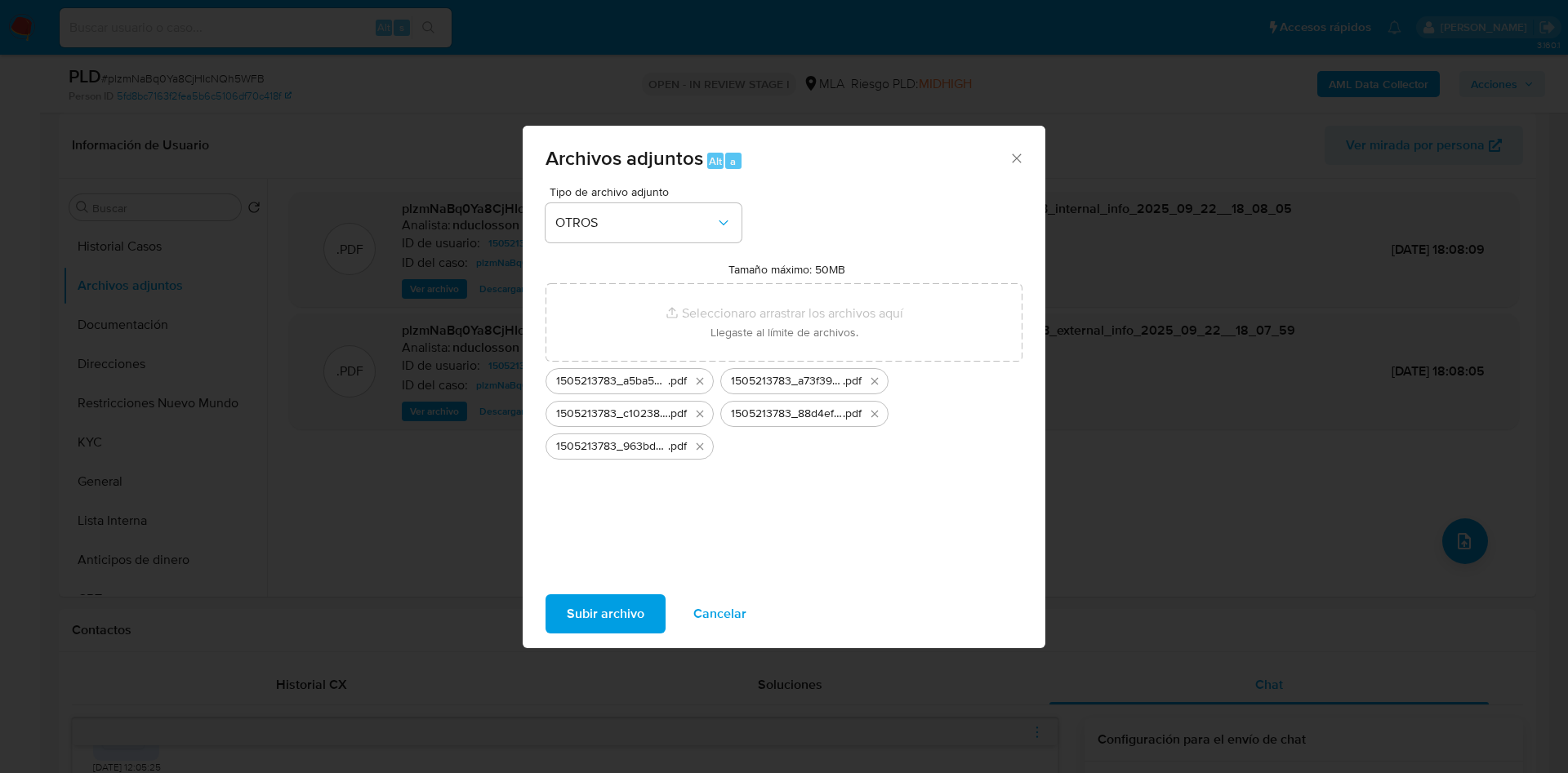
click at [602, 609] on span "Subir archivo" at bounding box center [605, 614] width 78 height 36
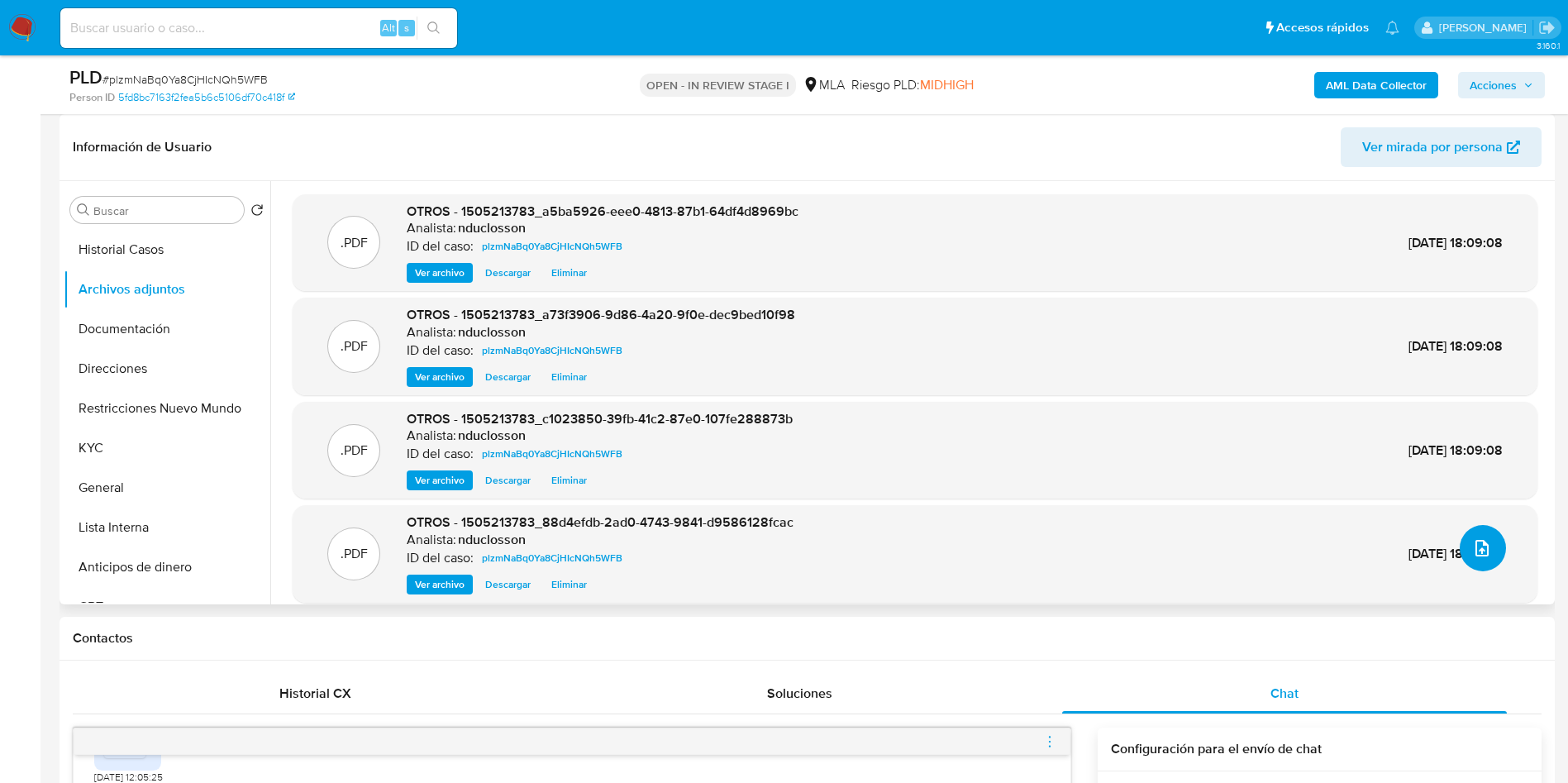
click at [1492, 552] on button "upload-file" at bounding box center [1483, 548] width 46 height 47
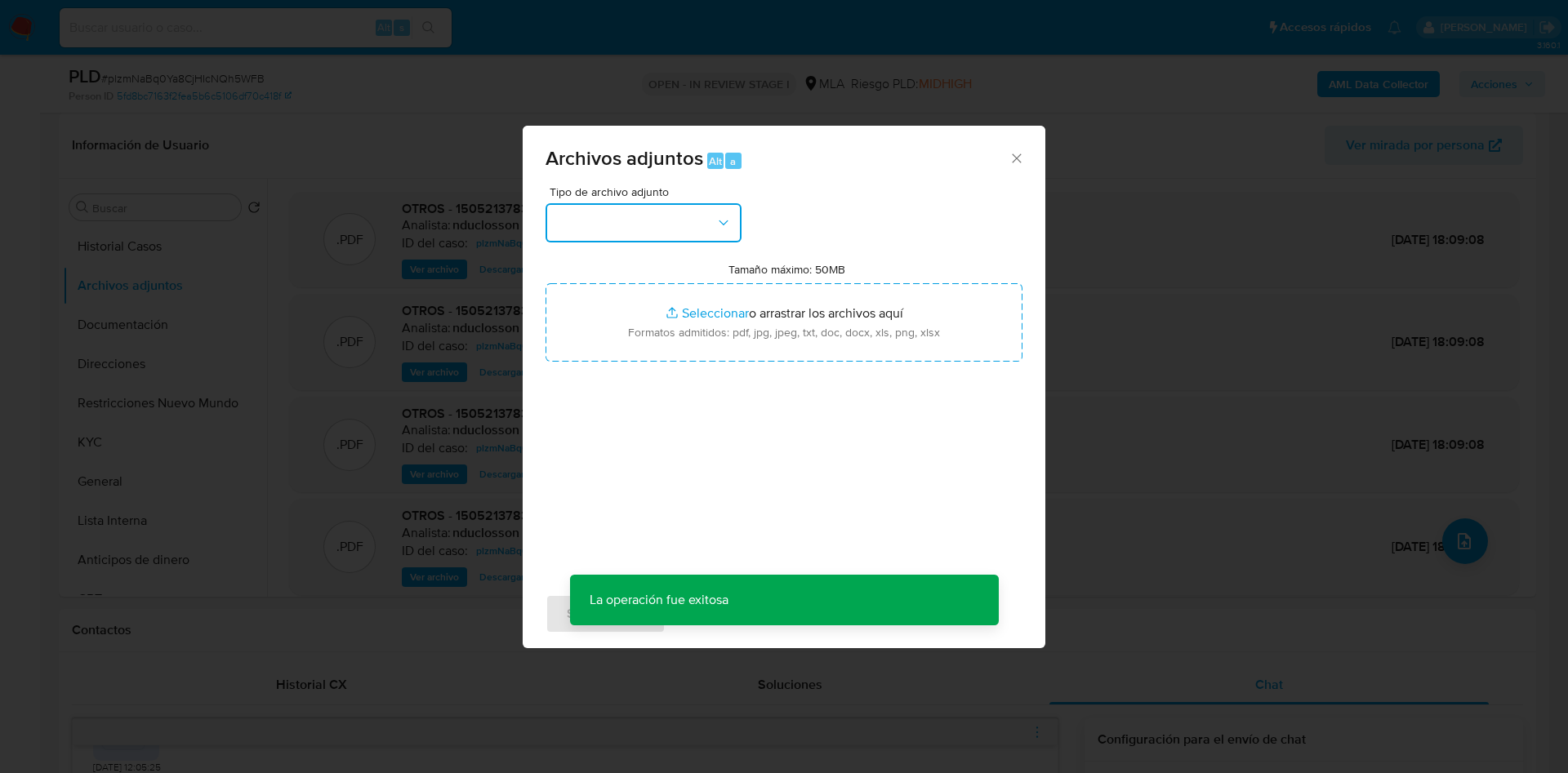
click at [672, 231] on button "button" at bounding box center [643, 223] width 196 height 39
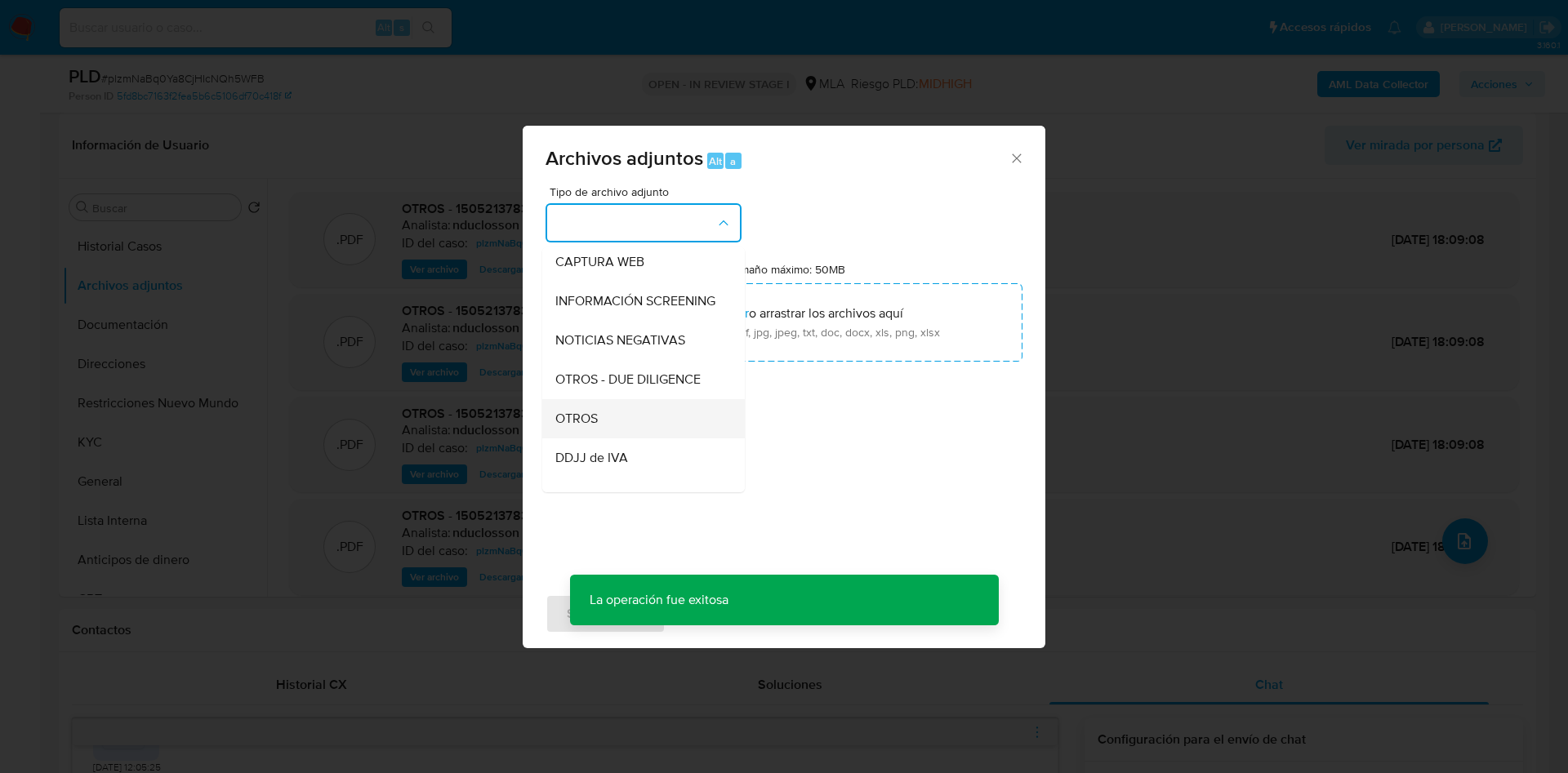
scroll to position [207, 0]
click at [564, 393] on div "OTROS" at bounding box center [639, 373] width 167 height 39
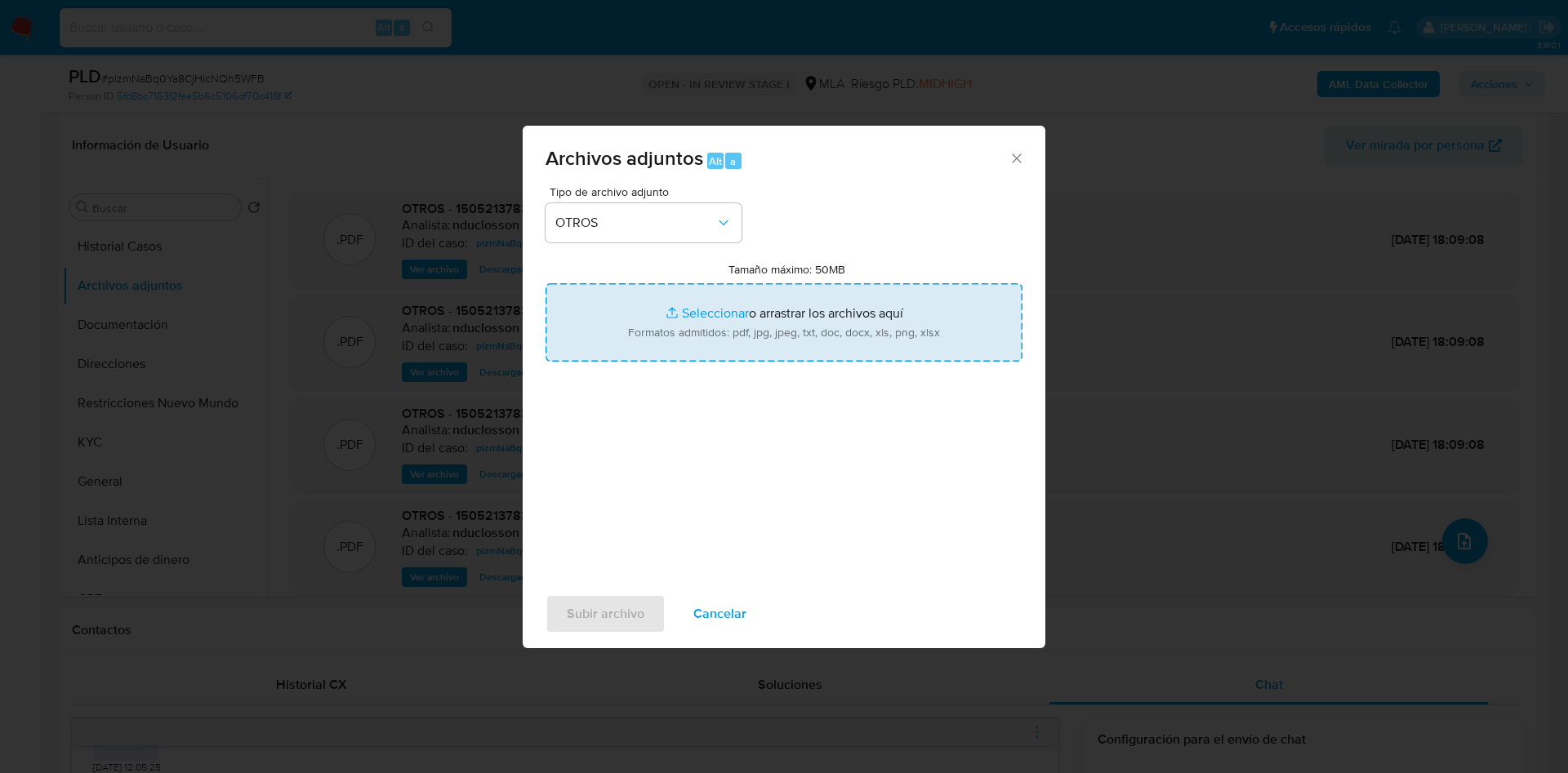
type input "C:\fakepath\1505213783_f7503b40-bf47-4d09-9343-9b51d040af63.pdf"
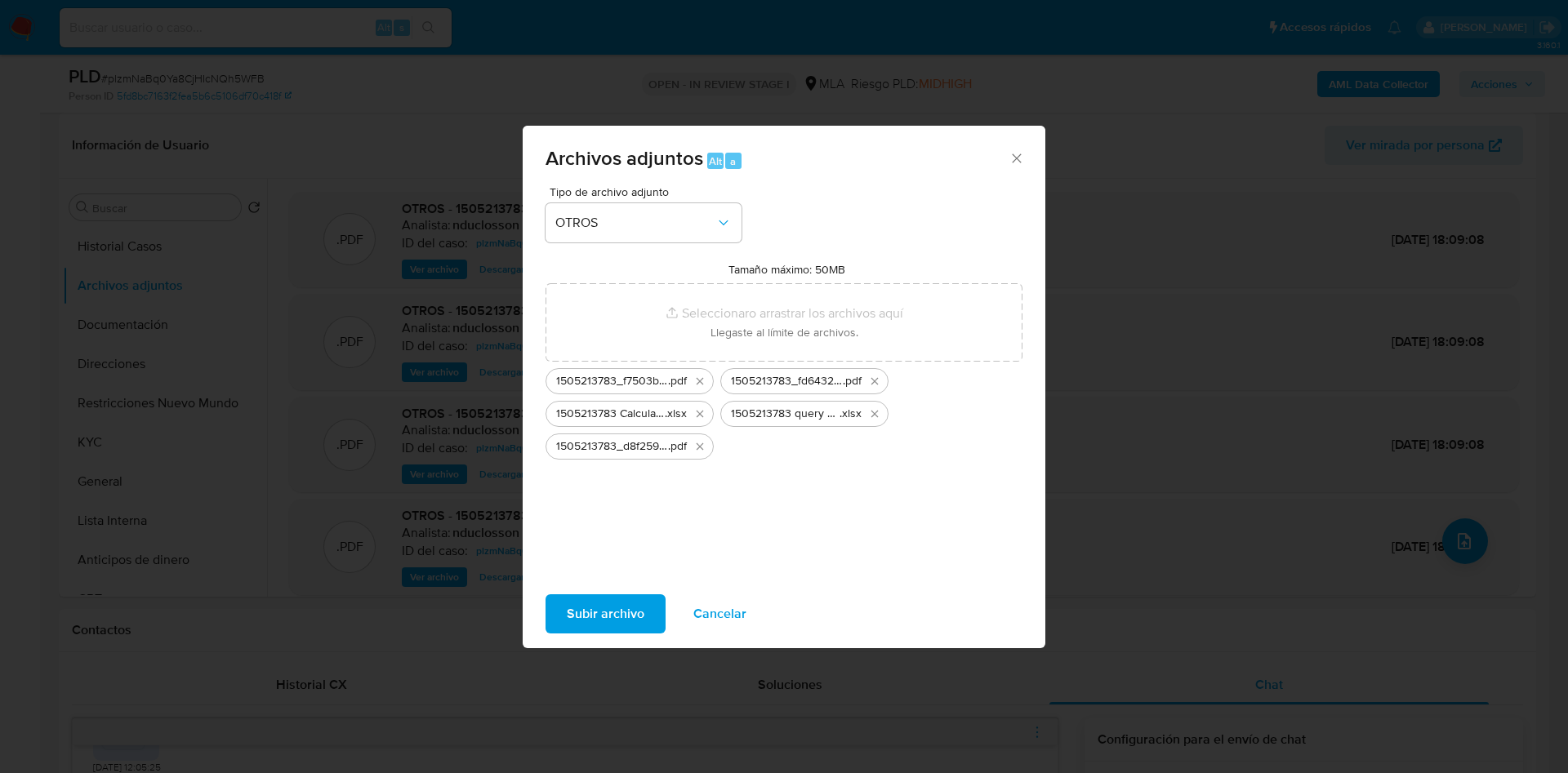
click at [605, 617] on span "Subir archivo" at bounding box center [605, 614] width 78 height 36
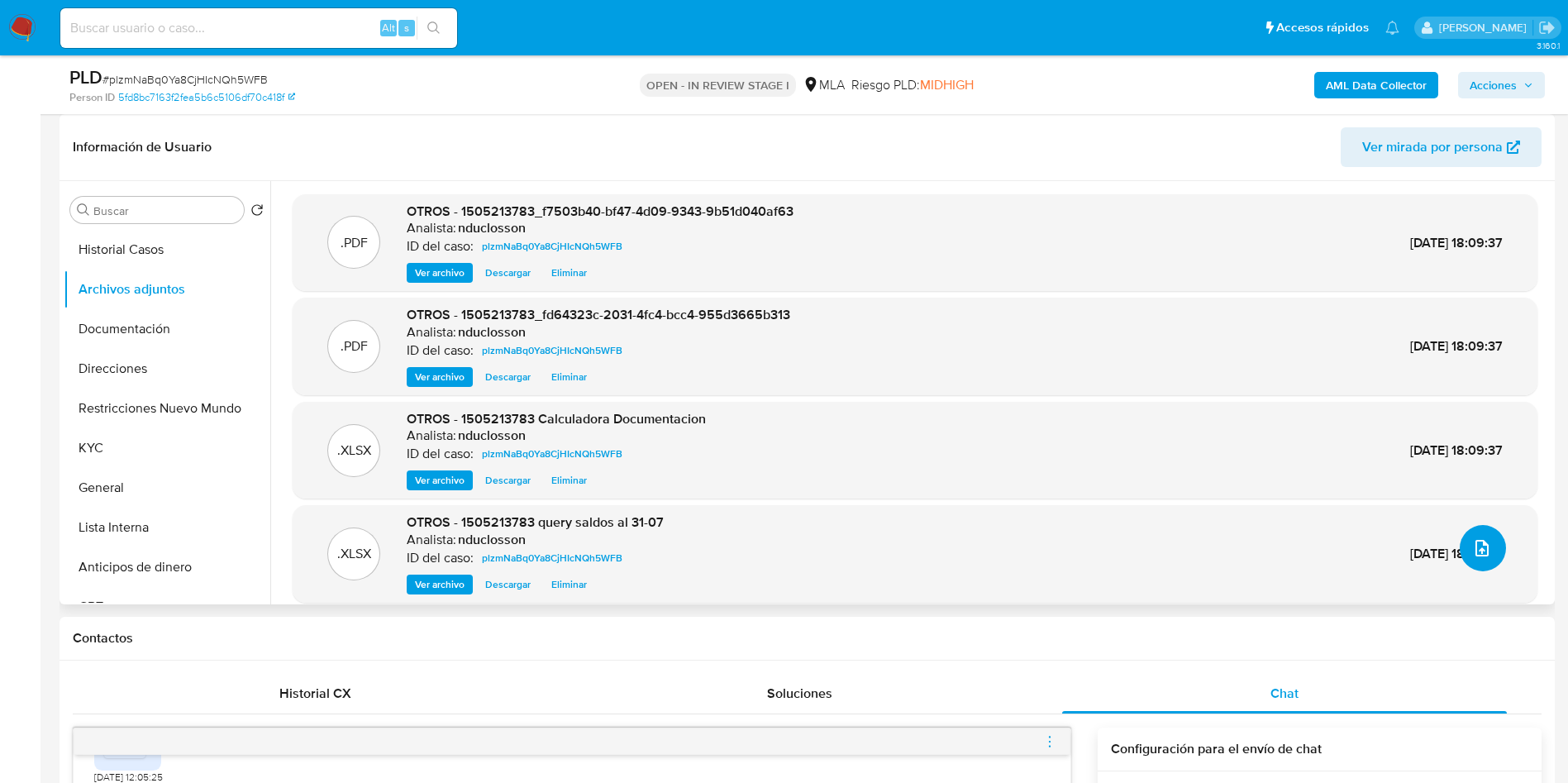
click at [1472, 554] on icon "upload-file" at bounding box center [1482, 548] width 20 height 20
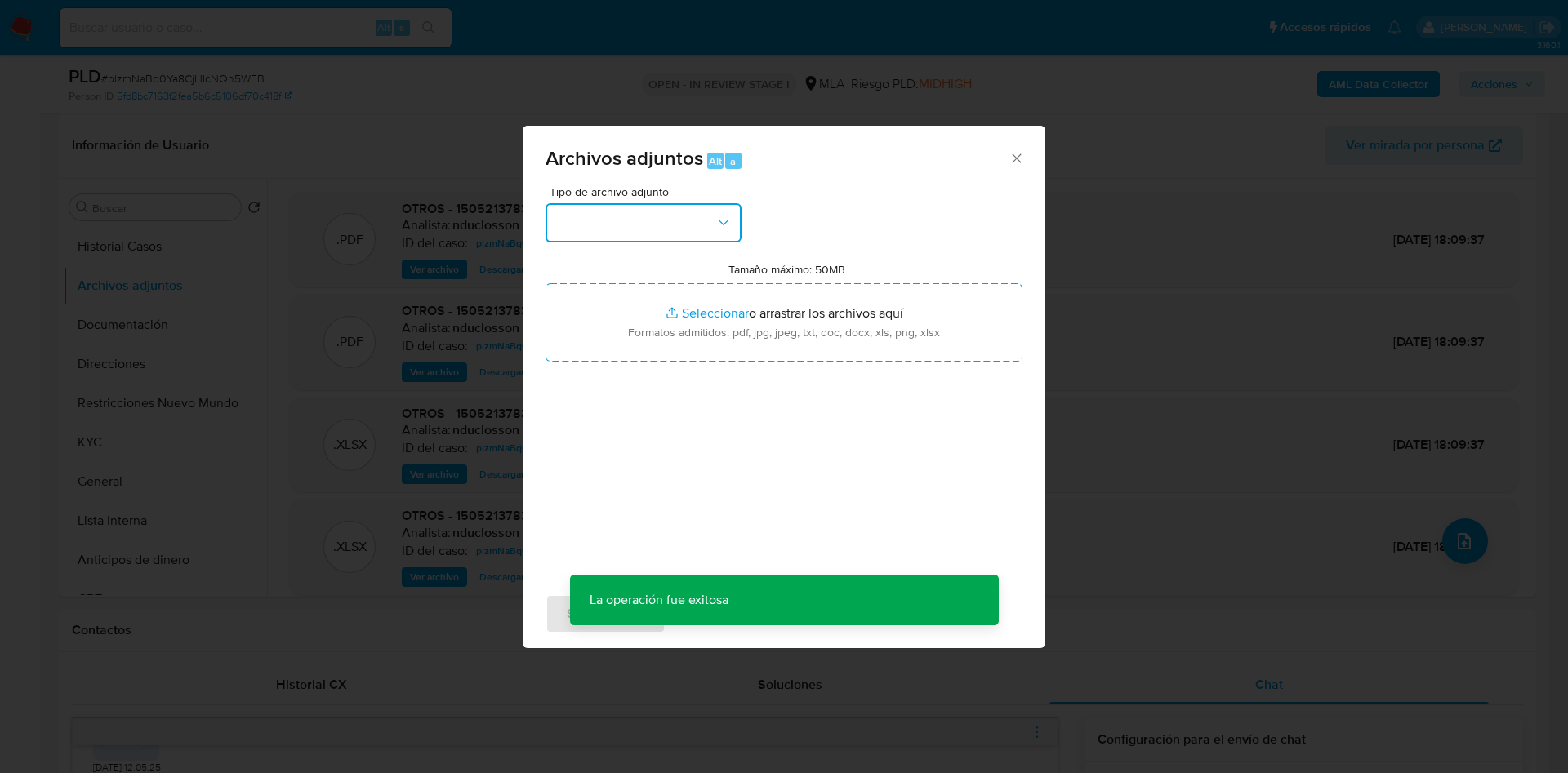
drag, startPoint x: 624, startPoint y: 236, endPoint x: 618, endPoint y: 184, distance: 52.3
click at [625, 232] on button "button" at bounding box center [643, 223] width 196 height 39
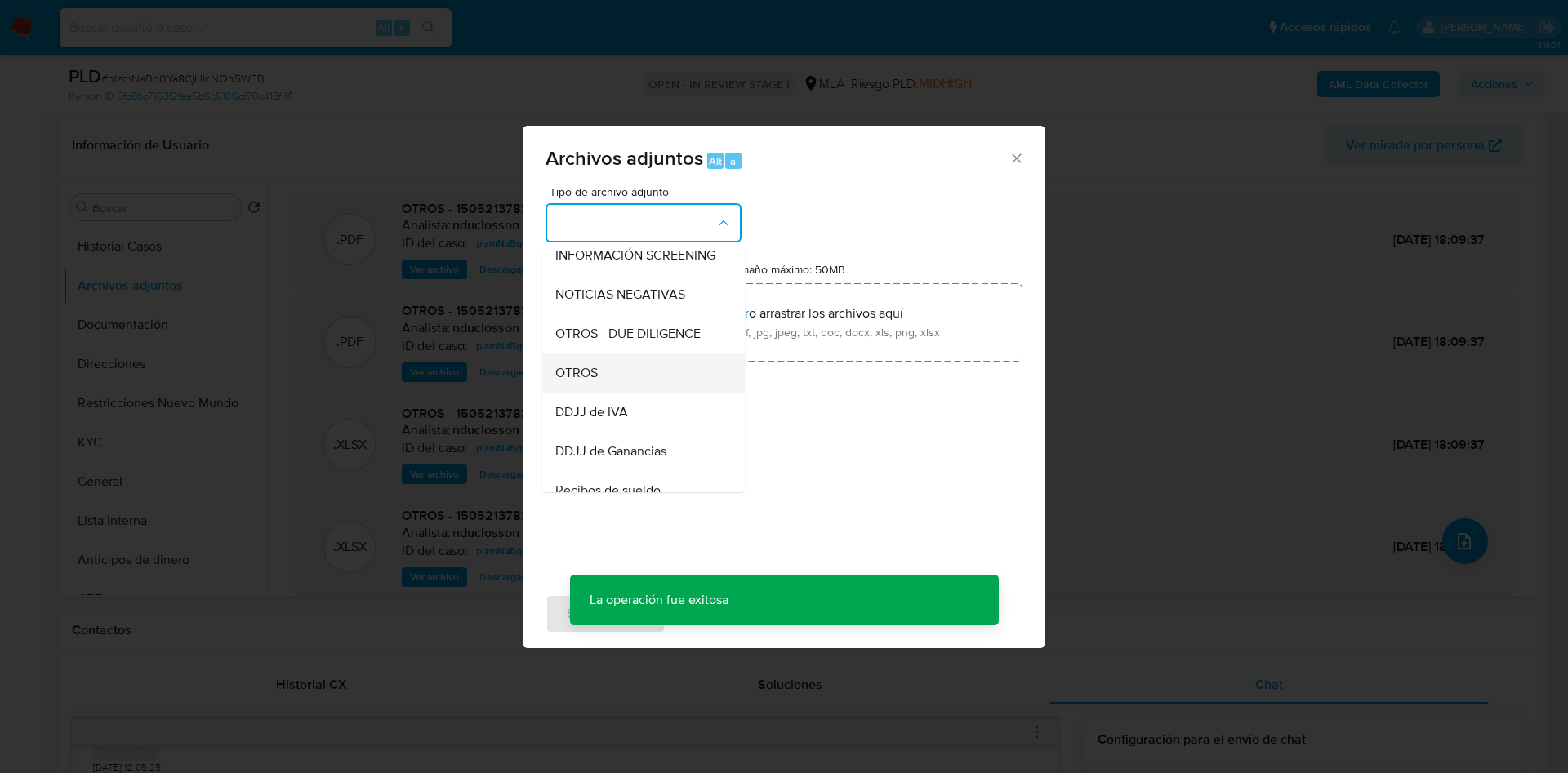
click at [601, 391] on div "OTROS" at bounding box center [639, 373] width 167 height 39
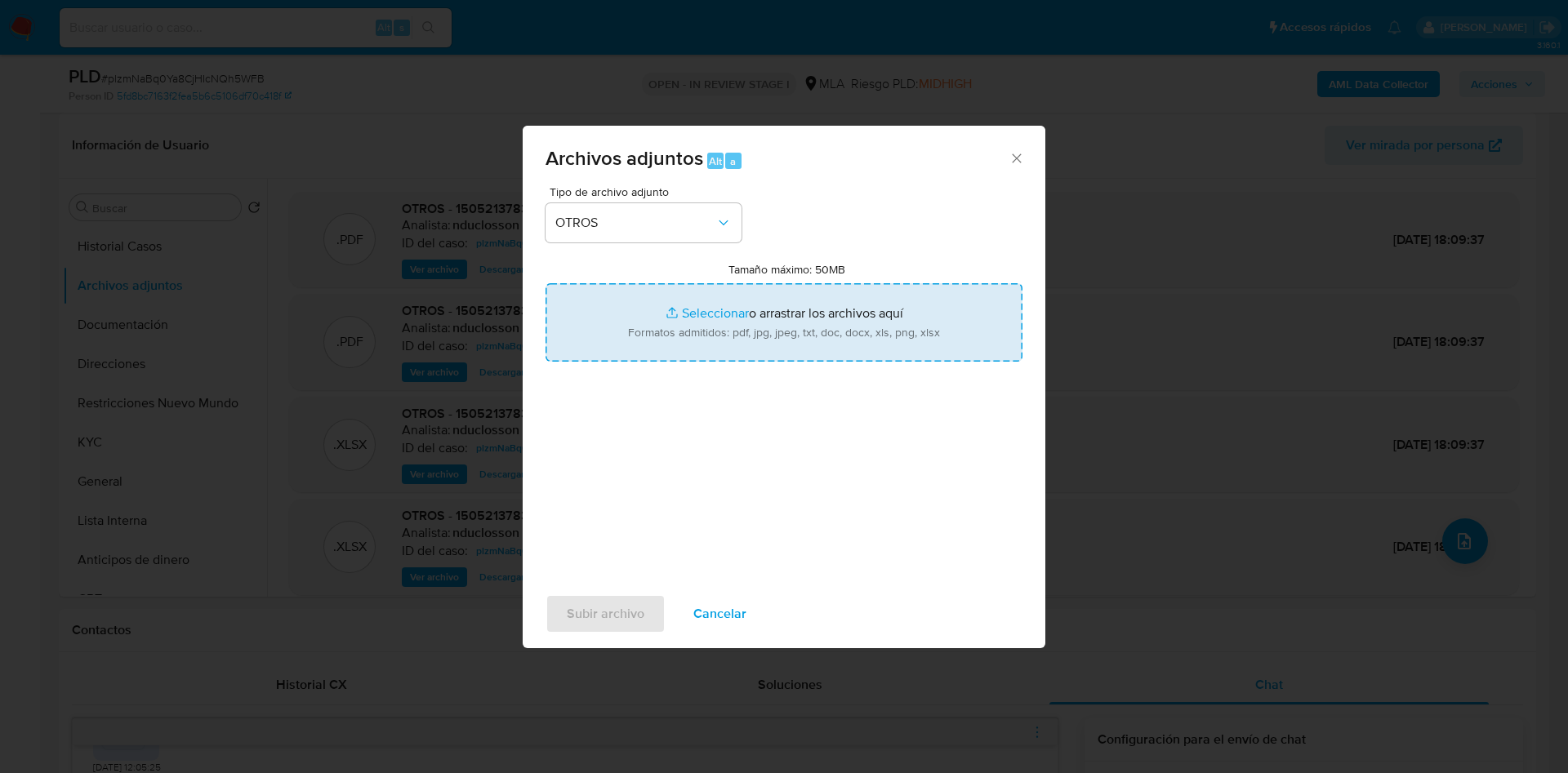
type input "C:\fakepath\Caselog plzmNaBq0Ya8CjHIcNQh5WFB_2025_08_19_05_26_45.docx"
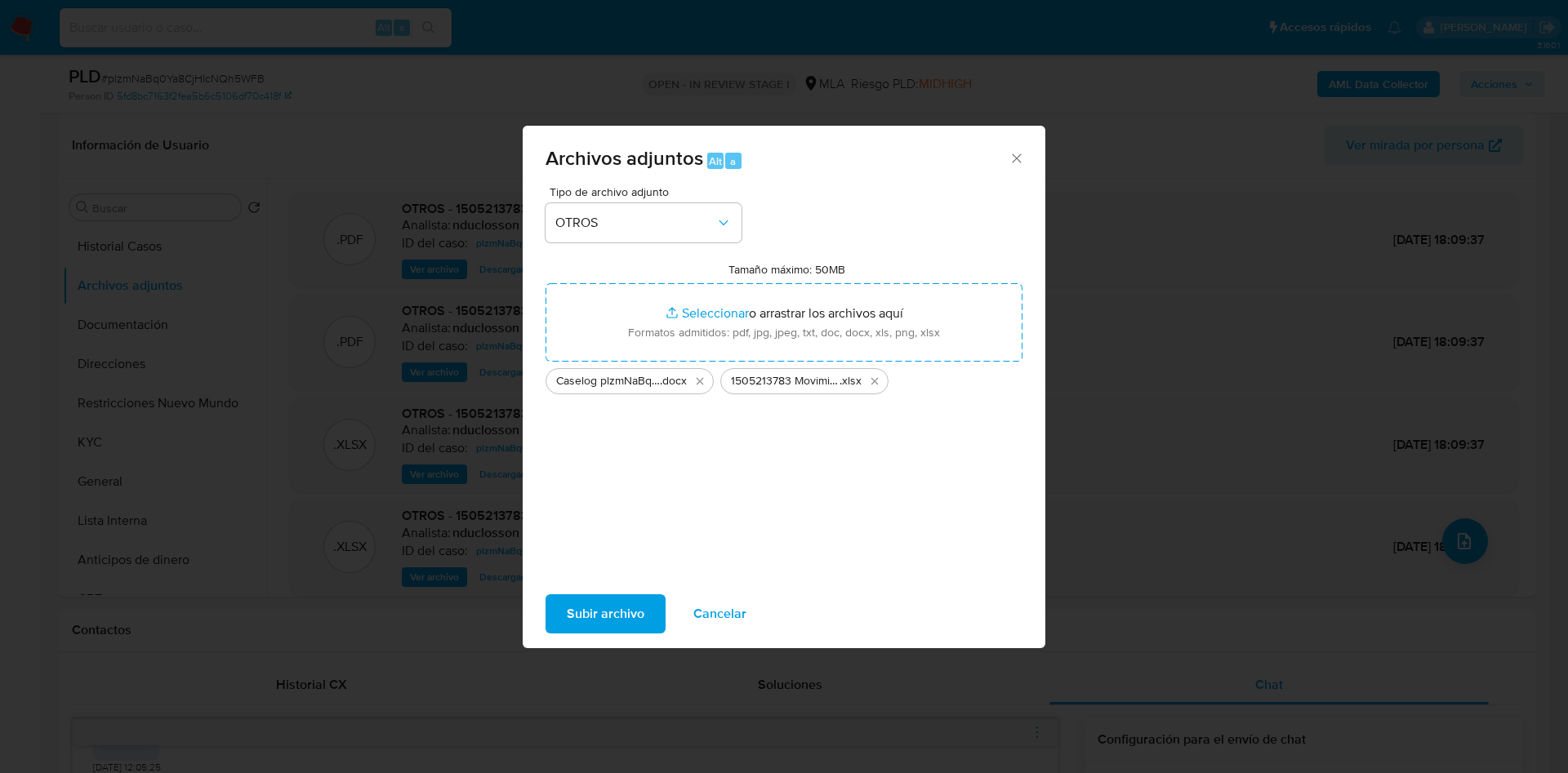
drag, startPoint x: 850, startPoint y: 355, endPoint x: 575, endPoint y: 620, distance: 381.9
click at [575, 620] on span "Subir archivo" at bounding box center [605, 614] width 78 height 36
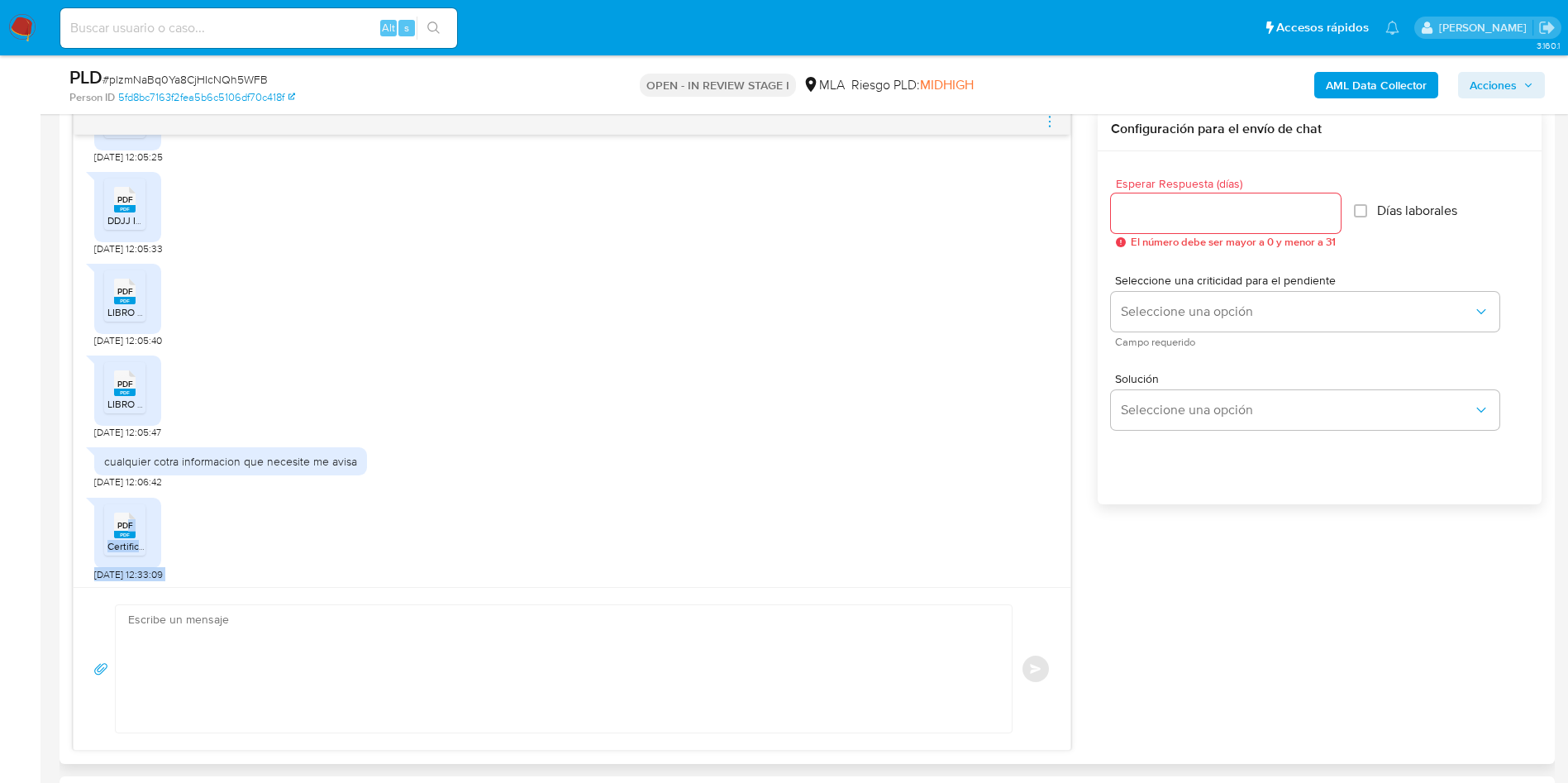
scroll to position [1670, 0]
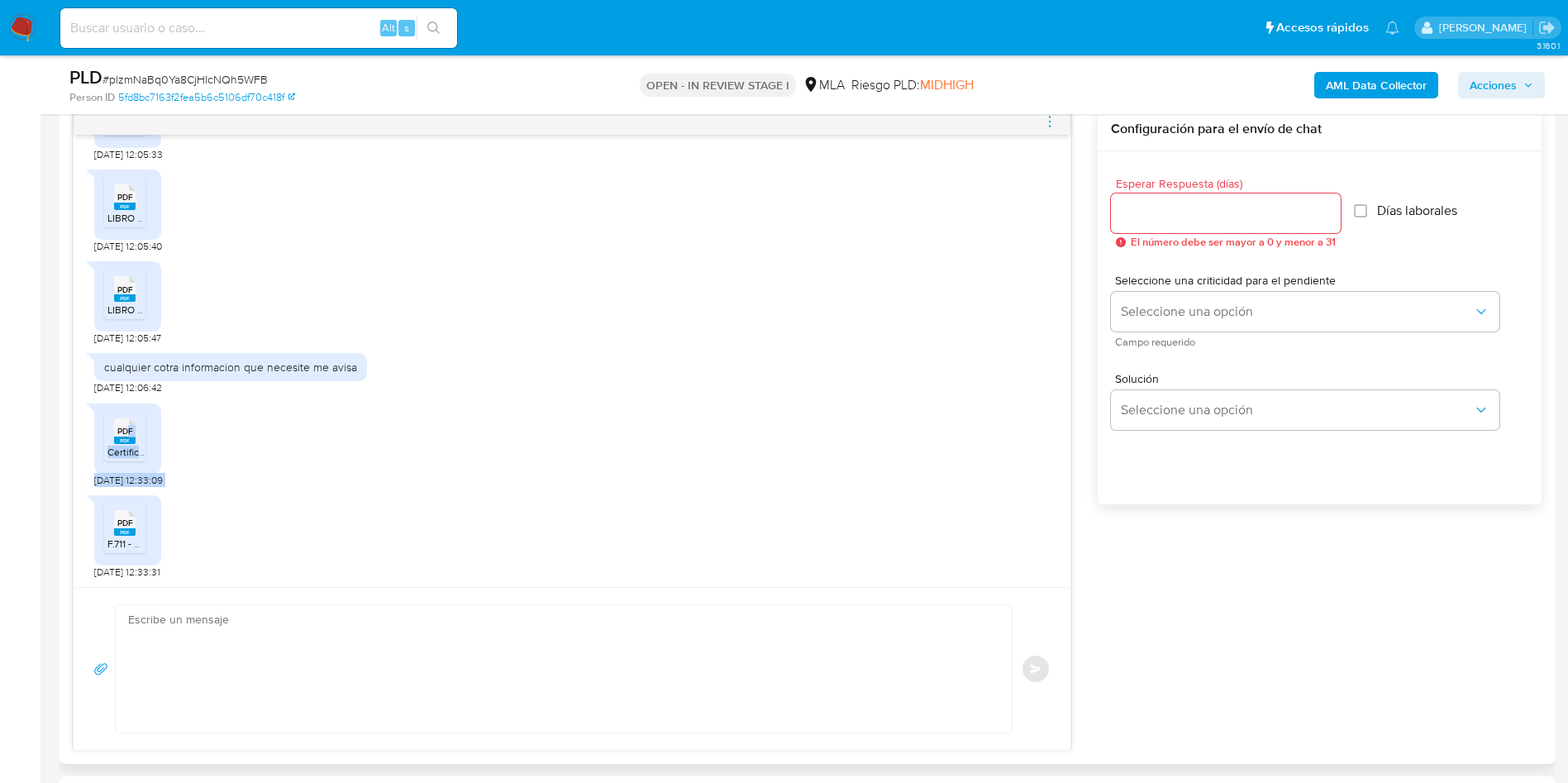
click at [411, 668] on textarea at bounding box center [560, 669] width 863 height 127
paste textarea "Hola, ¡Muchas gracias por tu respuesta! Confirmamos la recepción de la document…"
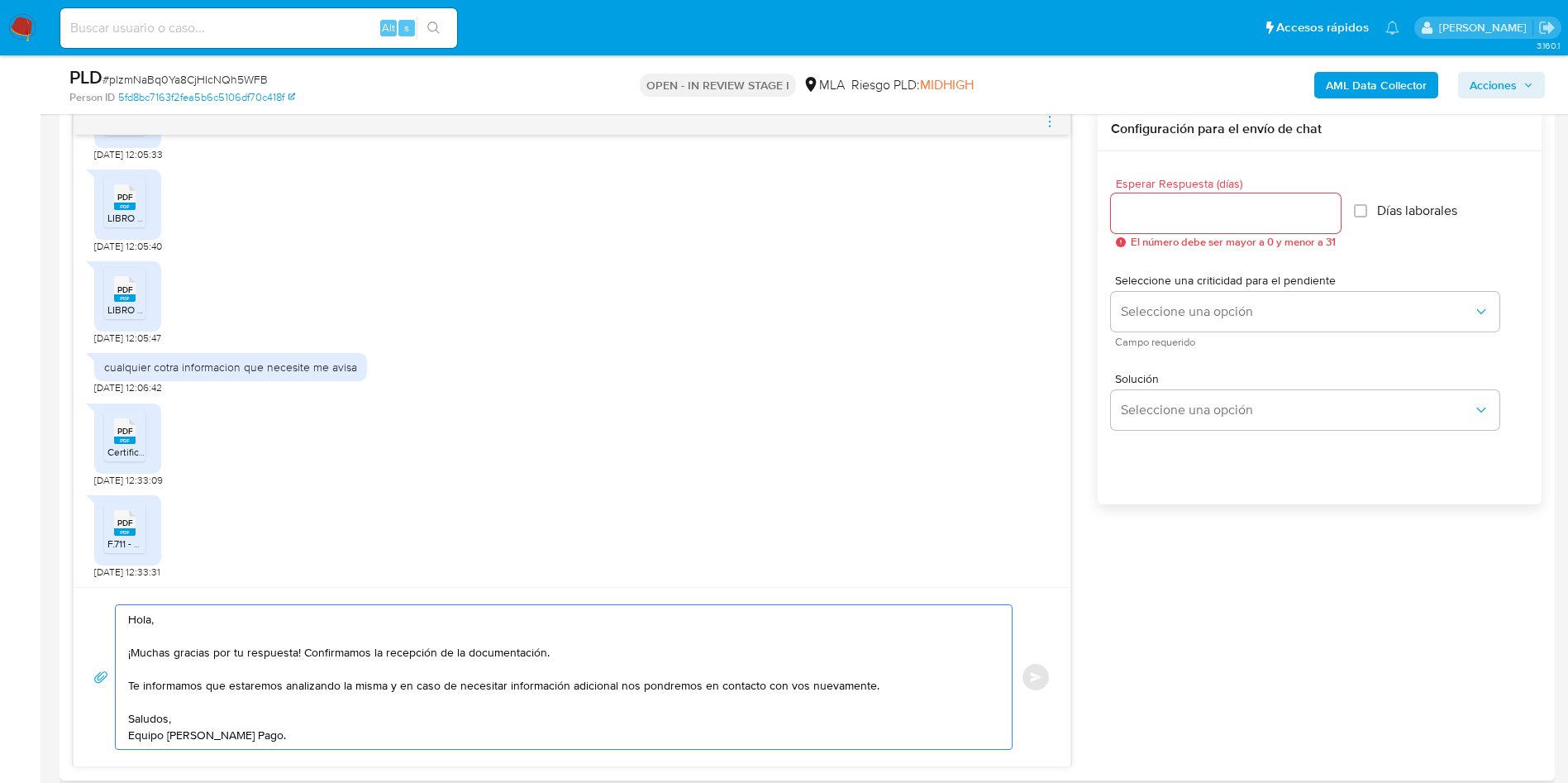
type textarea "Hola, ¡Muchas gracias por tu respuesta! Confirmamos la recepción de la document…"
click at [1148, 212] on input "Esperar Respuesta (días)" at bounding box center [1226, 214] width 230 height 22
type input "0"
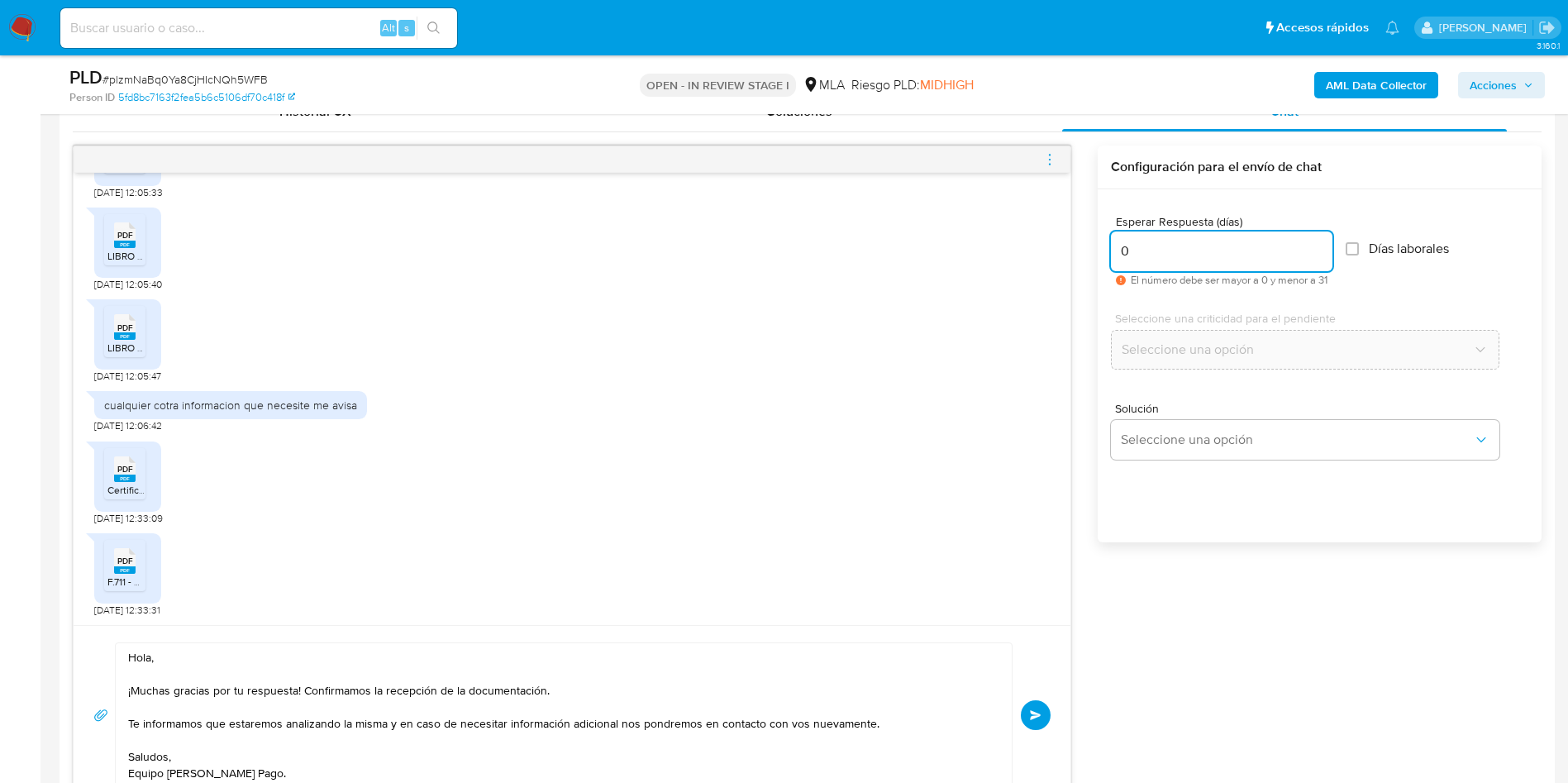
scroll to position [868, 0]
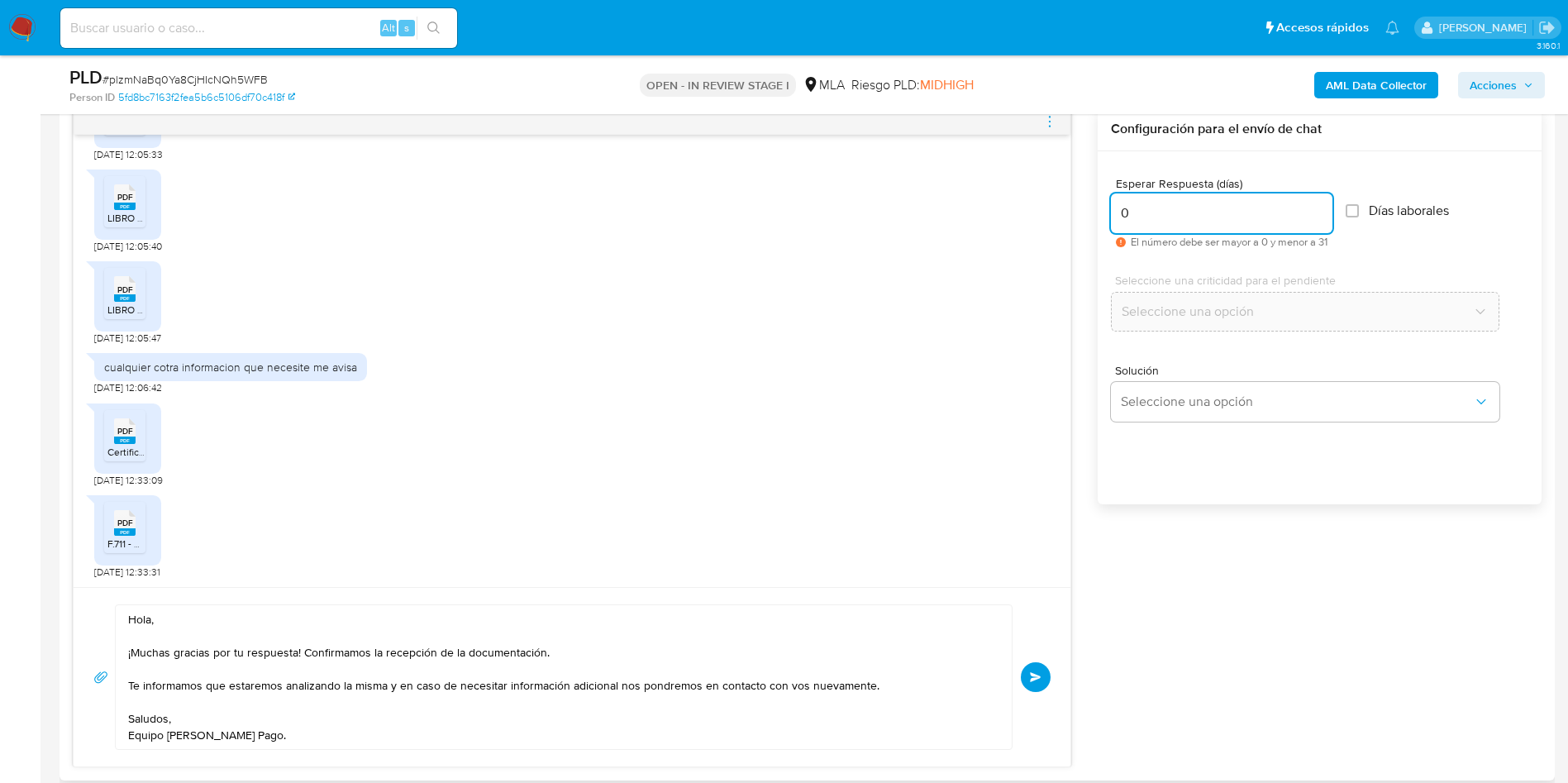
click at [1039, 666] on button "Enviar" at bounding box center [1035, 677] width 29 height 29
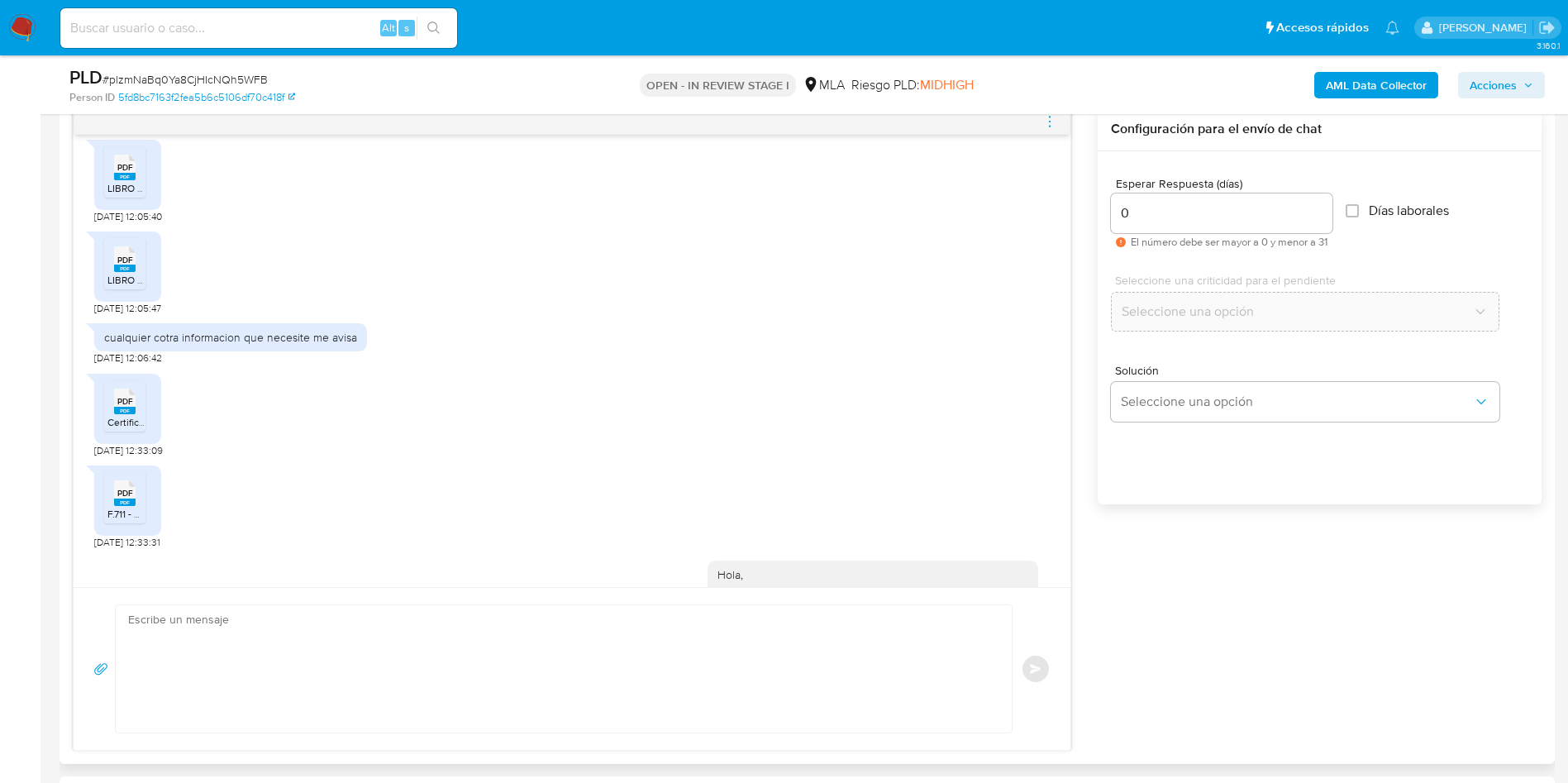
scroll to position [1885, 0]
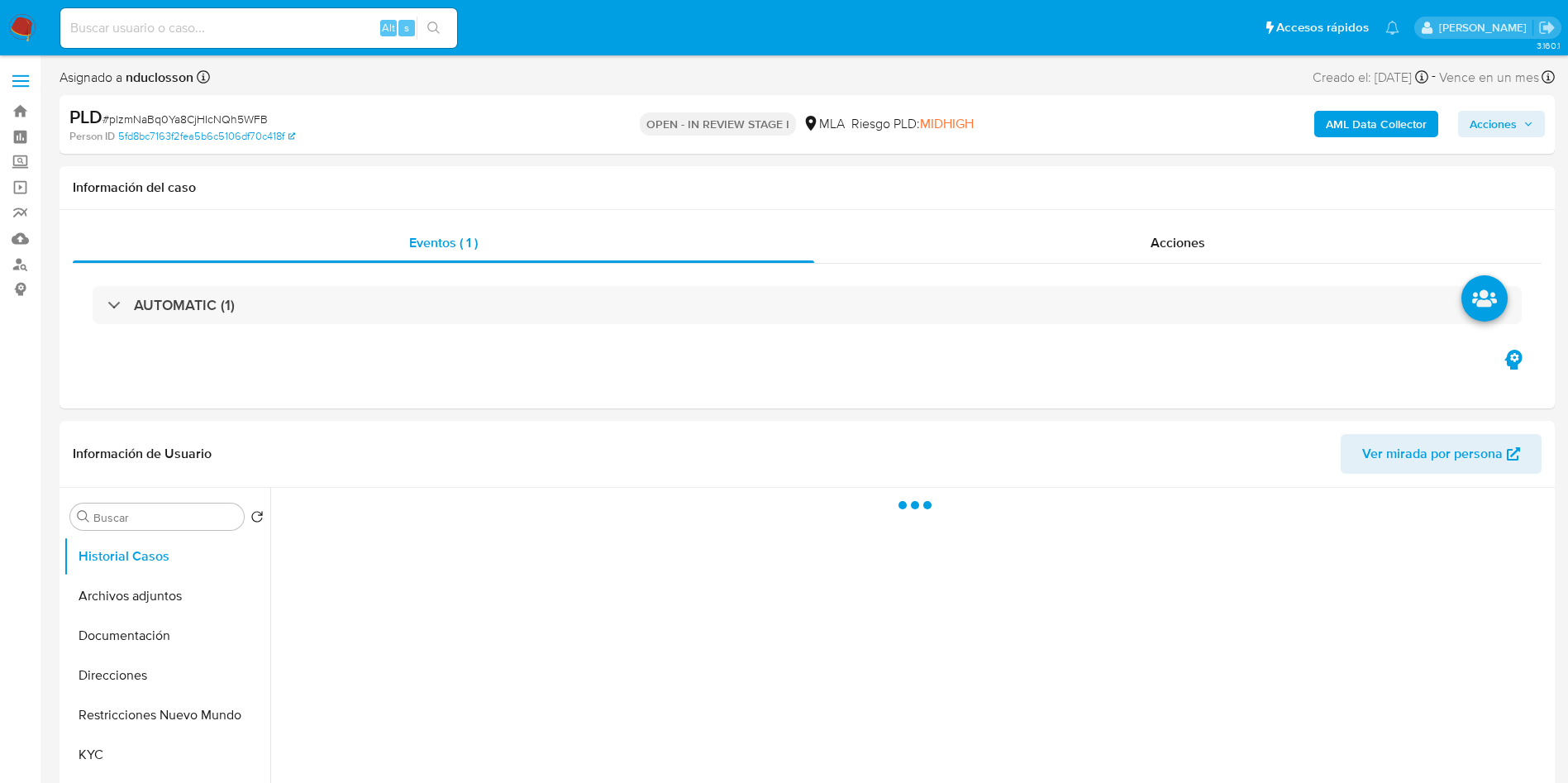
select select "10"
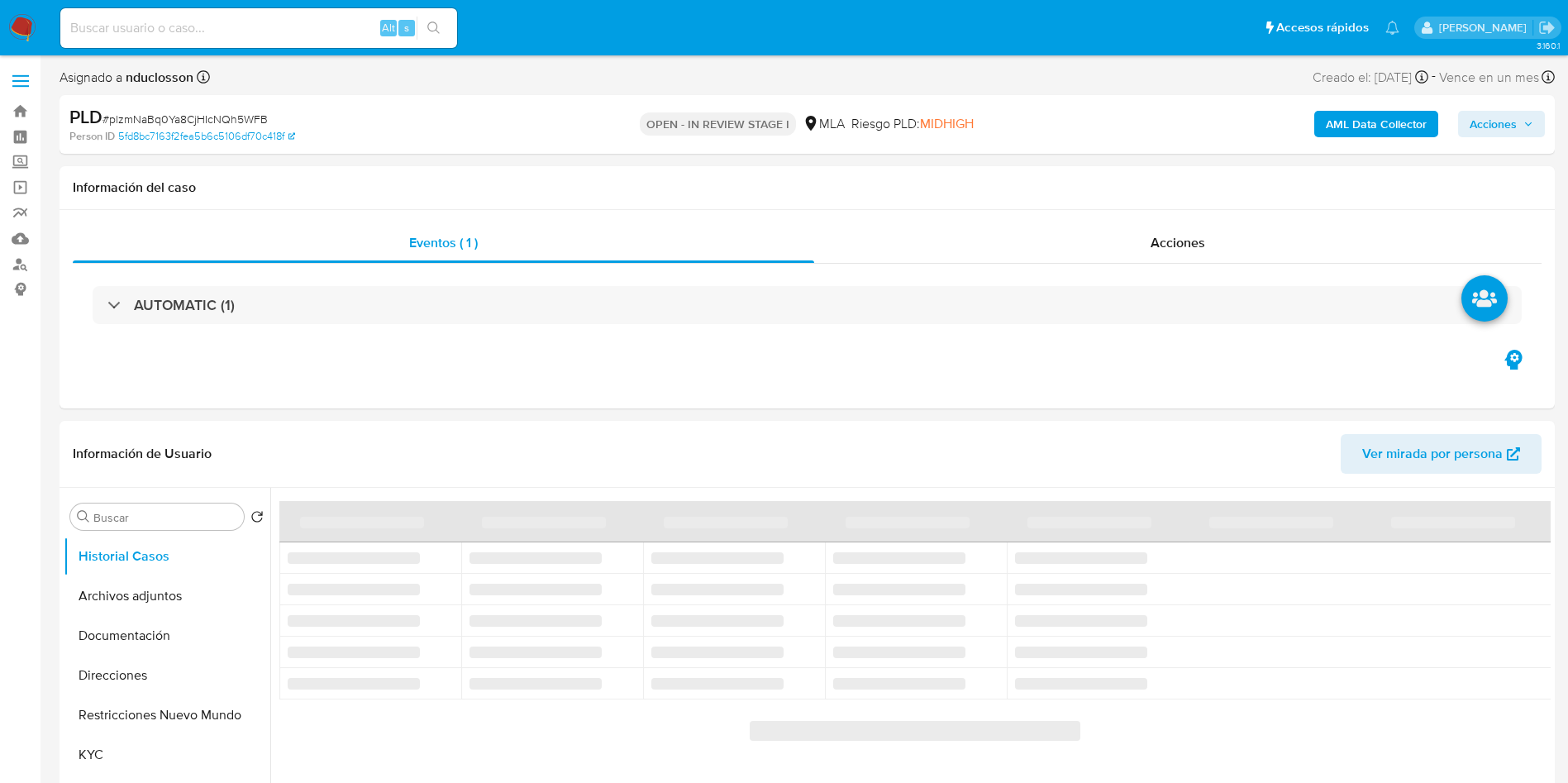
click at [1507, 128] on span "Acciones" at bounding box center [1493, 124] width 47 height 27
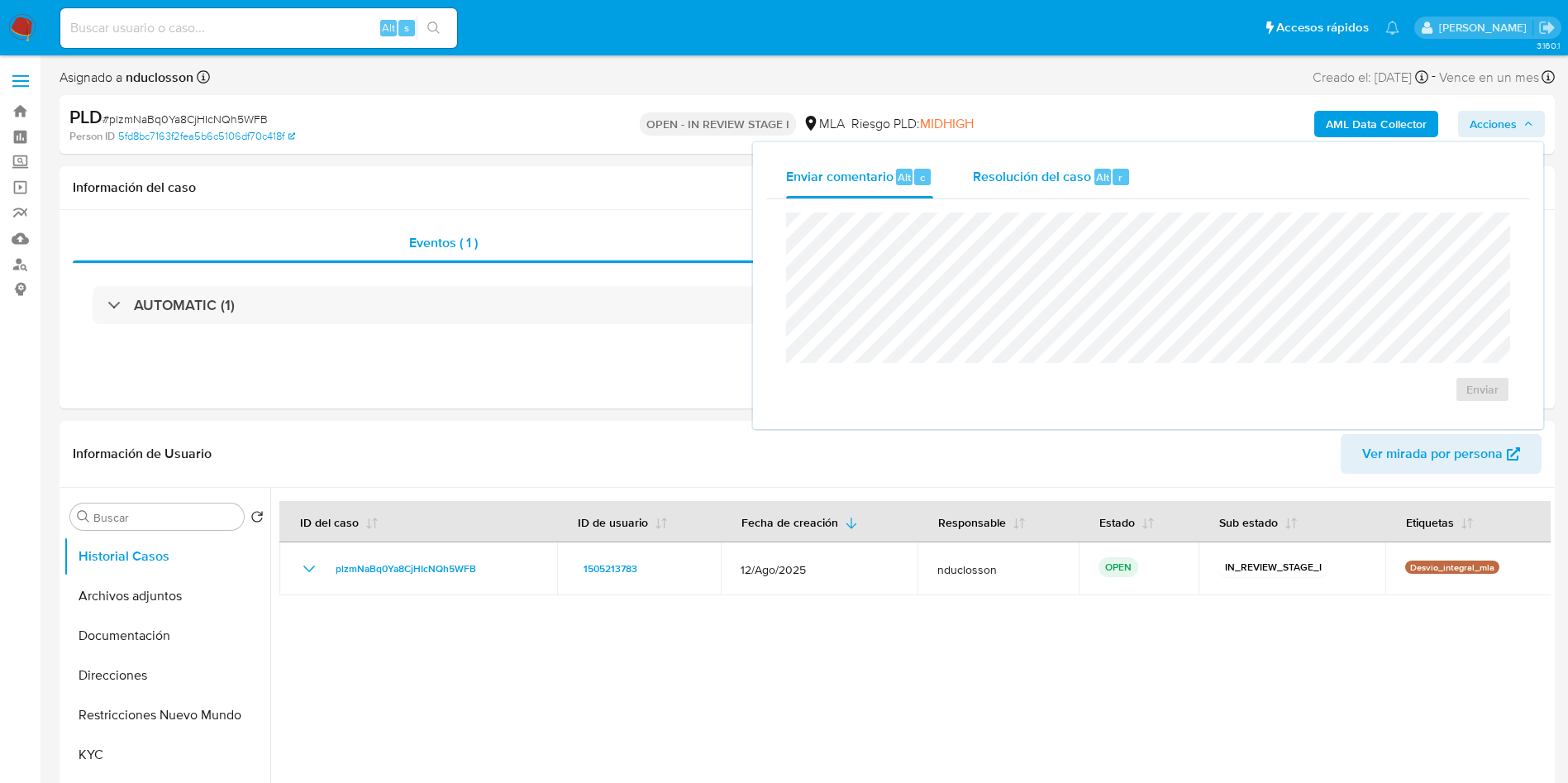
click at [1097, 177] on span "Alt" at bounding box center [1103, 177] width 13 height 16
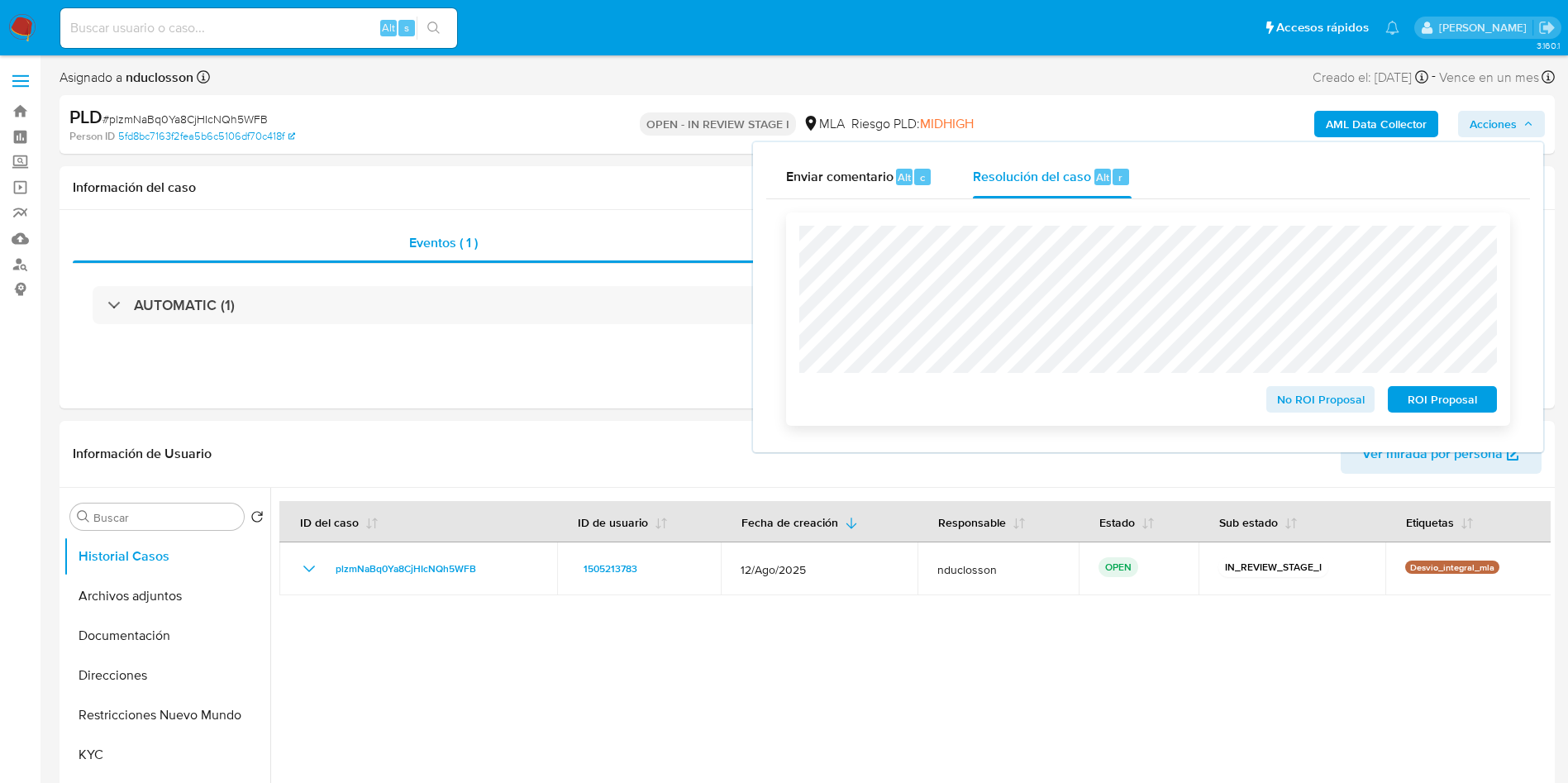
click at [1303, 402] on span "No ROI Proposal" at bounding box center [1320, 400] width 86 height 23
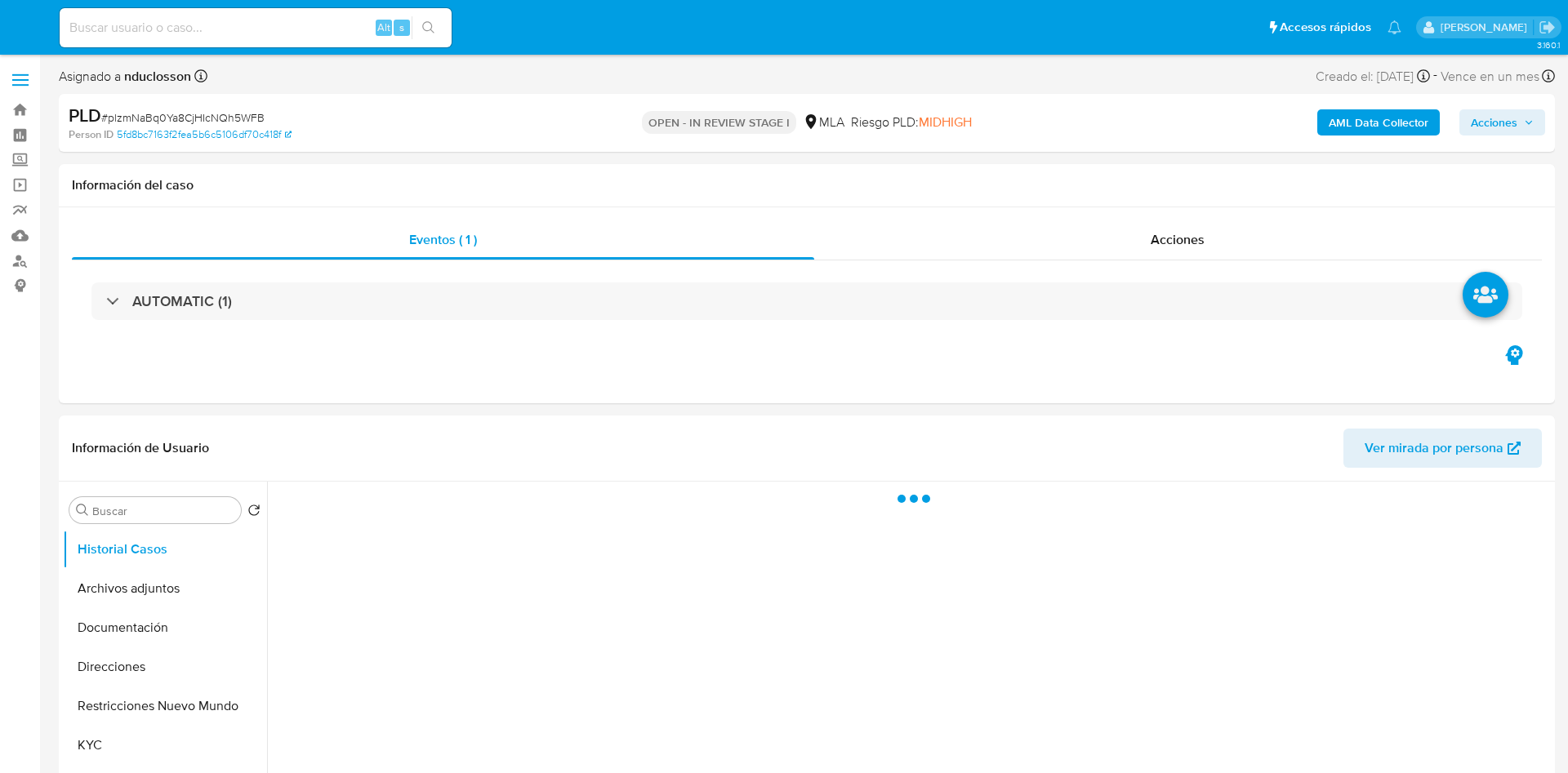
select select "10"
